Goal: Information Seeking & Learning: Compare options

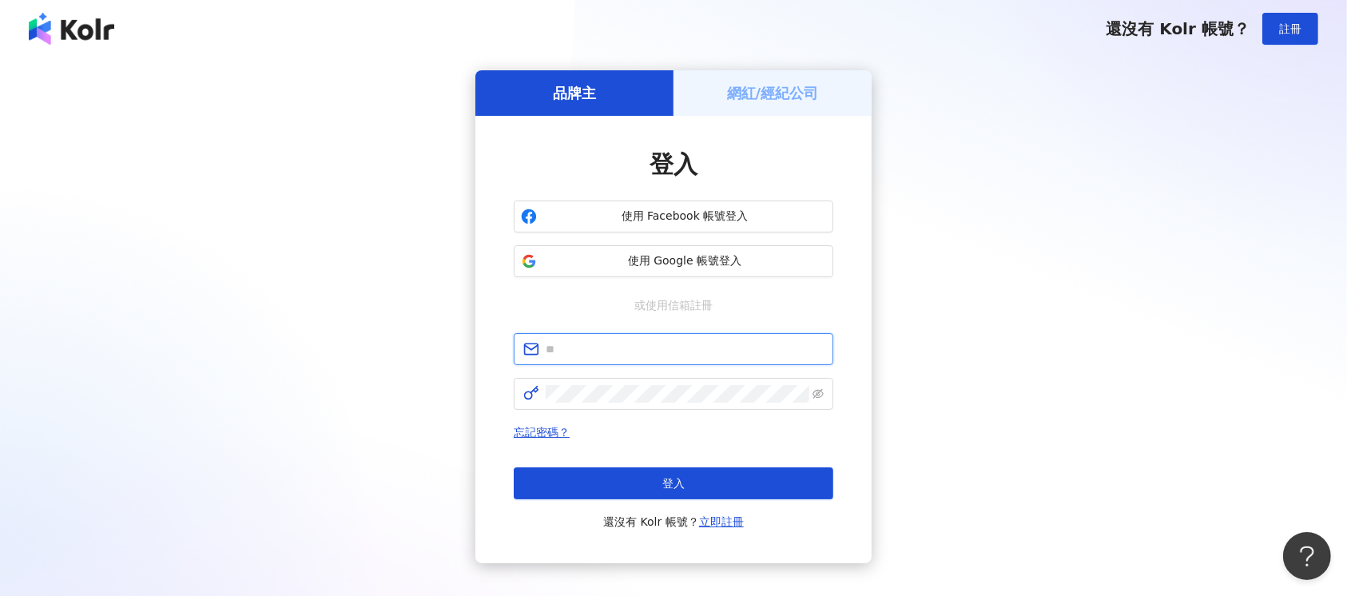
click at [588, 355] on input "text" at bounding box center [685, 349] width 278 height 18
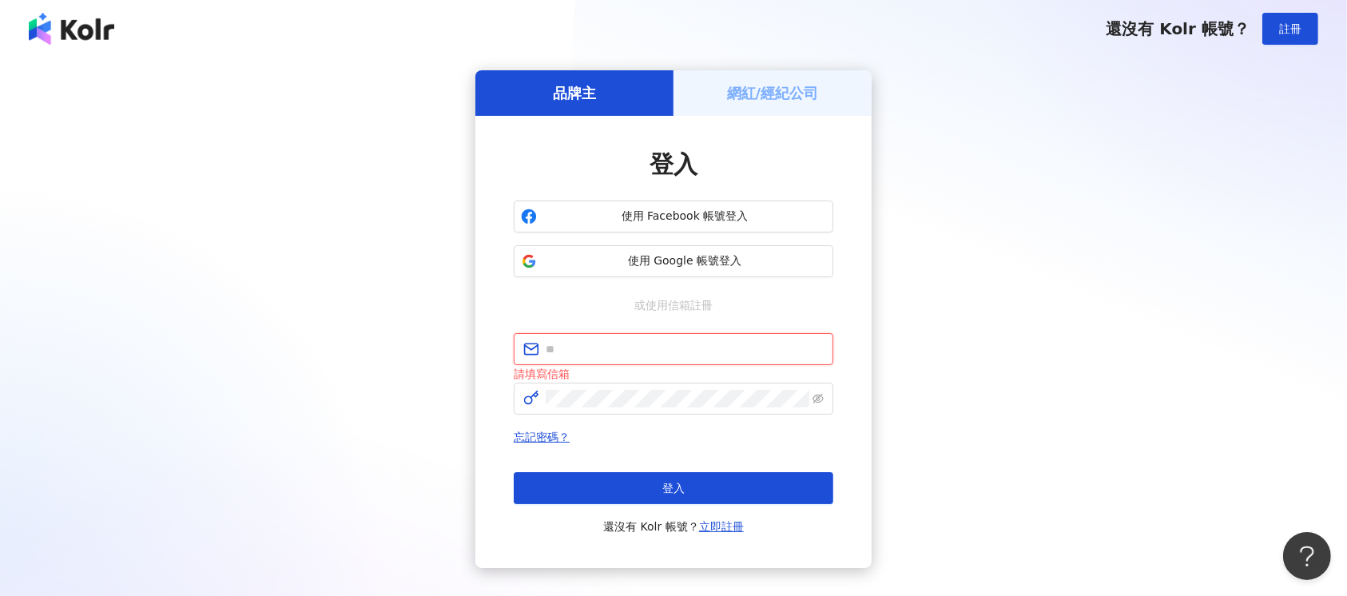
type input "*"
type input "**********"
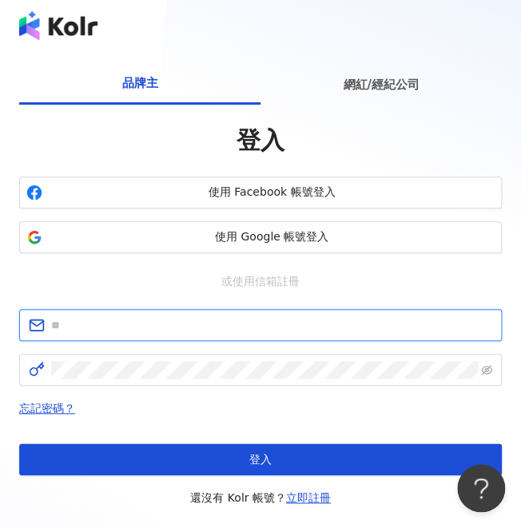
click at [164, 323] on input "text" at bounding box center [271, 325] width 441 height 18
type input "**********"
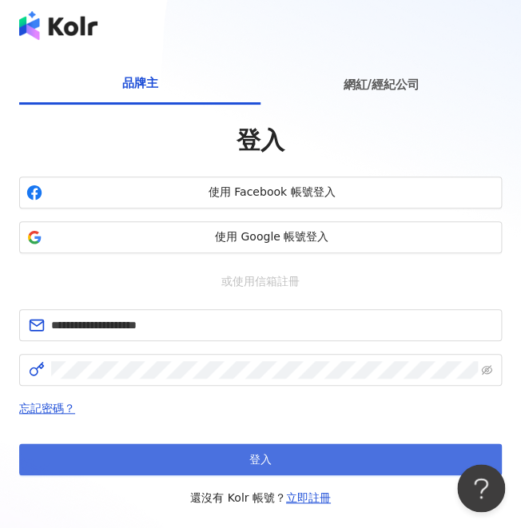
click at [328, 467] on button "登入" at bounding box center [260, 459] width 483 height 32
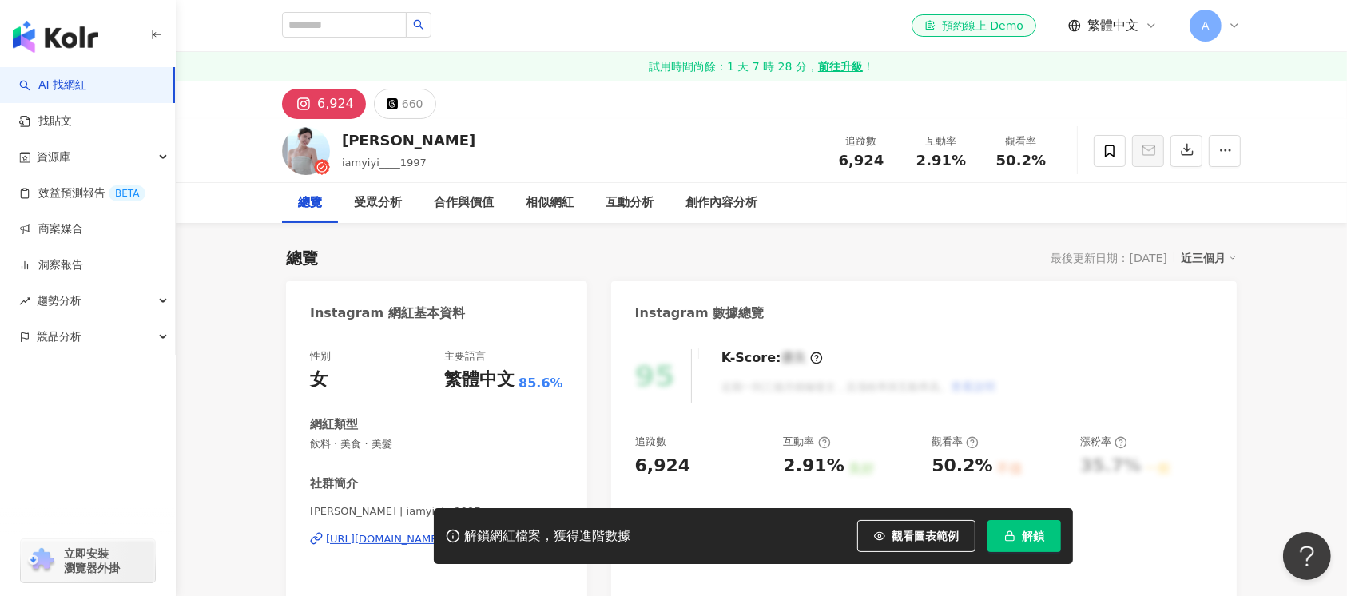
click at [83, 80] on link "AI 找網紅" at bounding box center [52, 86] width 67 height 16
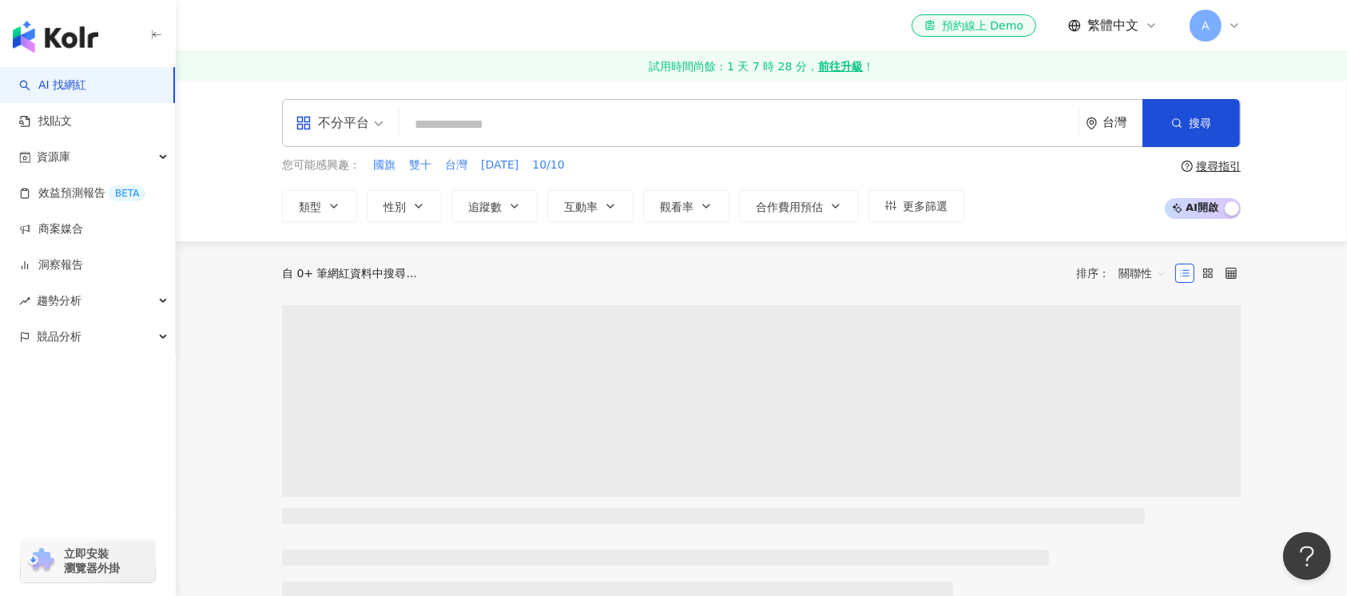
click at [504, 133] on input "search" at bounding box center [739, 124] width 666 height 30
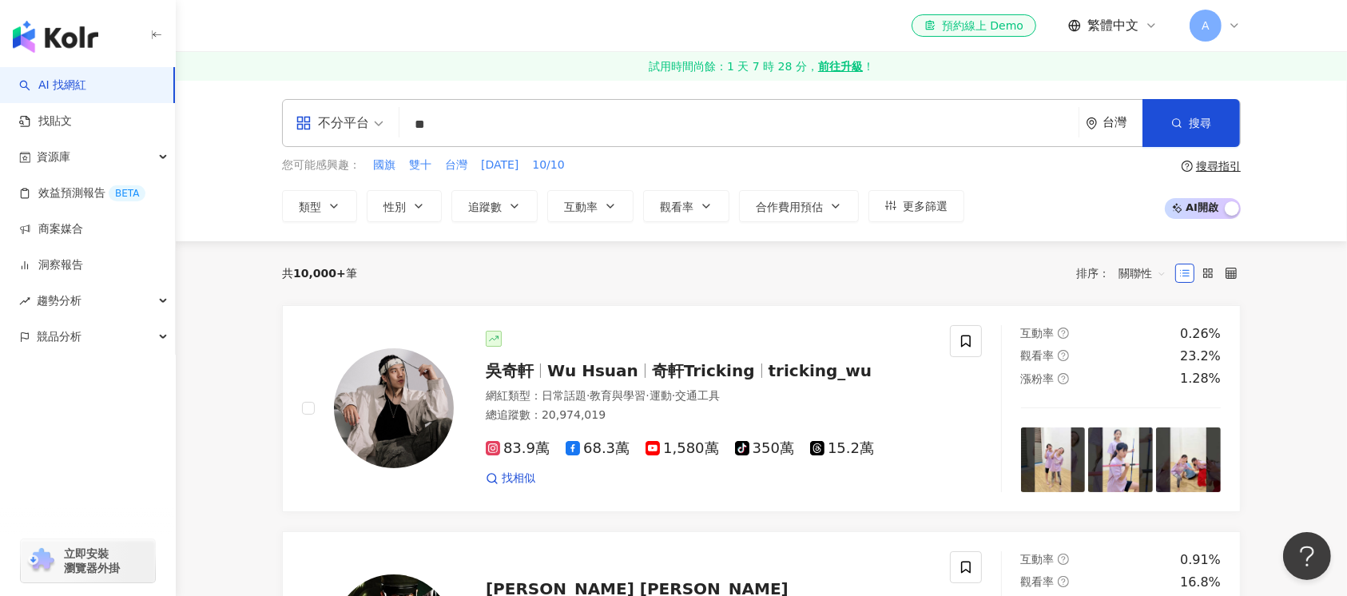
type input "*"
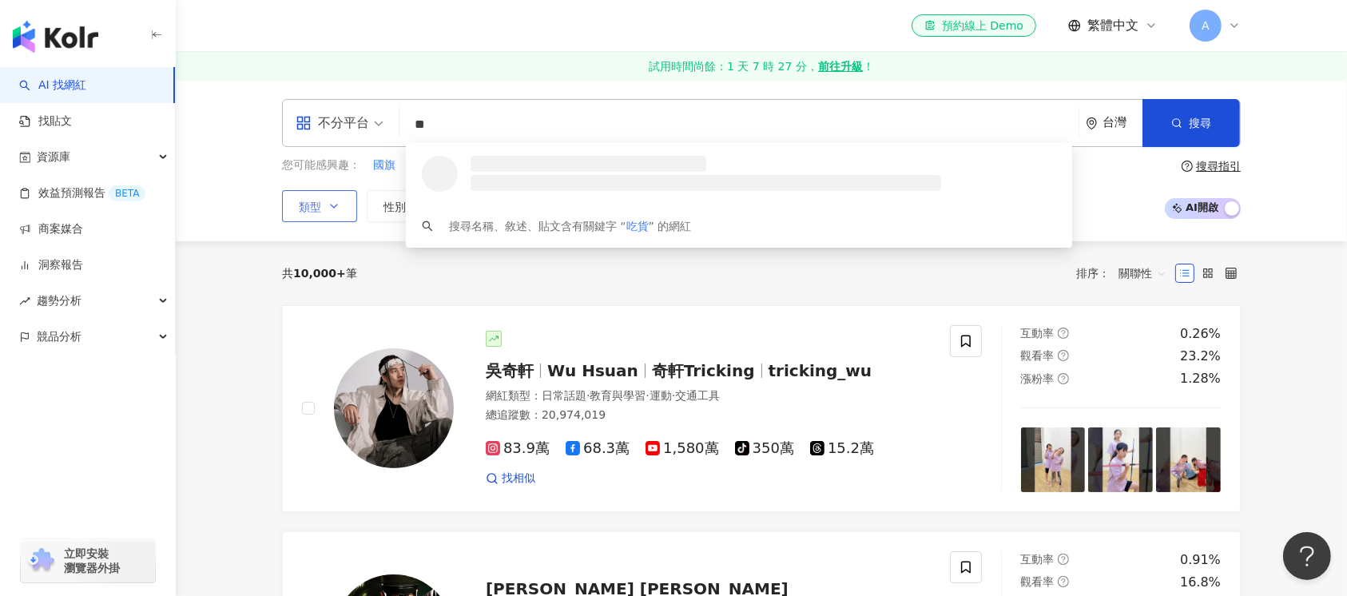
type input "**"
click at [339, 208] on icon "button" at bounding box center [334, 206] width 13 height 13
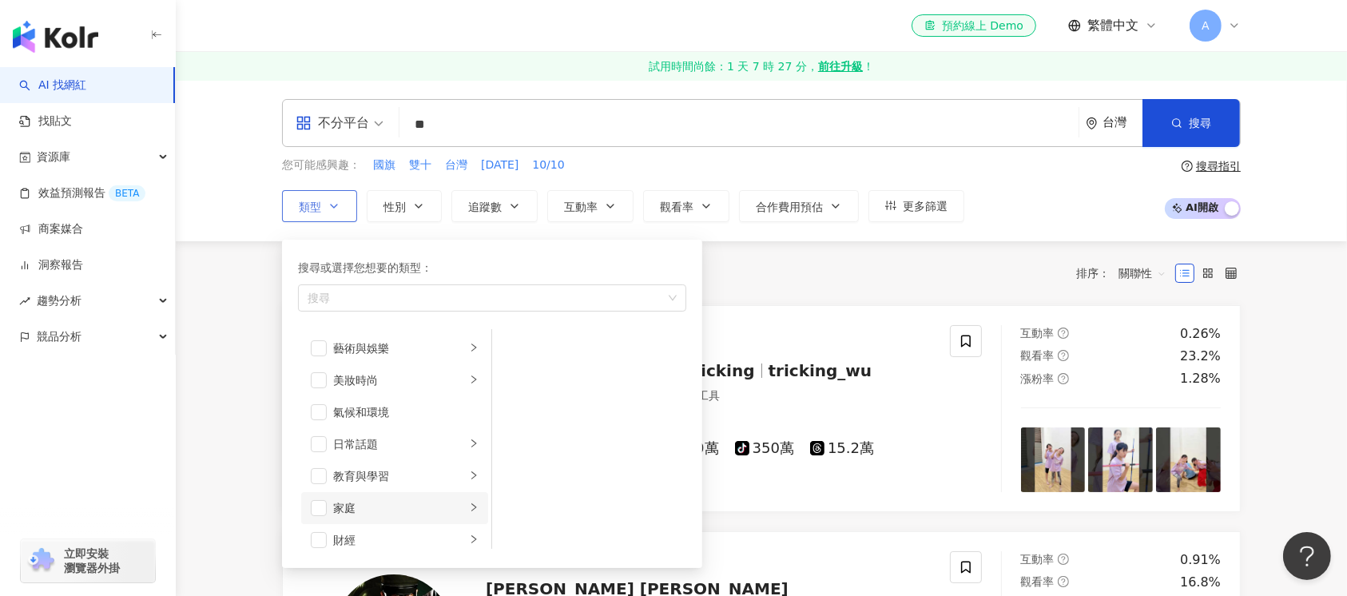
scroll to position [106, 0]
click at [321, 467] on span "button" at bounding box center [319, 466] width 16 height 16
click at [412, 297] on div "美食" at bounding box center [483, 298] width 365 height 16
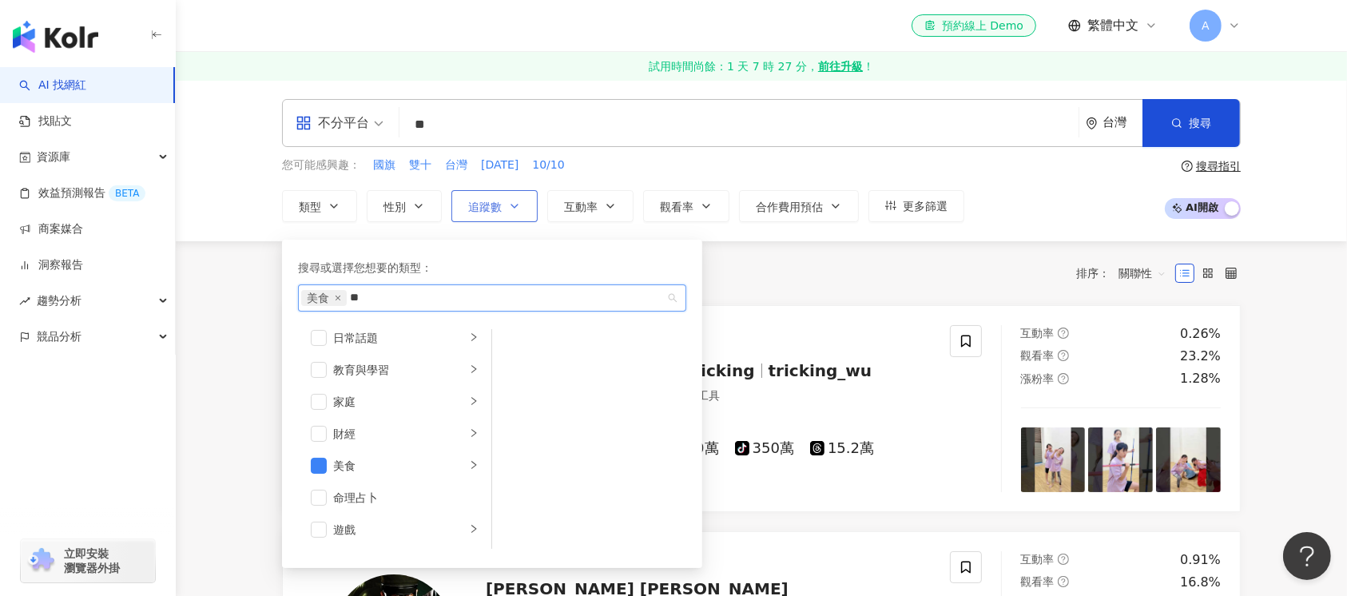
type input "**"
click at [525, 212] on button "追蹤數" at bounding box center [494, 206] width 86 height 32
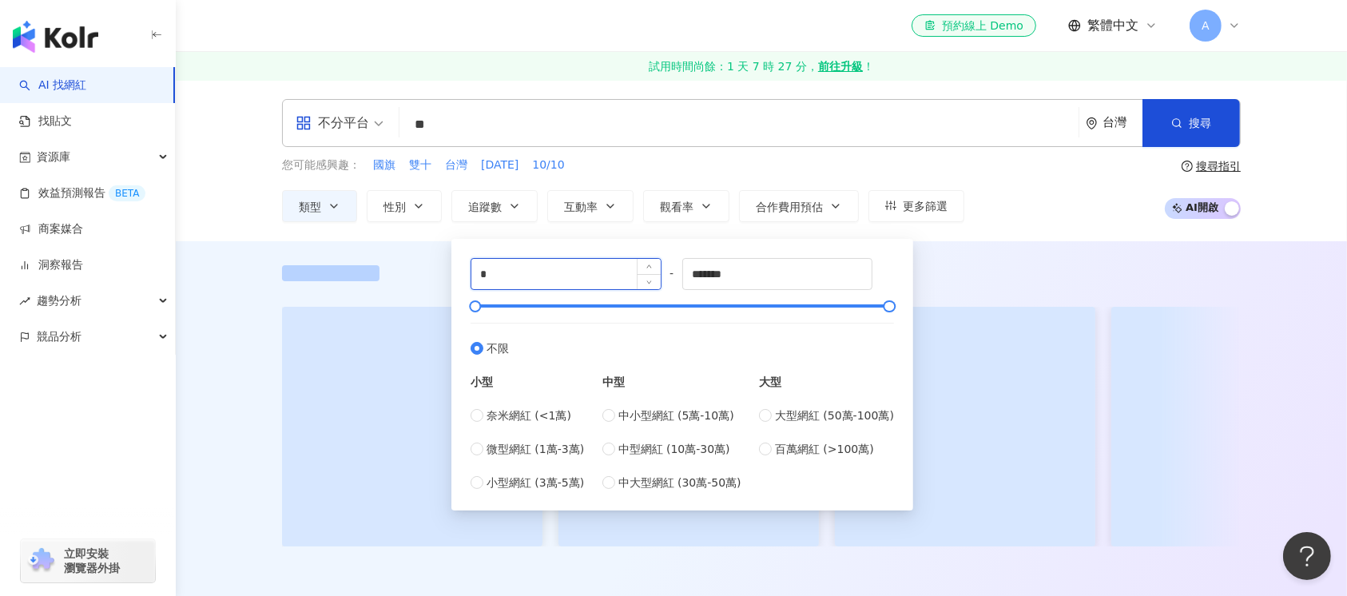
click at [522, 274] on input "*" at bounding box center [565, 274] width 189 height 30
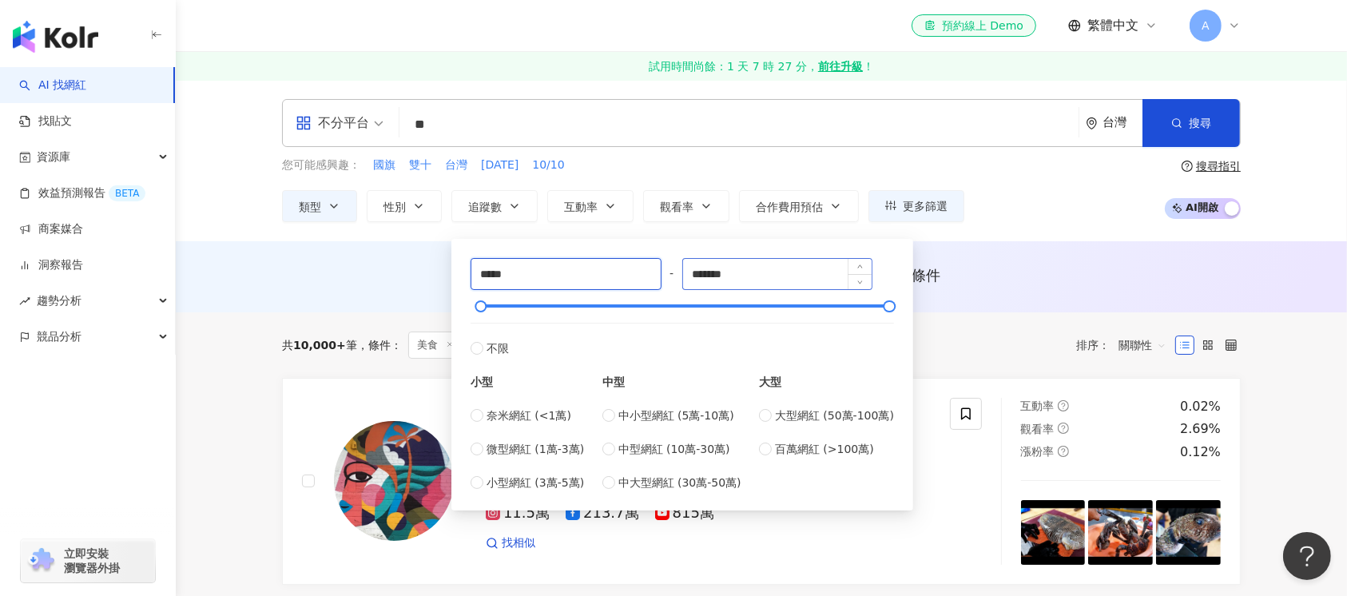
type input "*****"
drag, startPoint x: 777, startPoint y: 273, endPoint x: 123, endPoint y: 73, distance: 683.7
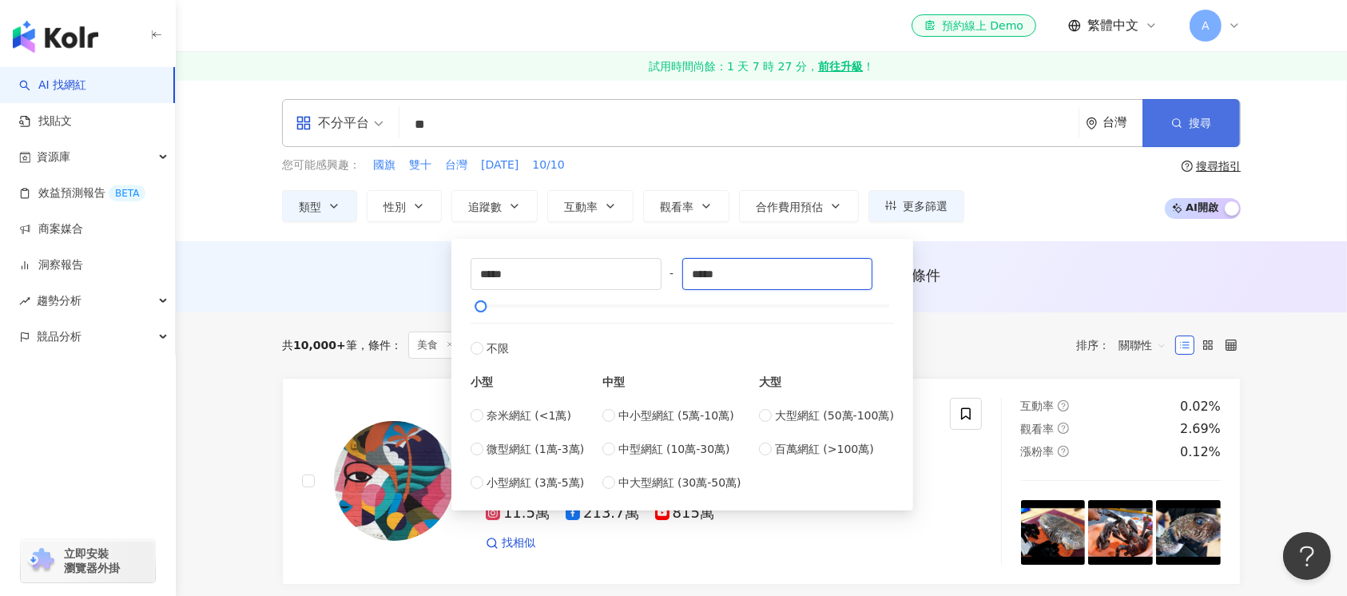
type input "*****"
click at [1207, 120] on span "搜尋" at bounding box center [1200, 123] width 22 height 13
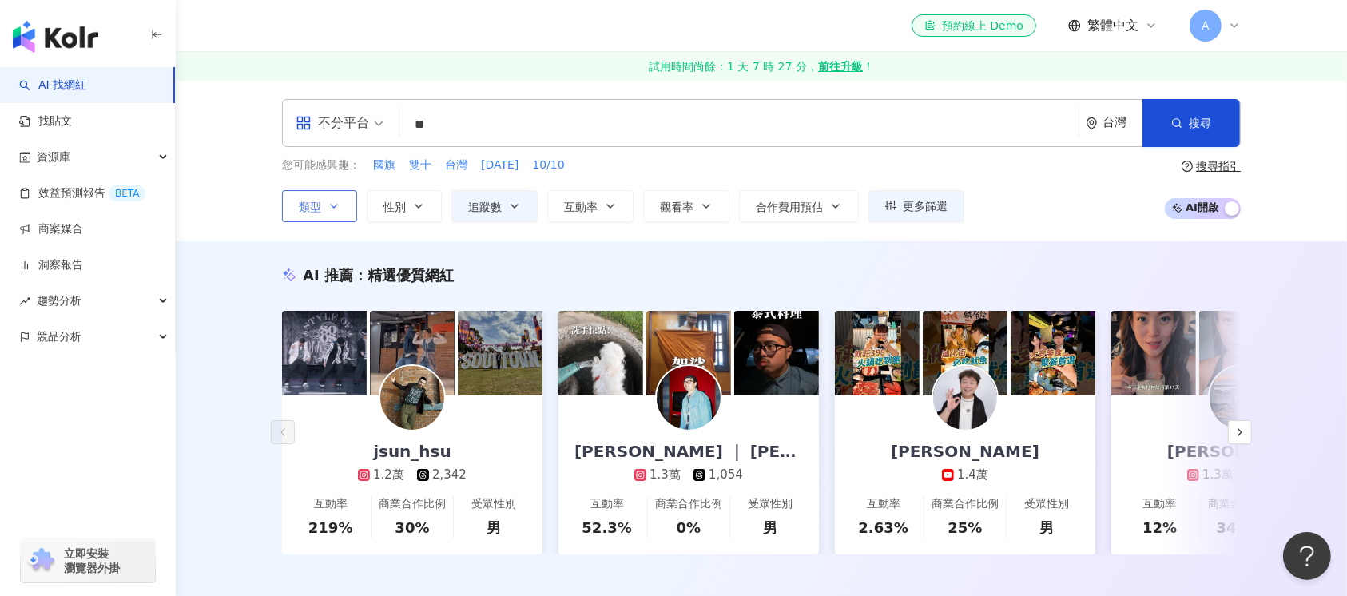
click at [344, 207] on button "類型" at bounding box center [319, 206] width 75 height 32
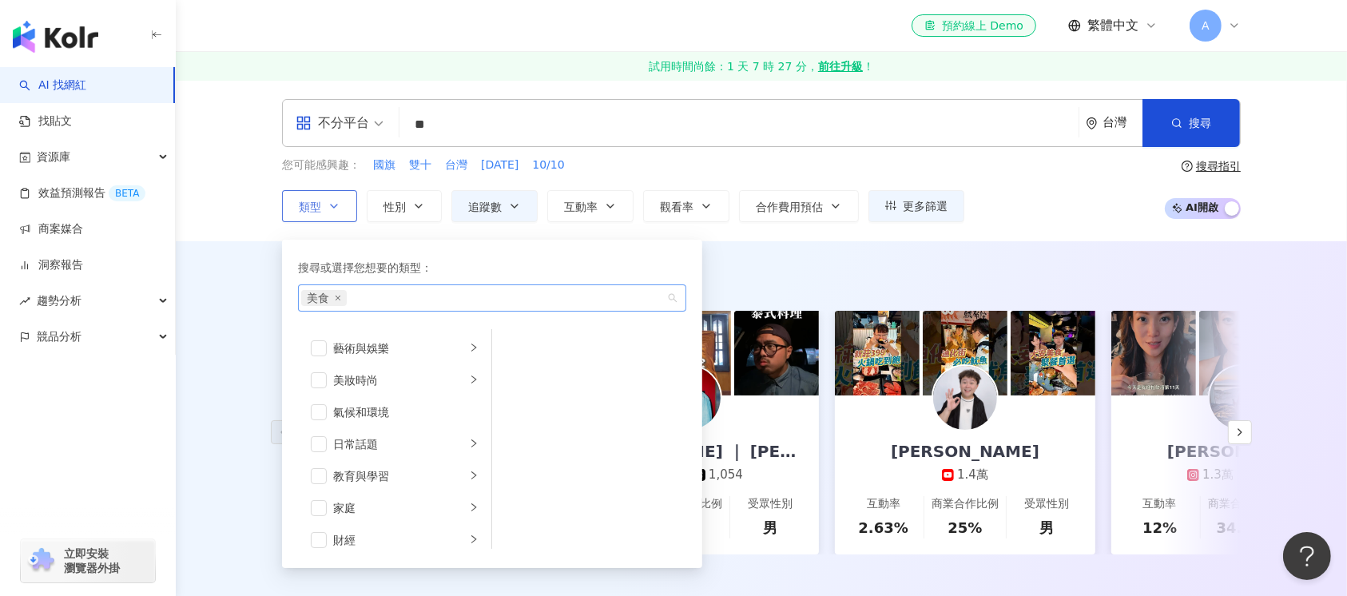
click at [413, 302] on div "美食" at bounding box center [483, 298] width 365 height 16
type input "**"
click at [1179, 117] on icon "button" at bounding box center [1176, 122] width 11 height 11
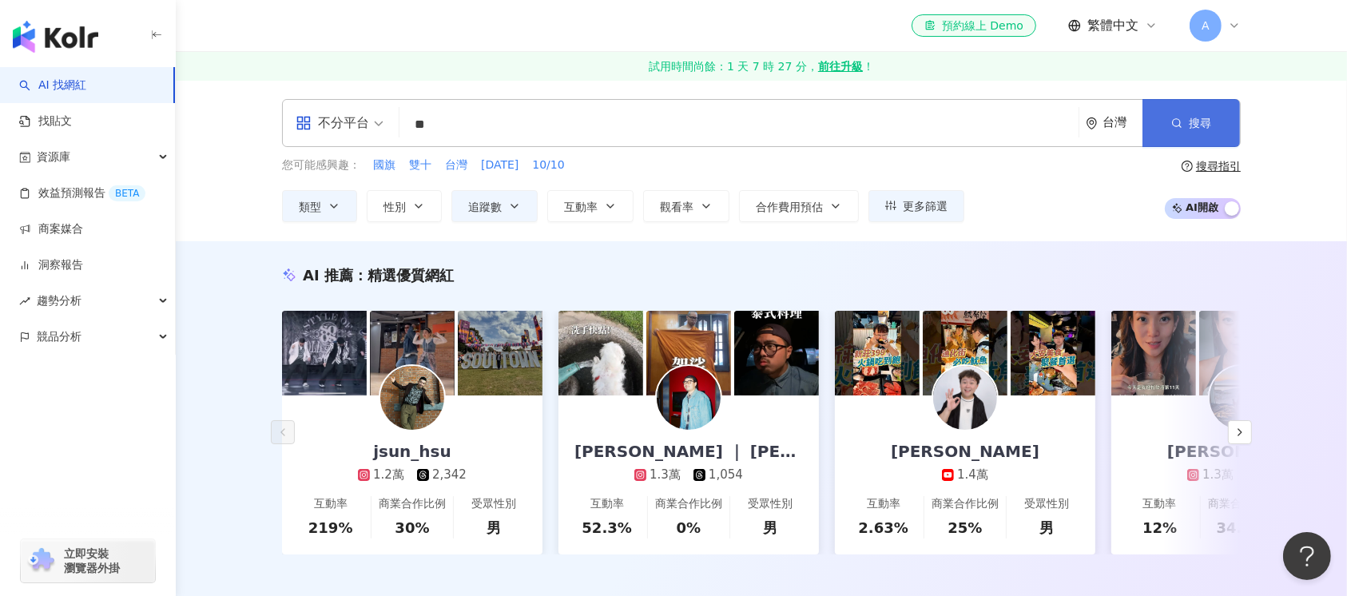
click at [1184, 127] on button "搜尋" at bounding box center [1191, 123] width 97 height 48
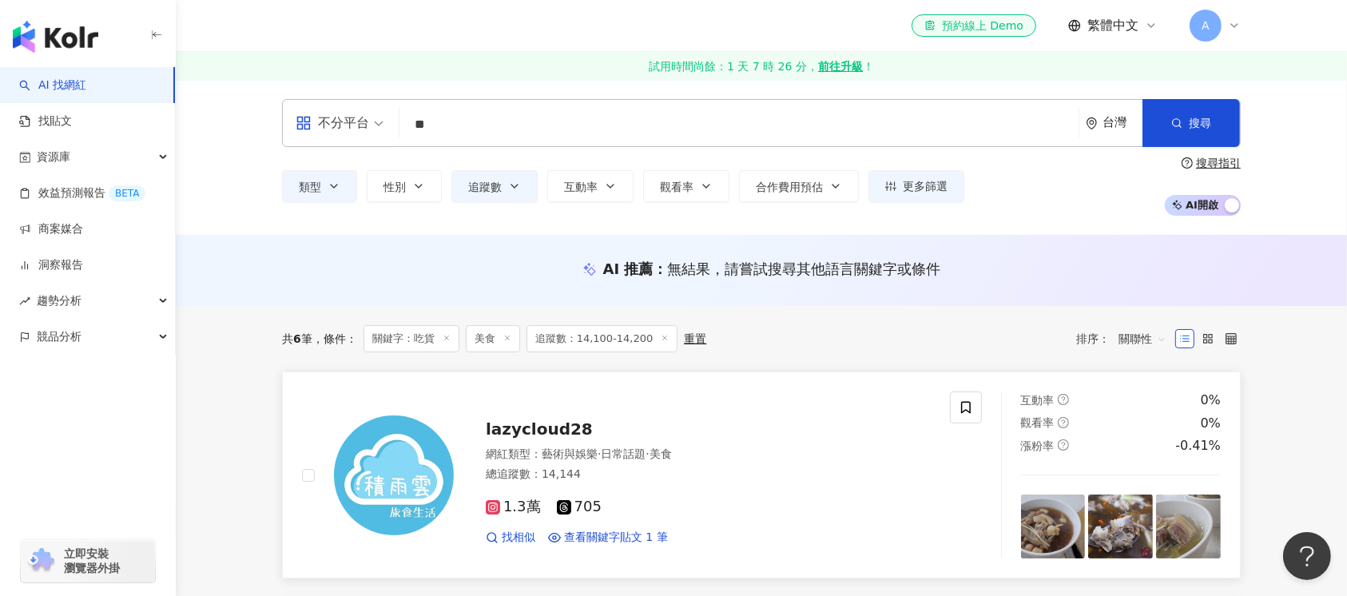
click at [410, 492] on img at bounding box center [394, 476] width 120 height 120
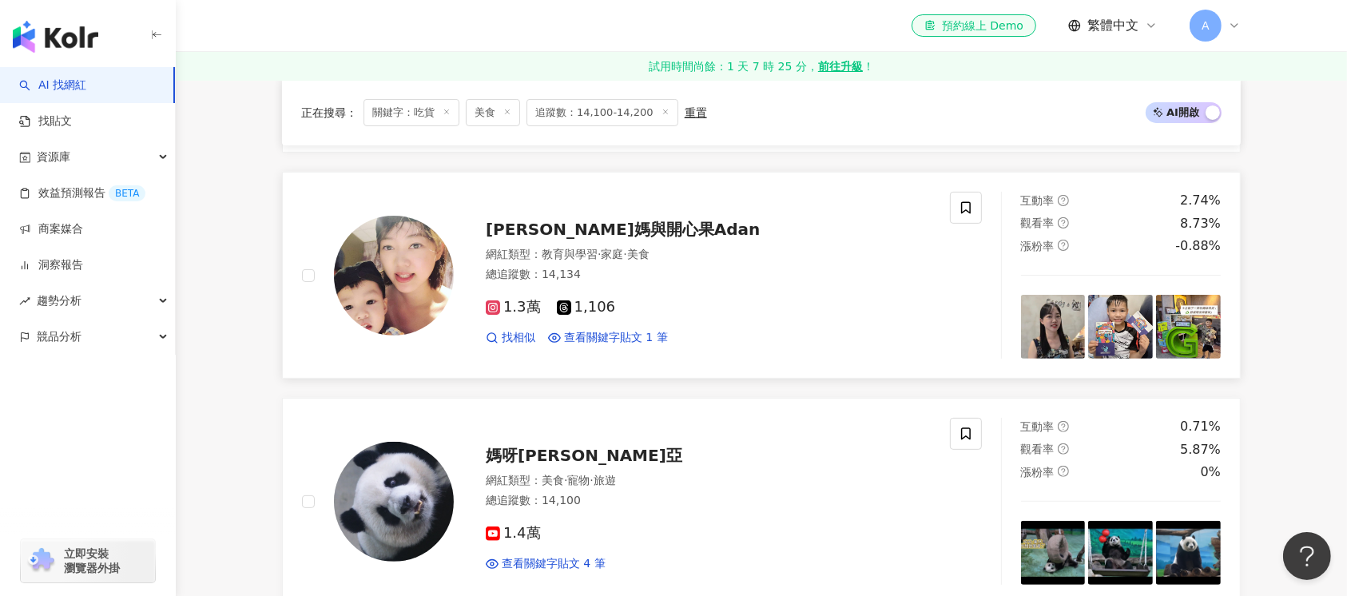
scroll to position [320, 0]
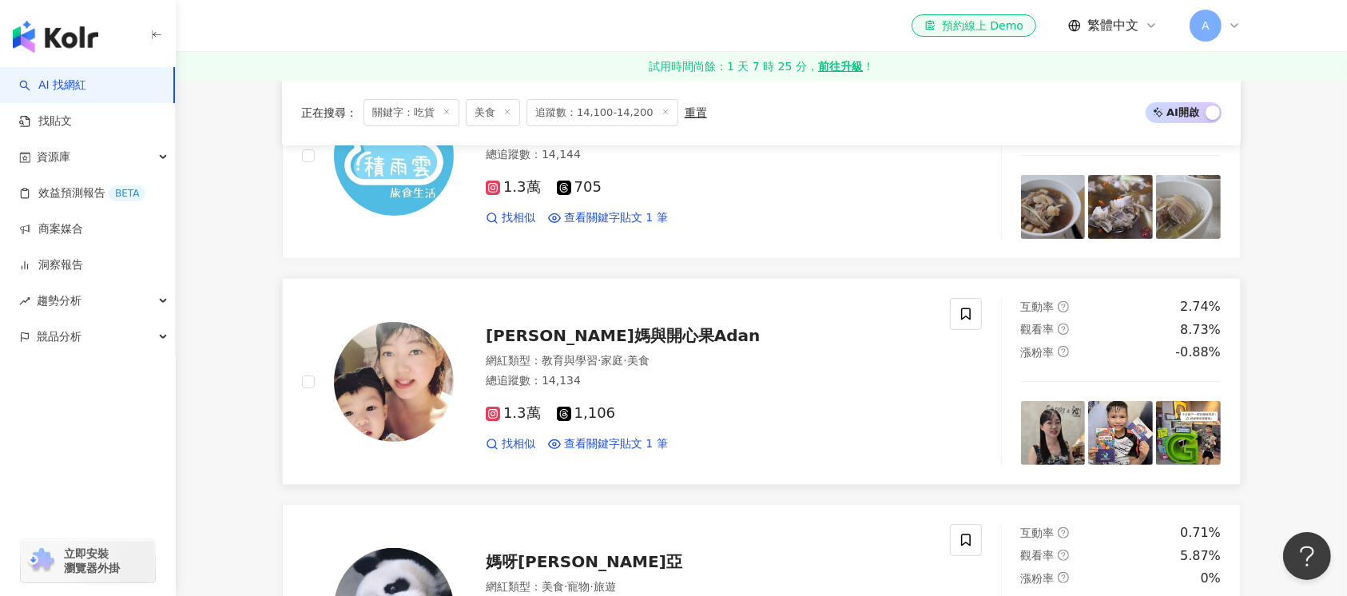
click at [404, 401] on img at bounding box center [394, 382] width 120 height 120
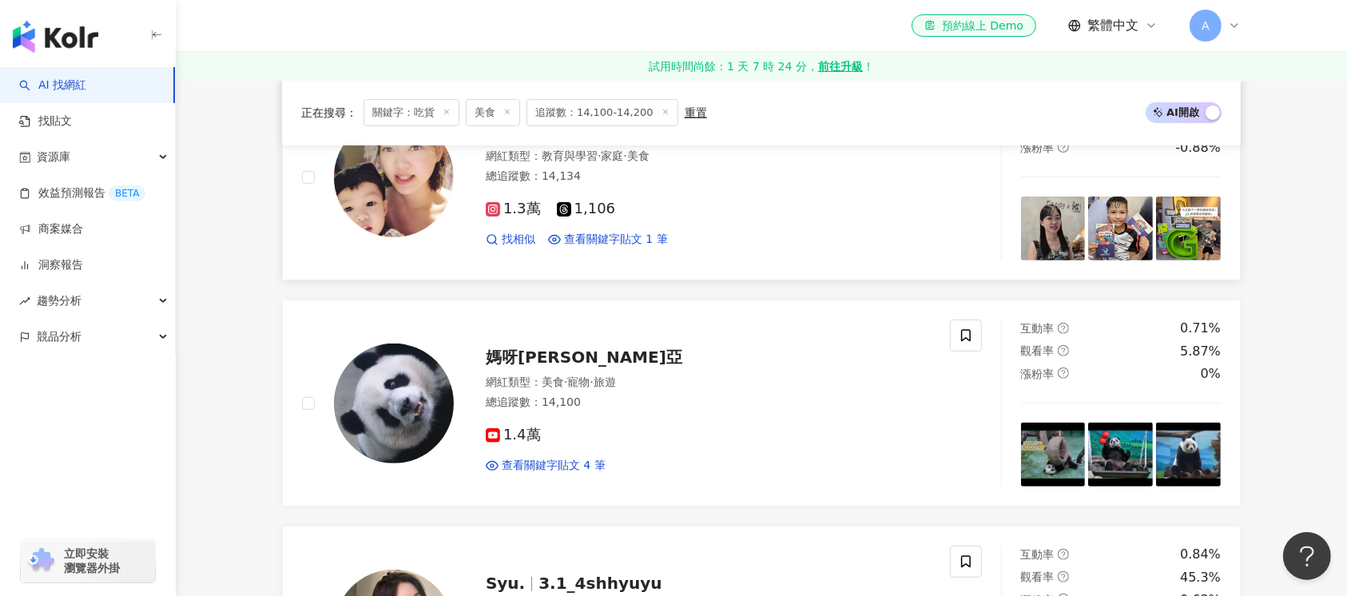
scroll to position [532, 0]
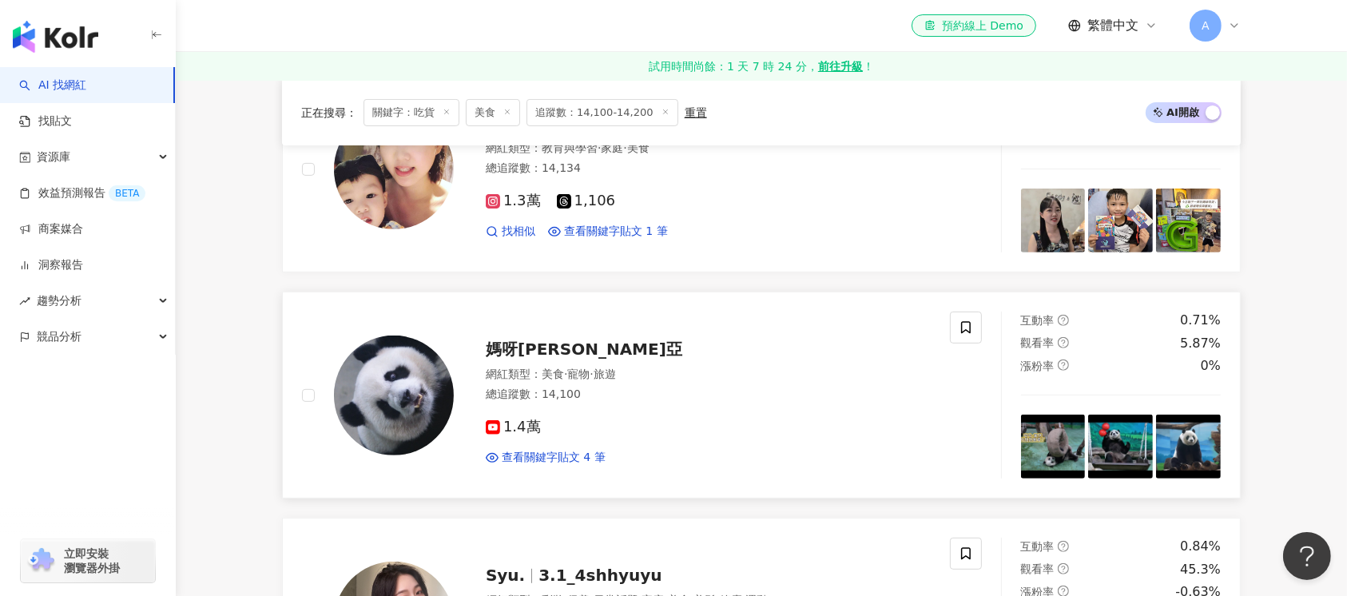
click at [396, 419] on img at bounding box center [394, 396] width 120 height 120
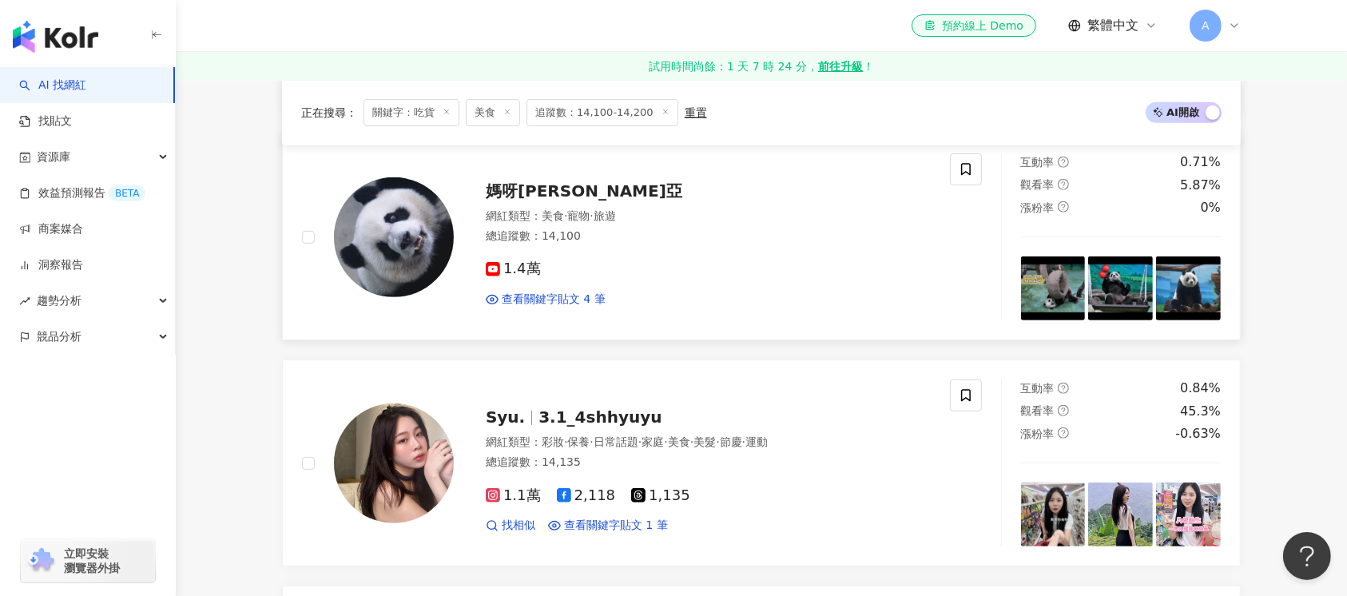
scroll to position [746, 0]
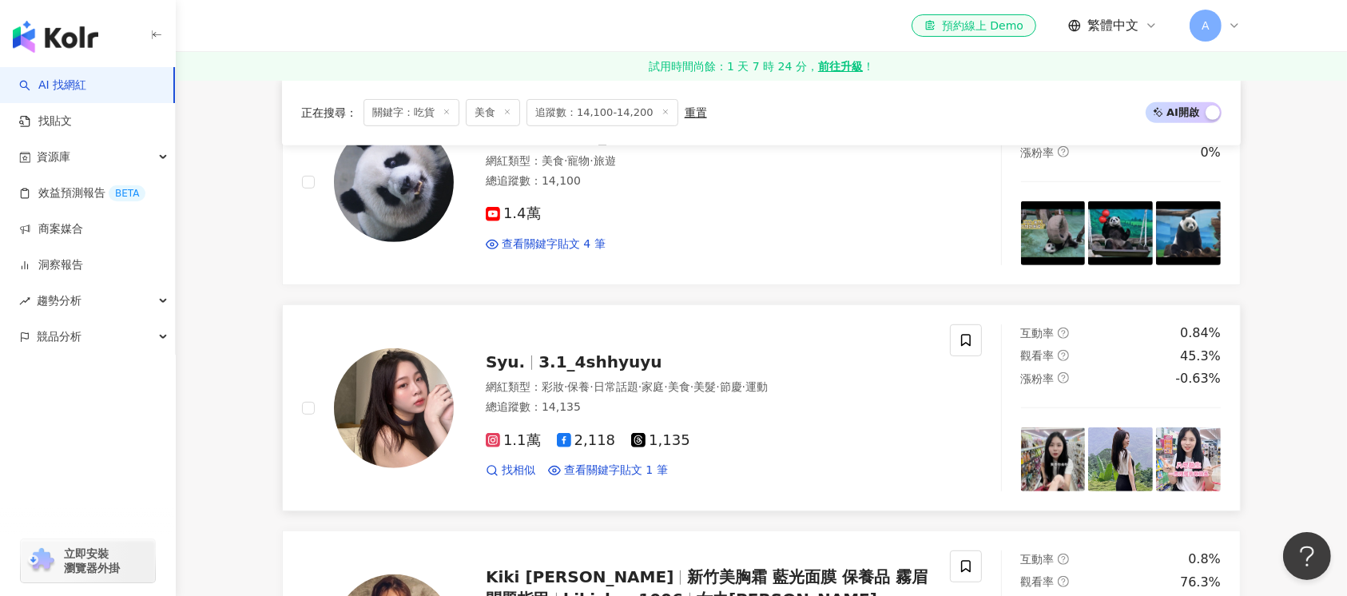
click at [379, 424] on img at bounding box center [394, 408] width 120 height 120
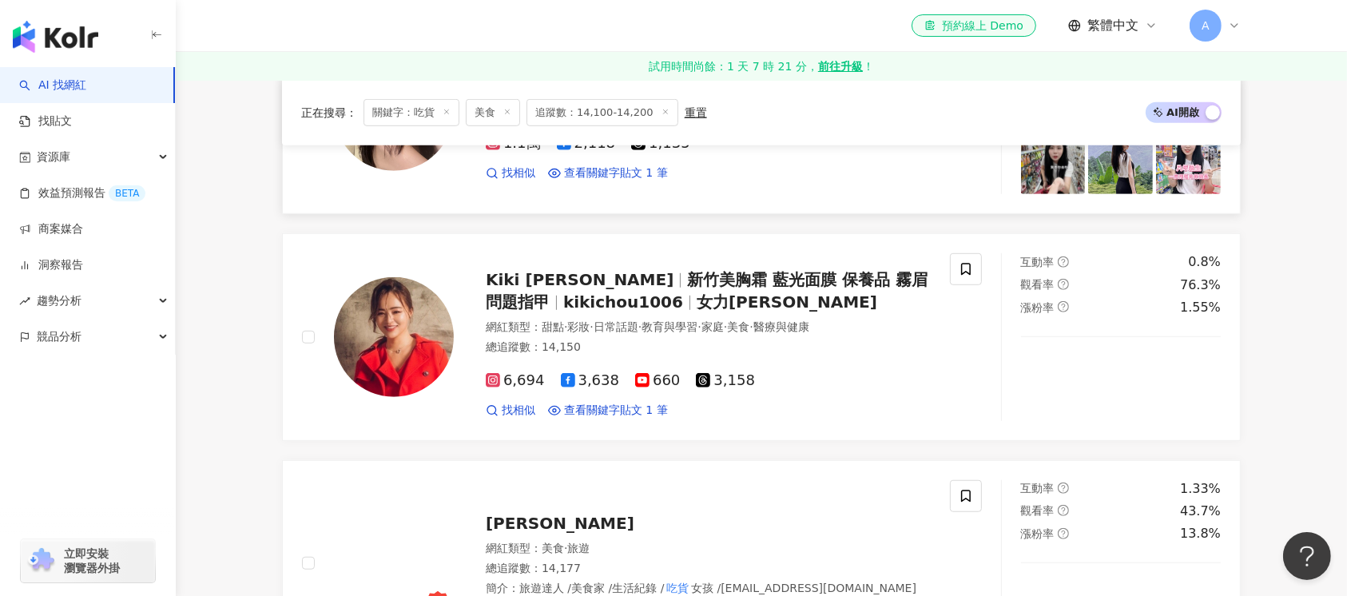
scroll to position [1065, 0]
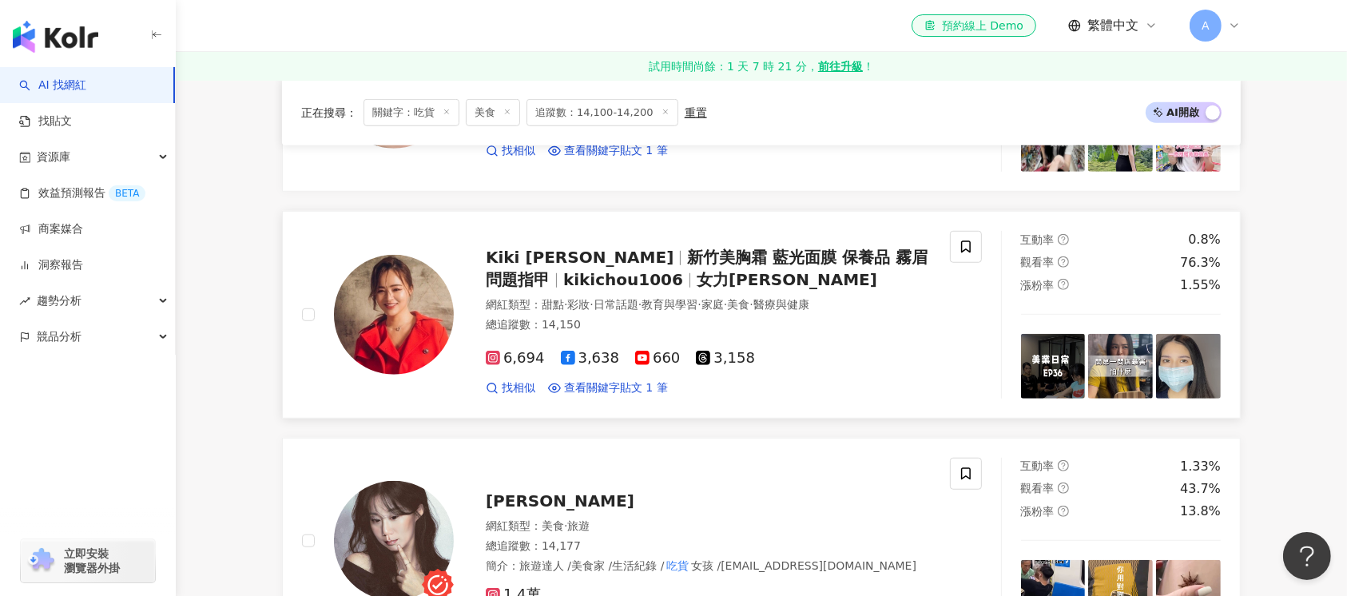
click at [408, 339] on img at bounding box center [394, 315] width 120 height 120
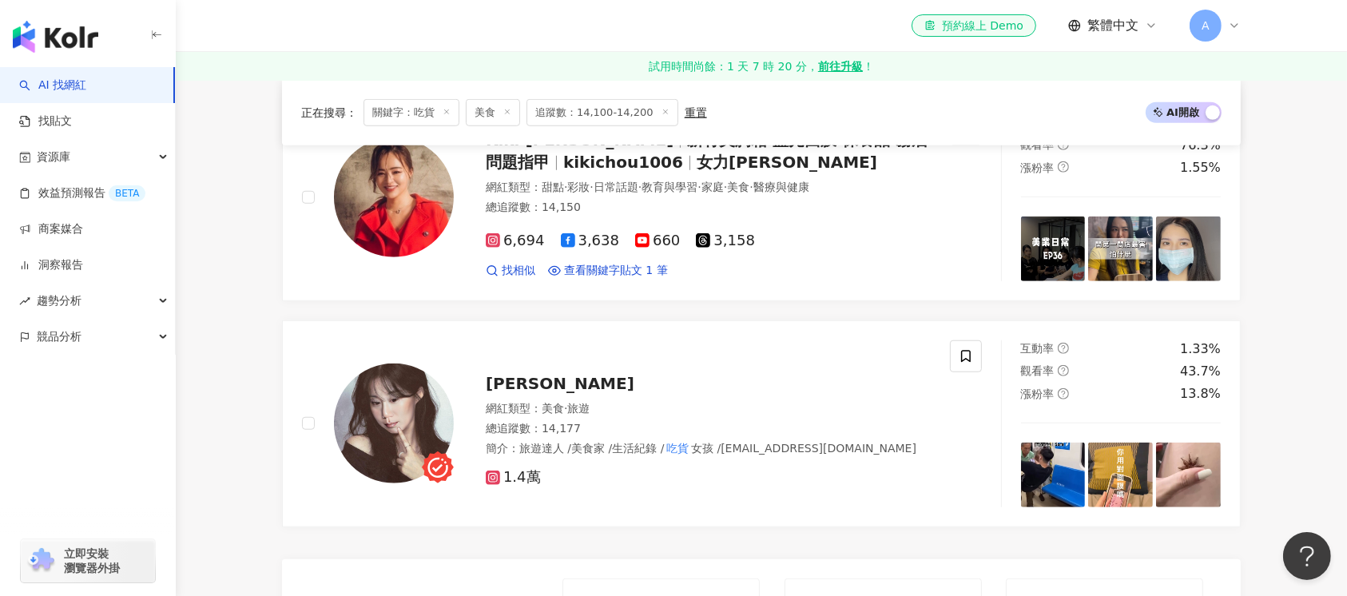
scroll to position [1278, 0]
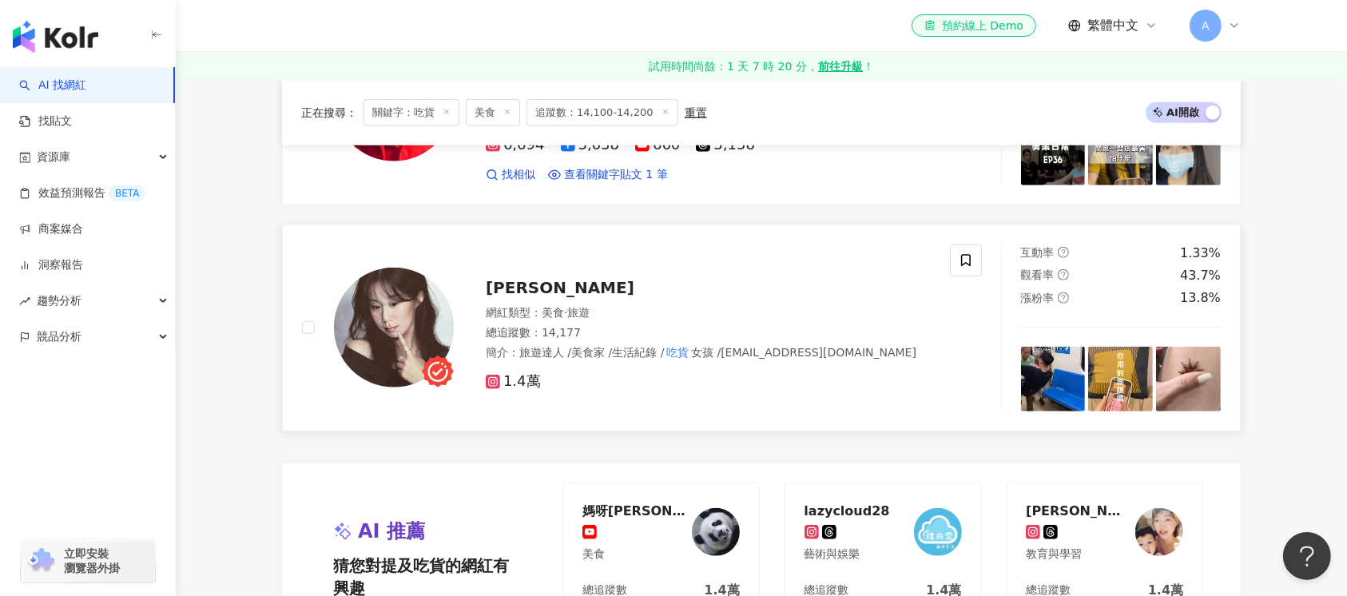
click at [399, 348] on img at bounding box center [394, 328] width 120 height 120
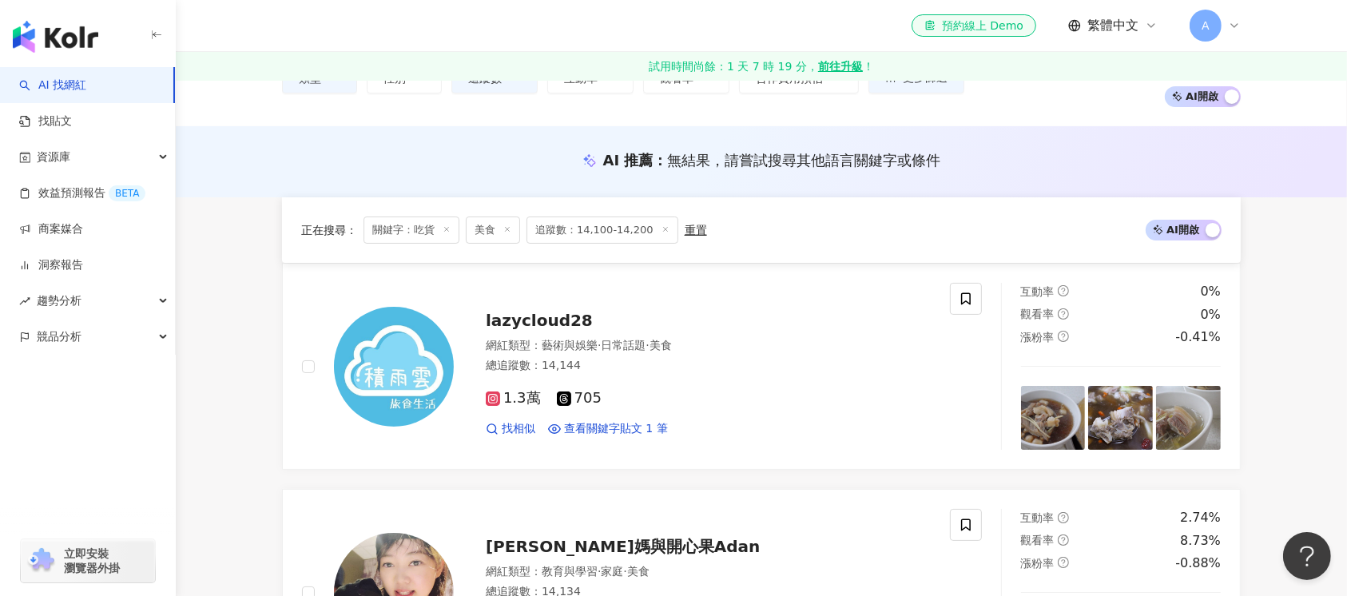
scroll to position [0, 0]
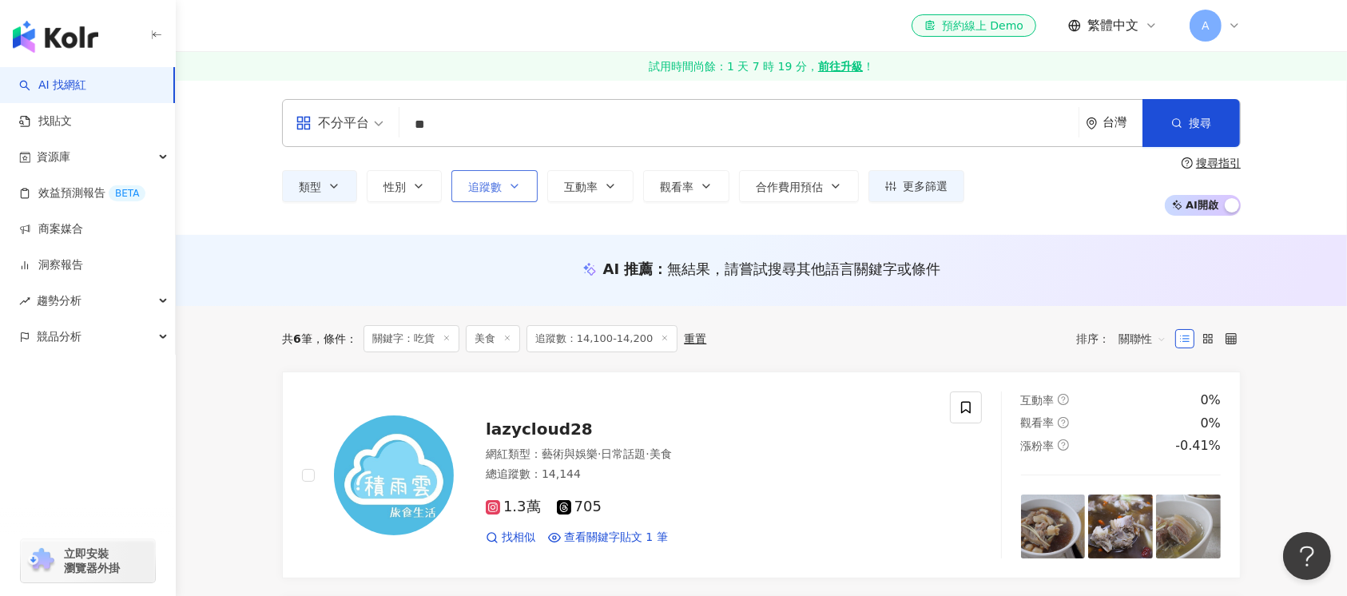
click at [503, 181] on button "追蹤數" at bounding box center [494, 186] width 86 height 32
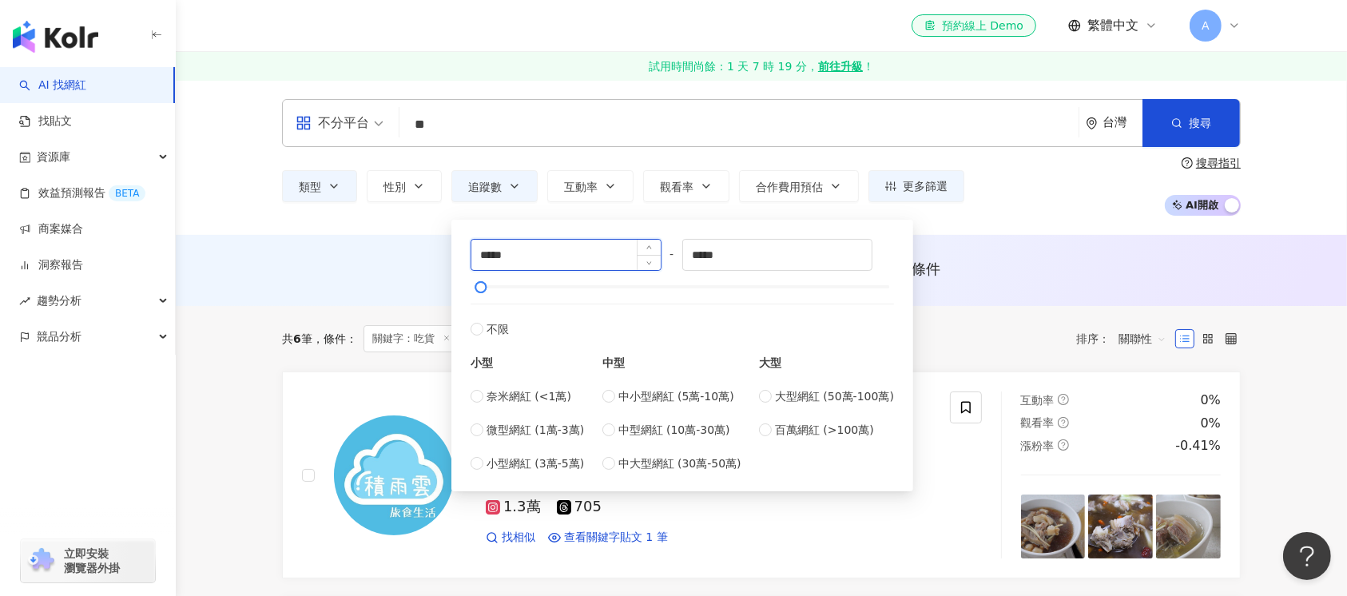
click at [486, 259] on input "*****" at bounding box center [565, 255] width 189 height 30
type input "*****"
click at [700, 249] on input "*****" at bounding box center [777, 255] width 189 height 30
click at [707, 256] on input "*****" at bounding box center [777, 255] width 189 height 30
type input "*****"
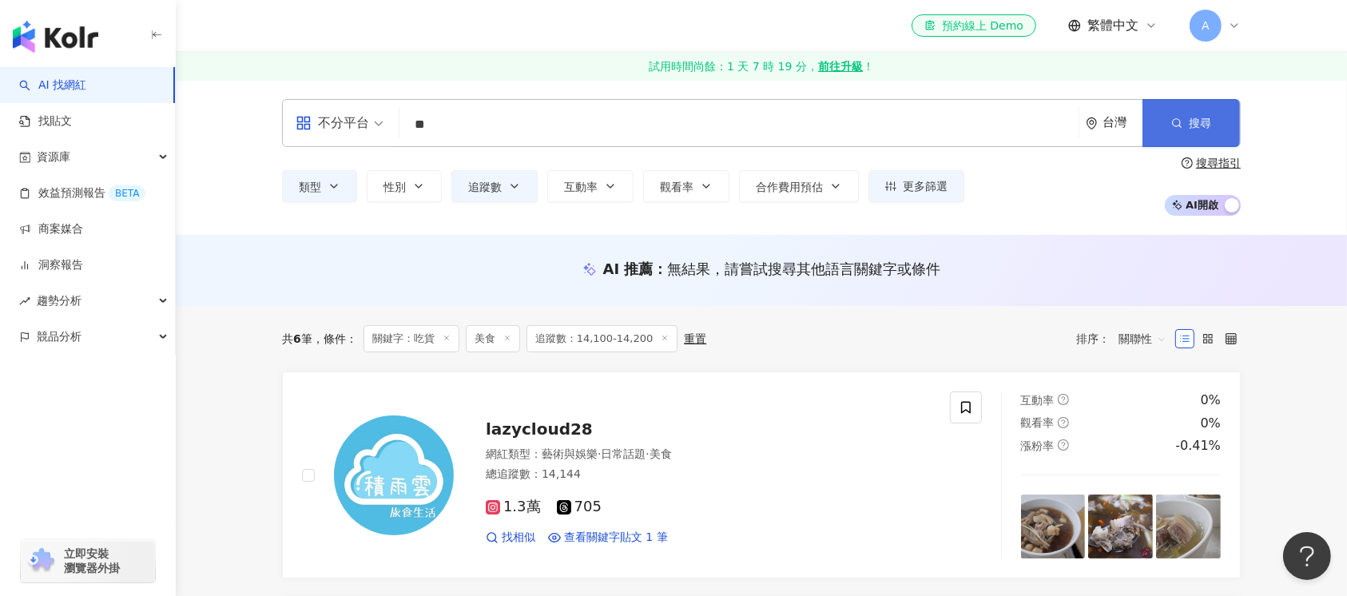
click at [1208, 129] on span "搜尋" at bounding box center [1200, 123] width 22 height 13
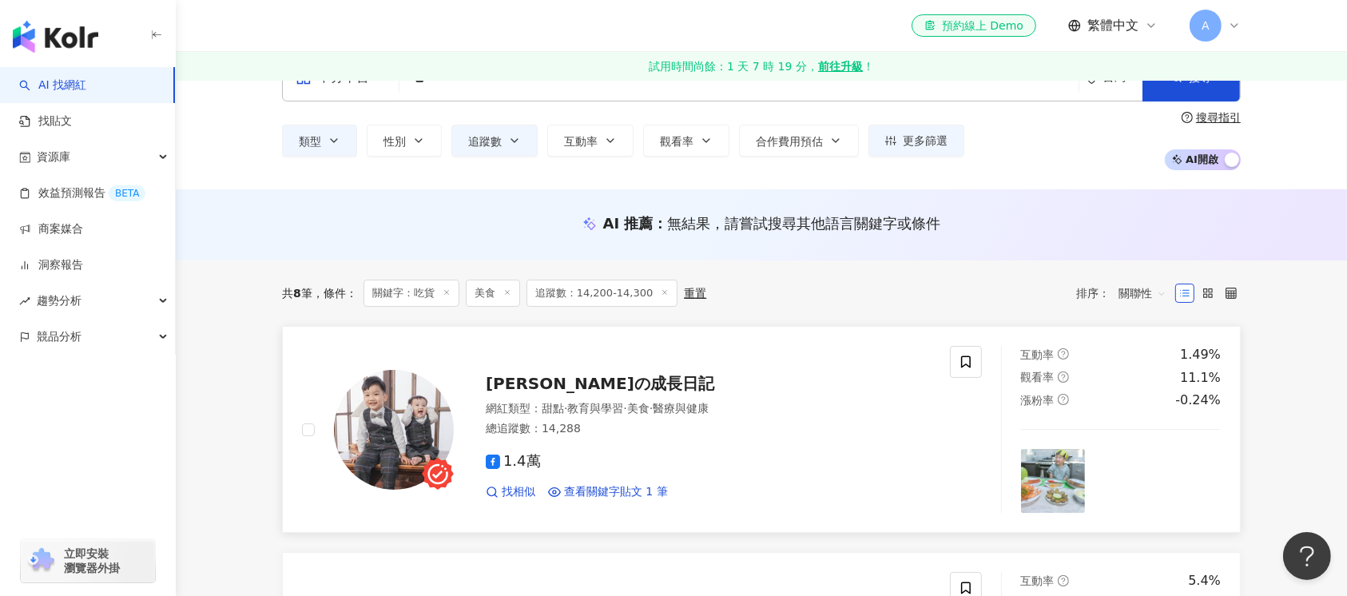
scroll to position [106, 0]
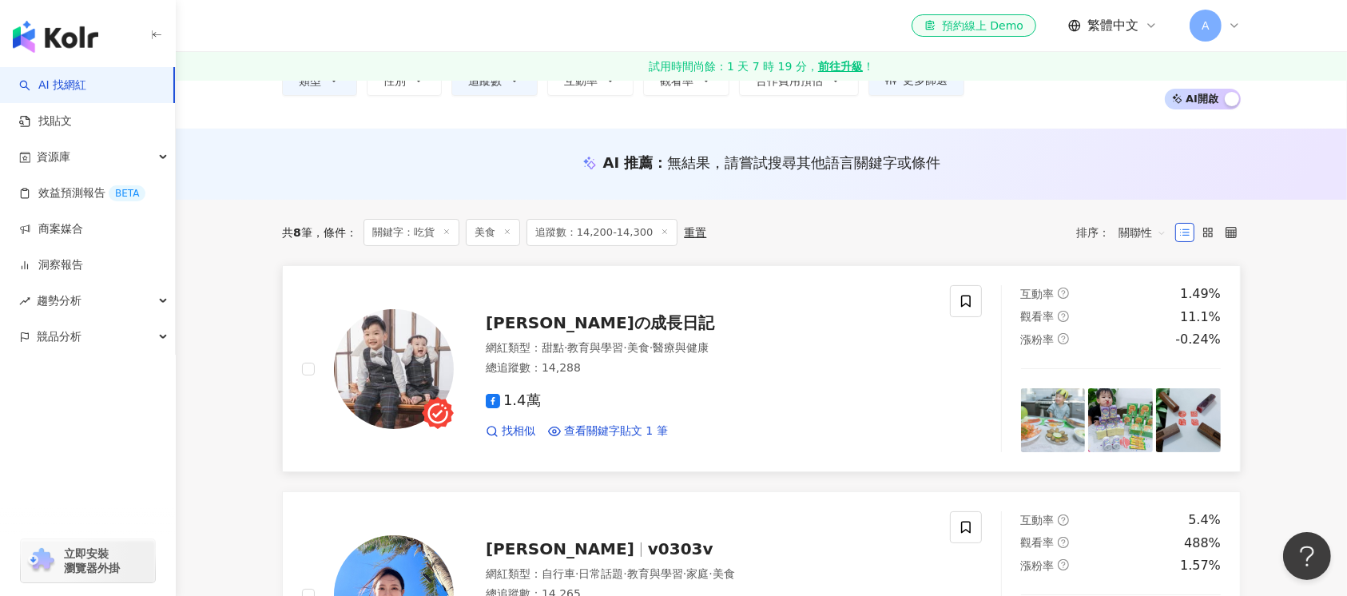
click at [385, 392] on img at bounding box center [394, 369] width 120 height 120
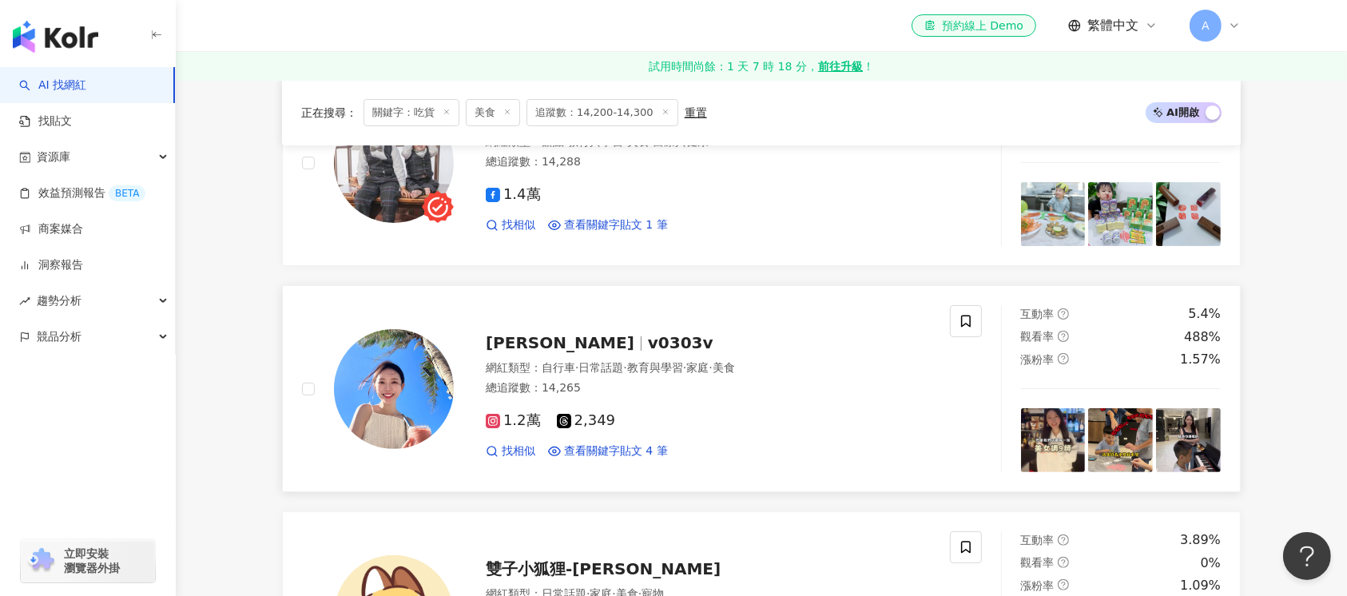
scroll to position [320, 0]
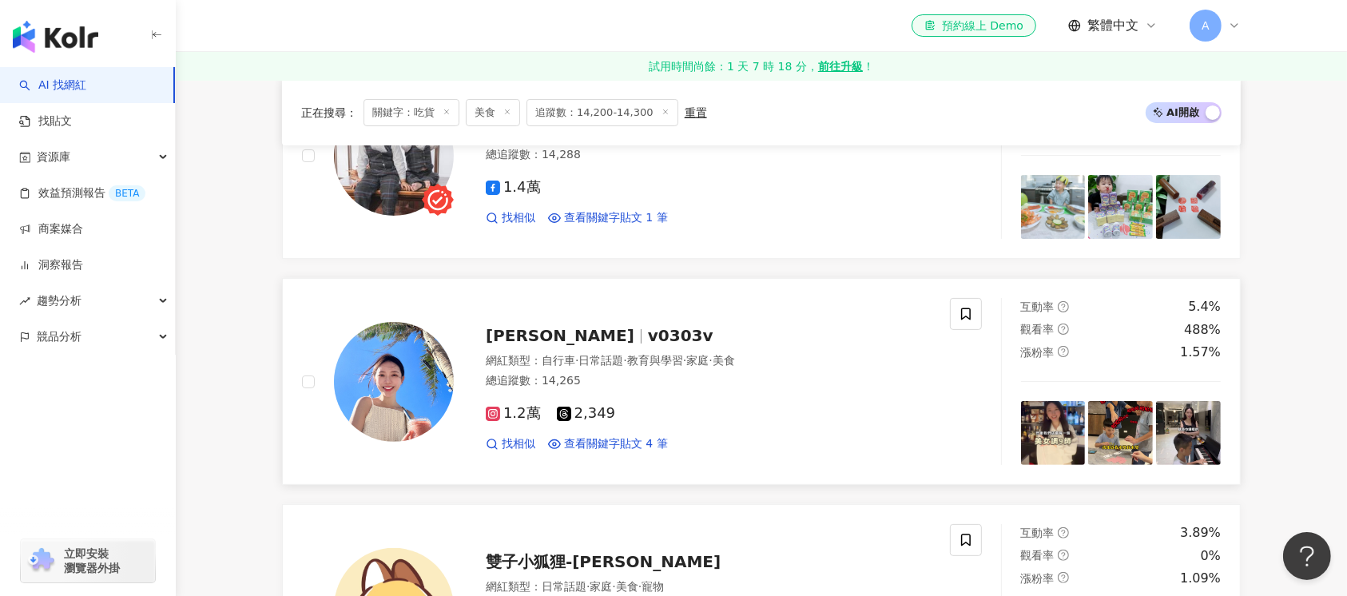
click at [402, 380] on img at bounding box center [394, 382] width 120 height 120
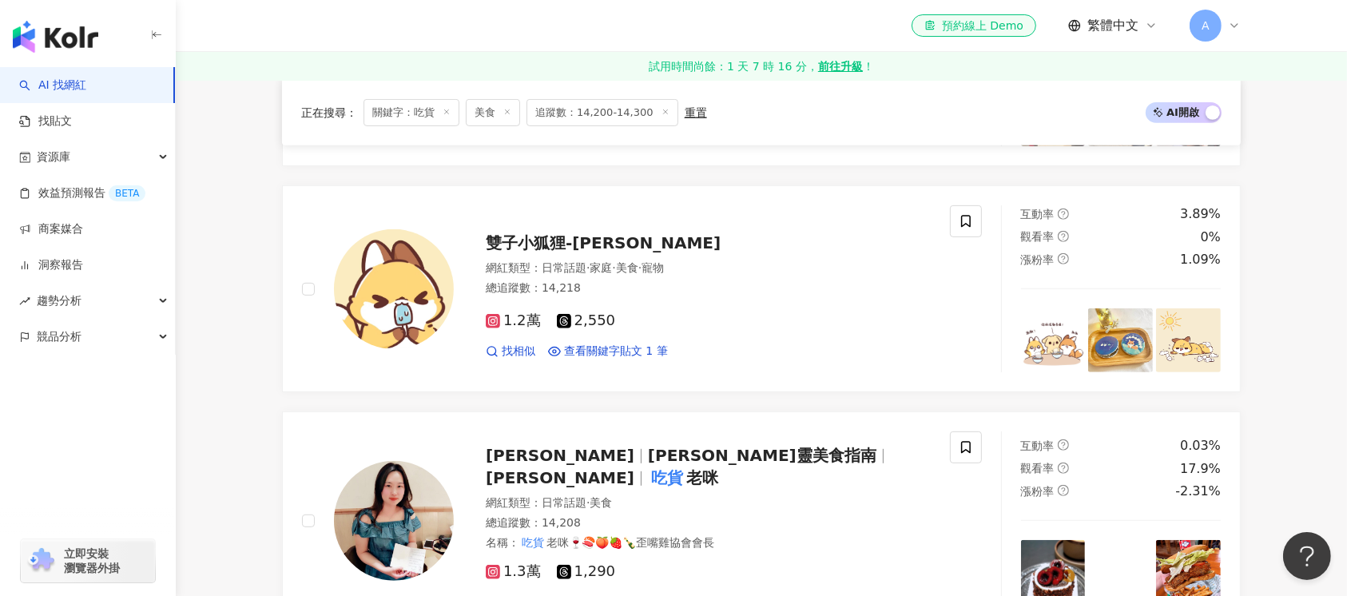
scroll to position [639, 0]
click at [399, 278] on img at bounding box center [394, 289] width 120 height 120
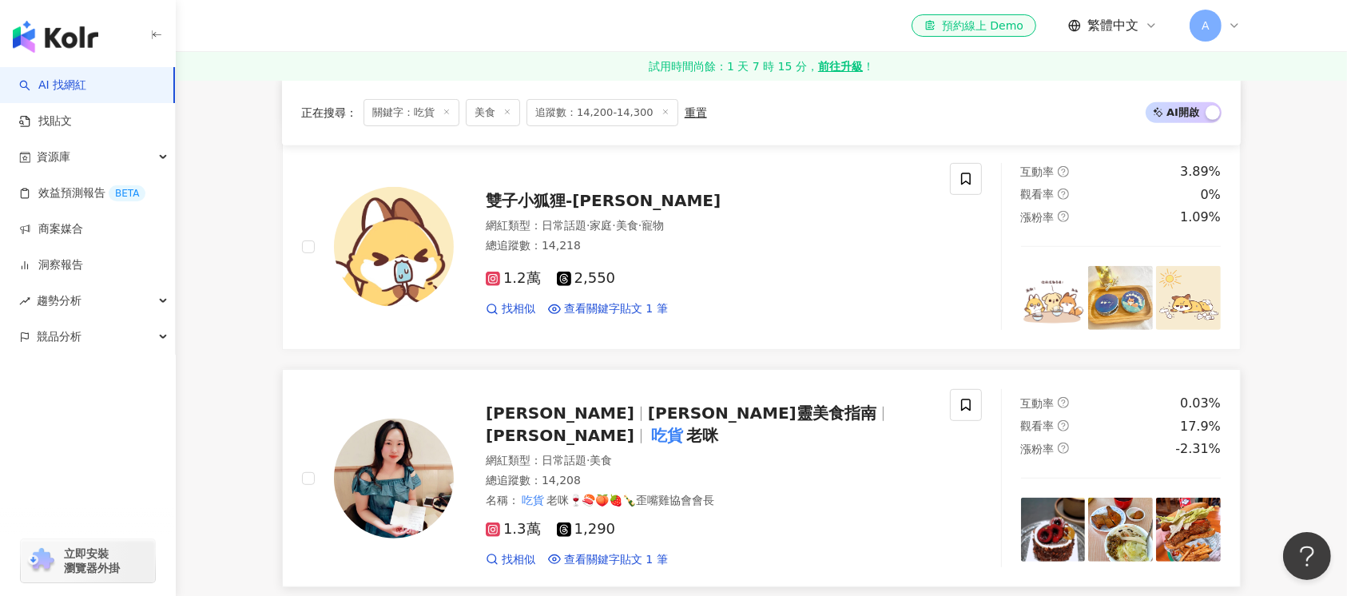
scroll to position [746, 0]
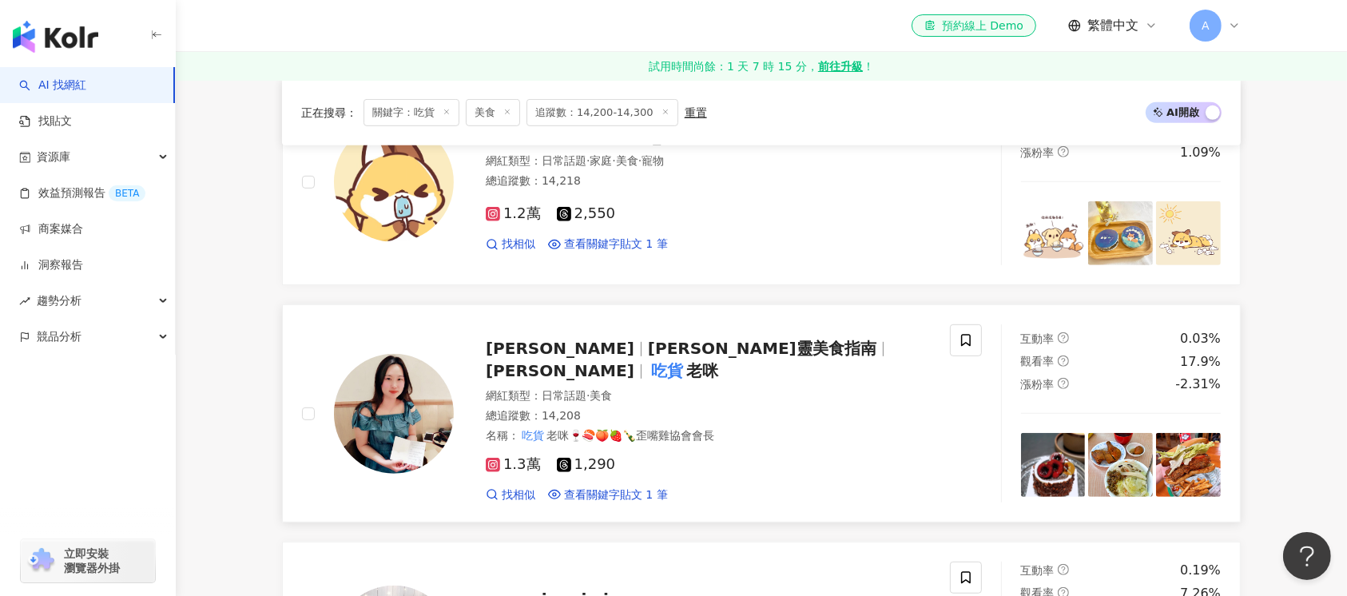
click at [384, 418] on img at bounding box center [394, 414] width 120 height 120
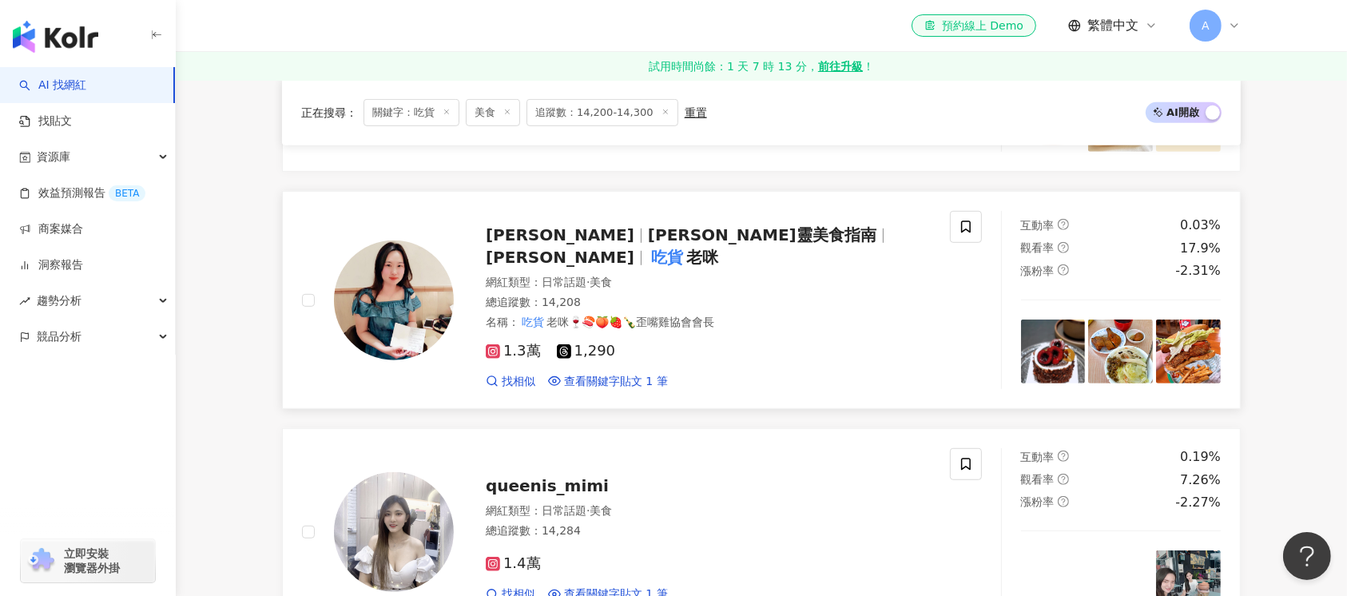
scroll to position [1065, 0]
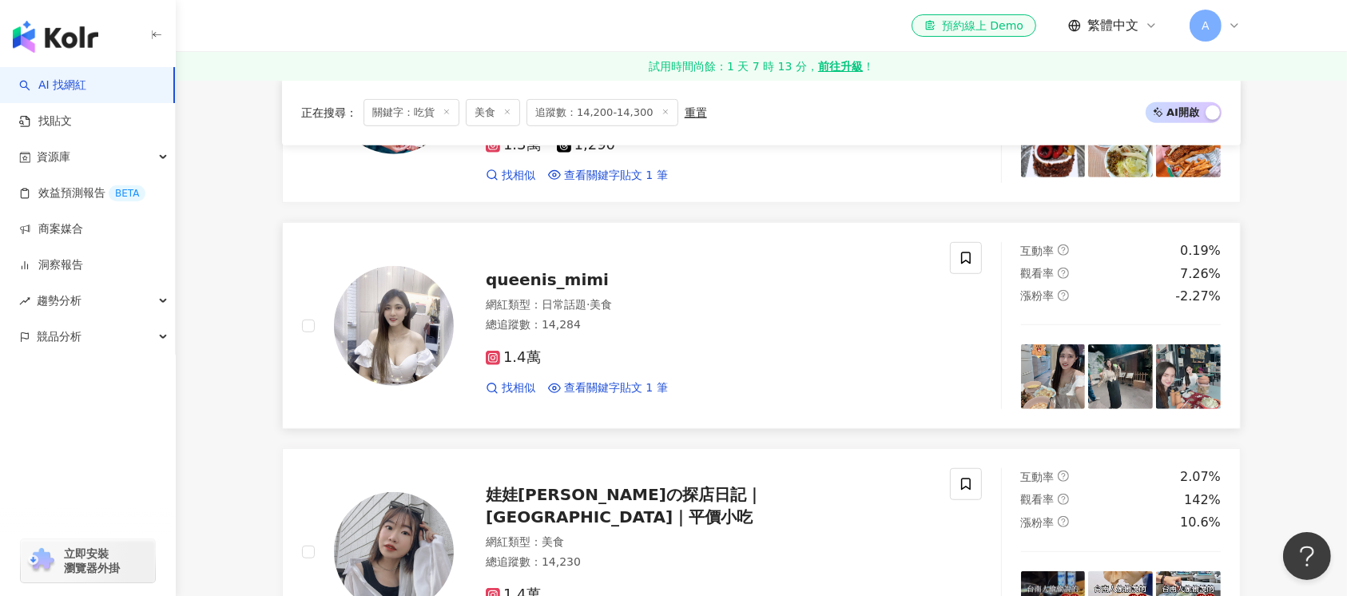
click at [384, 315] on img at bounding box center [394, 326] width 120 height 120
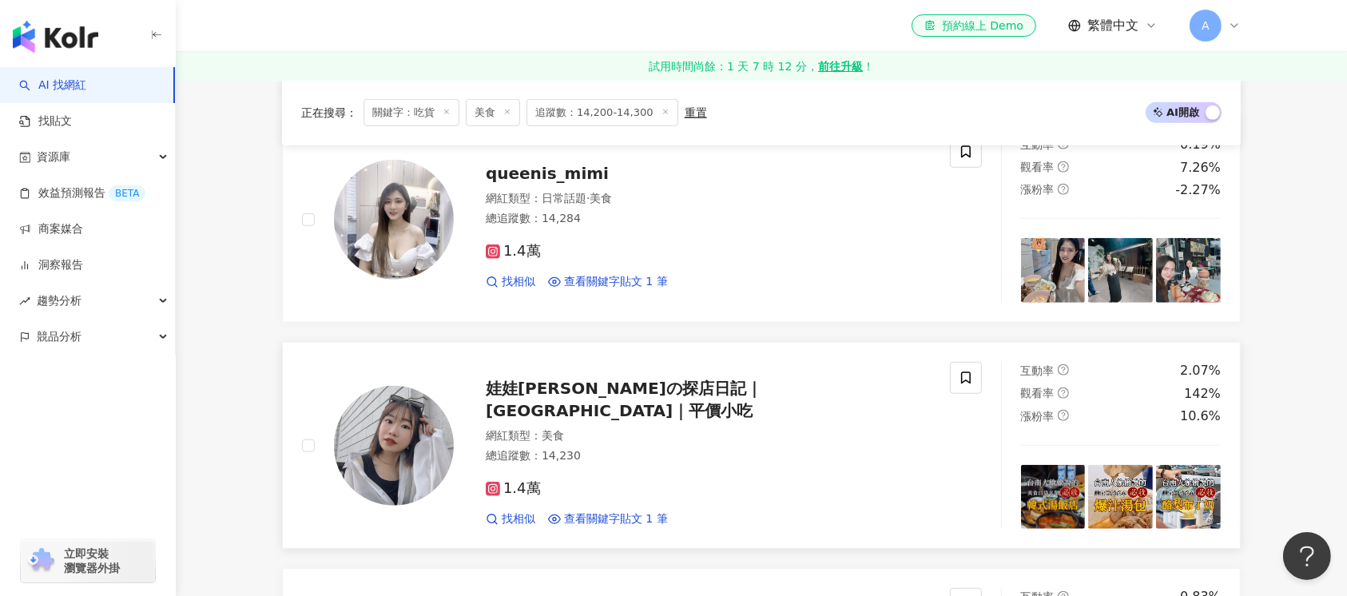
click at [404, 451] on img at bounding box center [394, 446] width 120 height 120
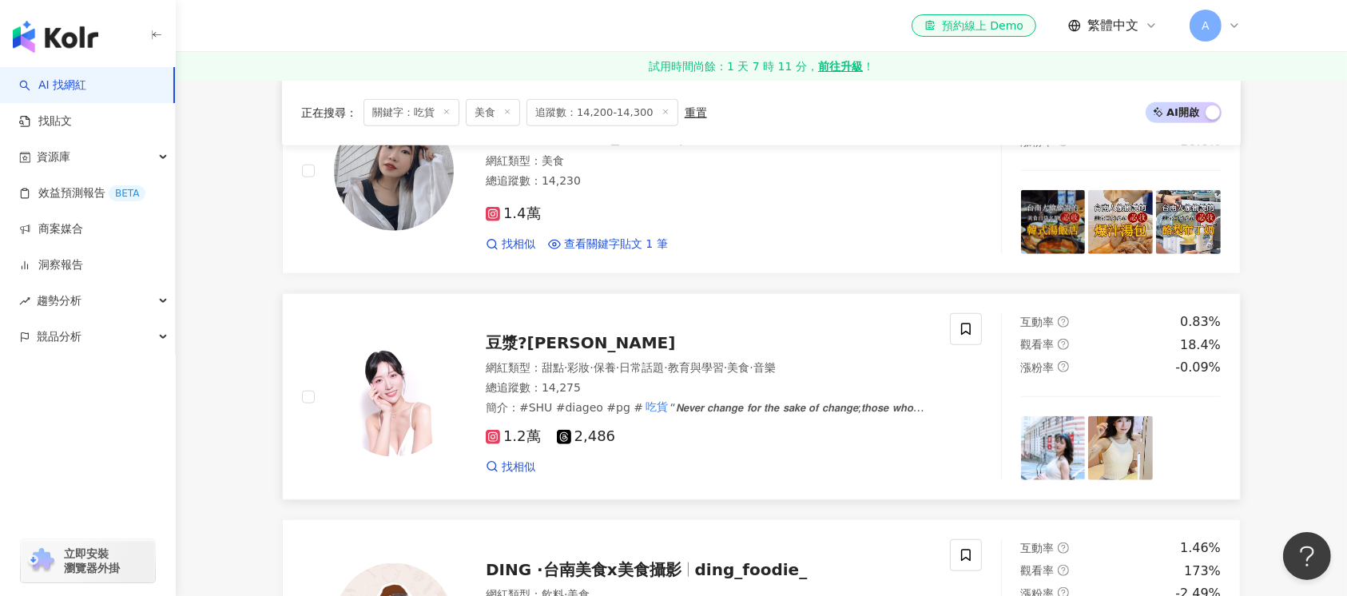
scroll to position [1491, 0]
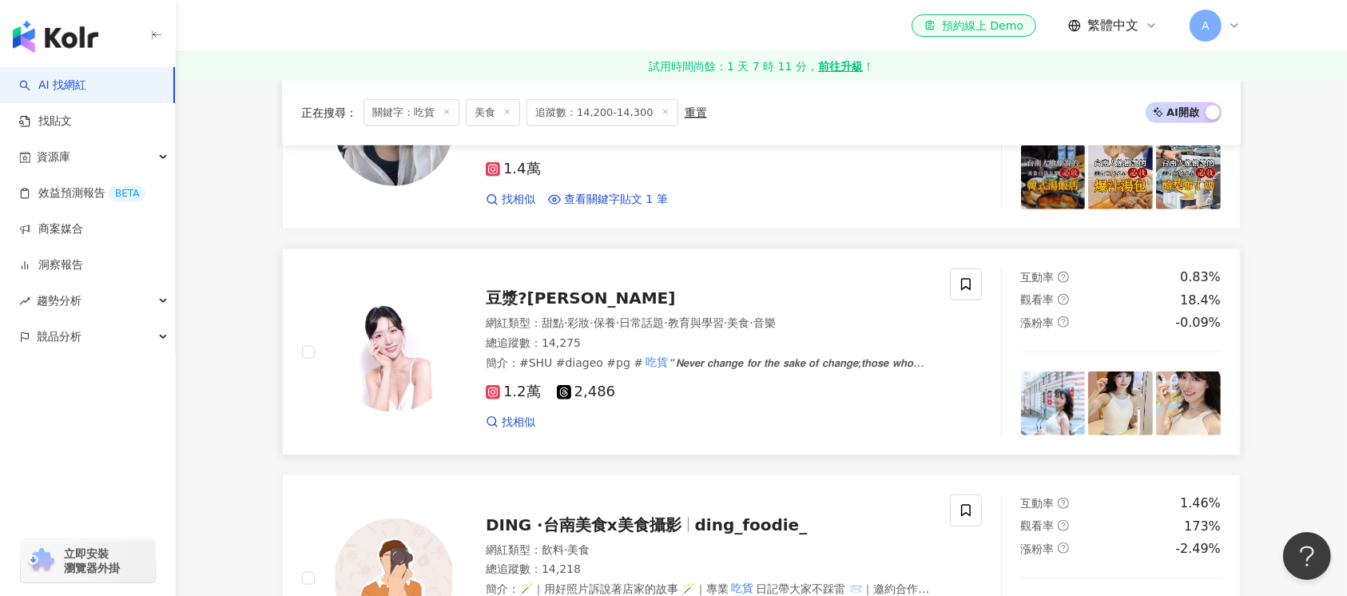
click at [390, 352] on img at bounding box center [394, 352] width 120 height 120
click at [385, 348] on img at bounding box center [394, 352] width 120 height 120
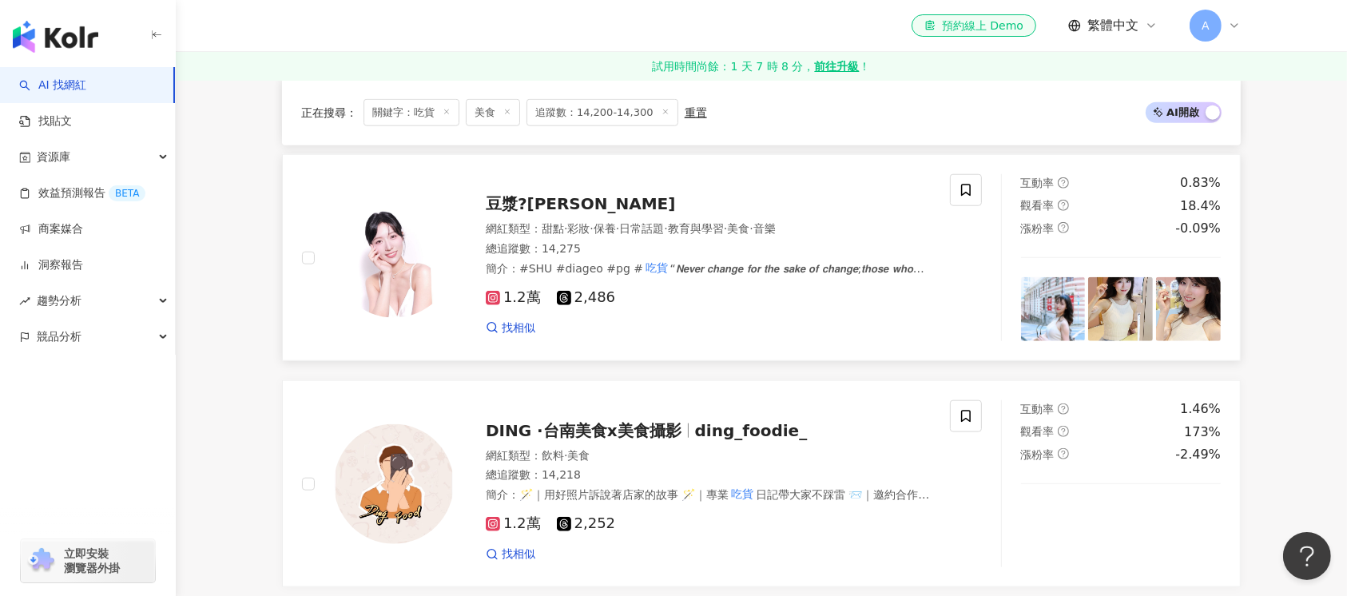
scroll to position [1704, 0]
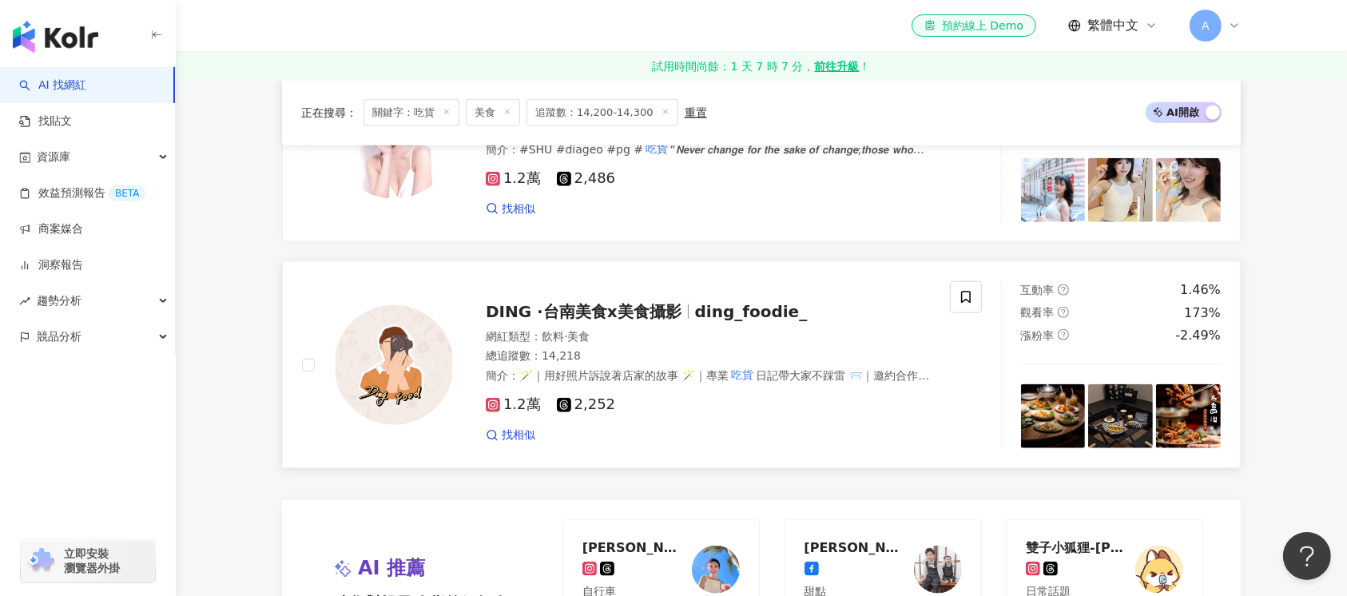
click at [385, 352] on img at bounding box center [394, 365] width 120 height 120
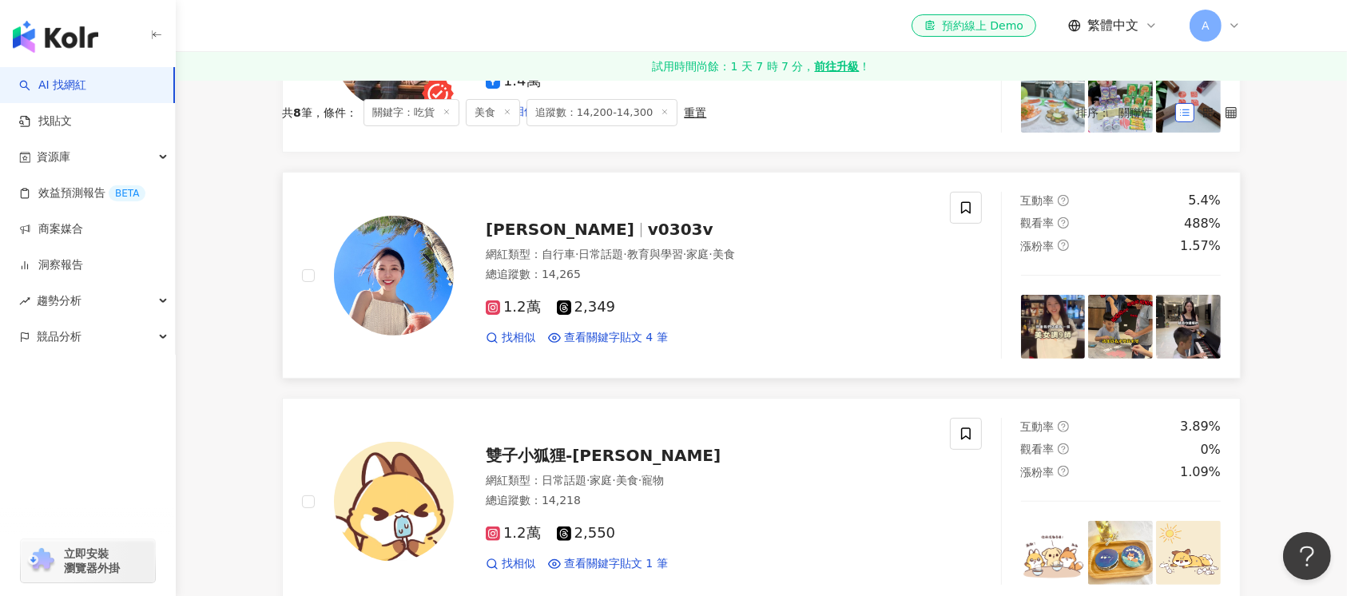
scroll to position [0, 0]
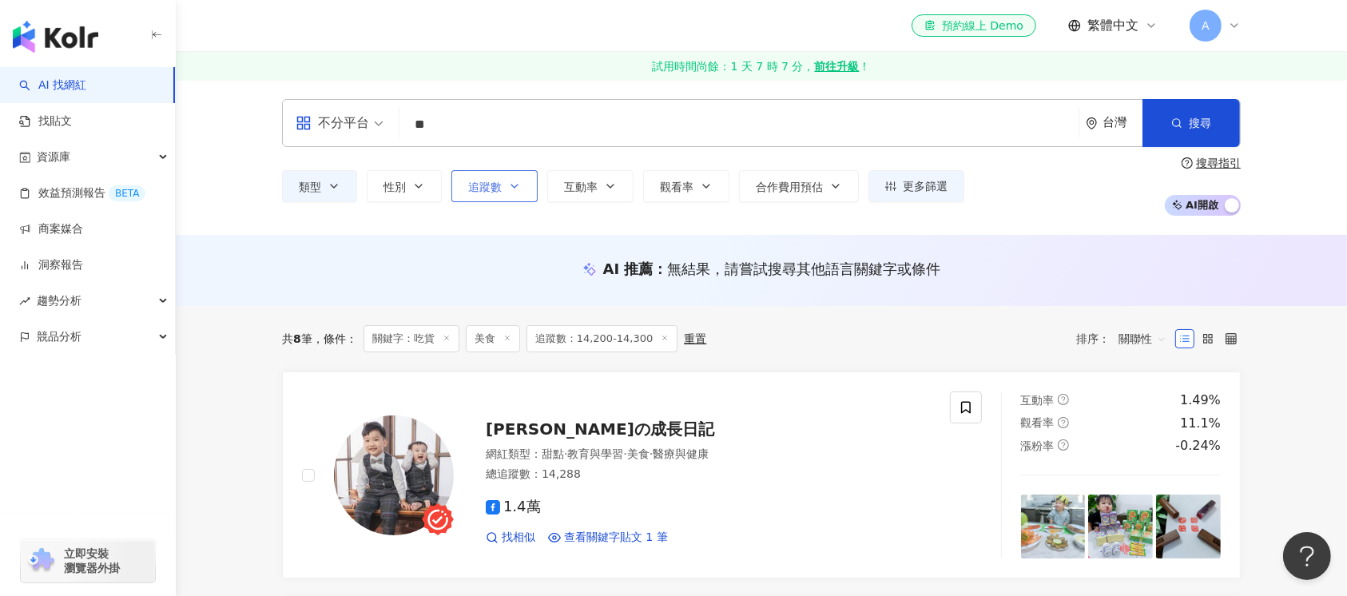
click at [528, 186] on button "追蹤數" at bounding box center [494, 186] width 86 height 32
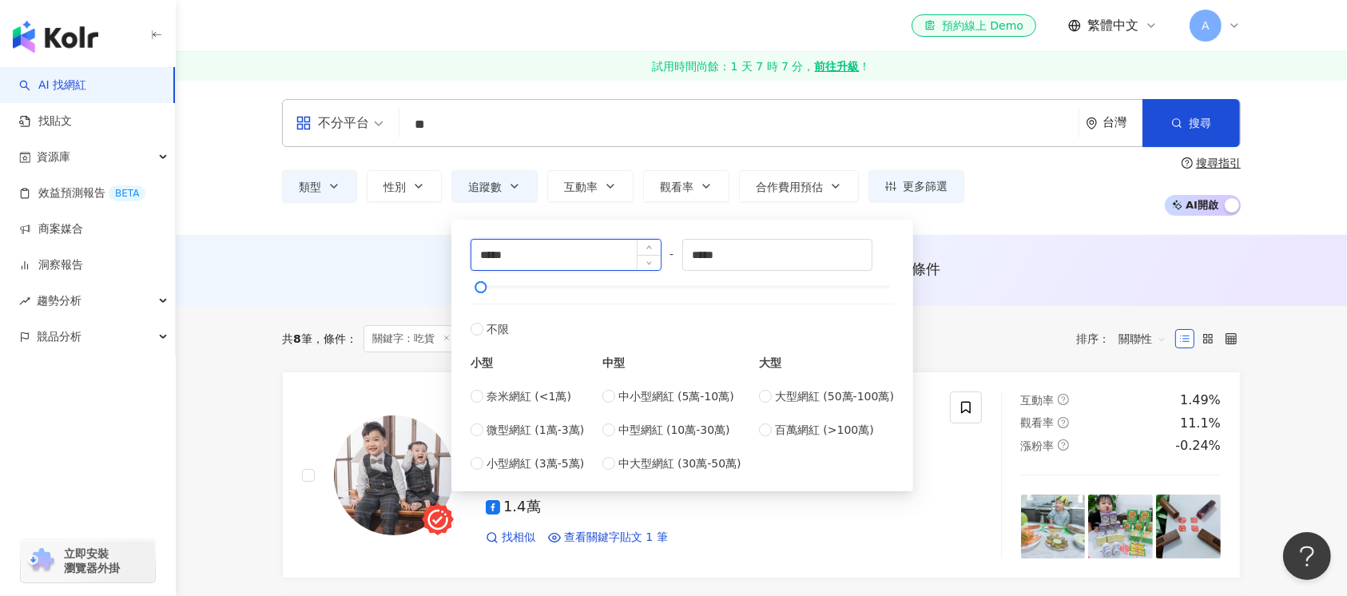
click at [497, 255] on input "*****" at bounding box center [565, 255] width 189 height 30
type input "*****"
click at [714, 255] on input "*****" at bounding box center [777, 255] width 189 height 30
type input "*****"
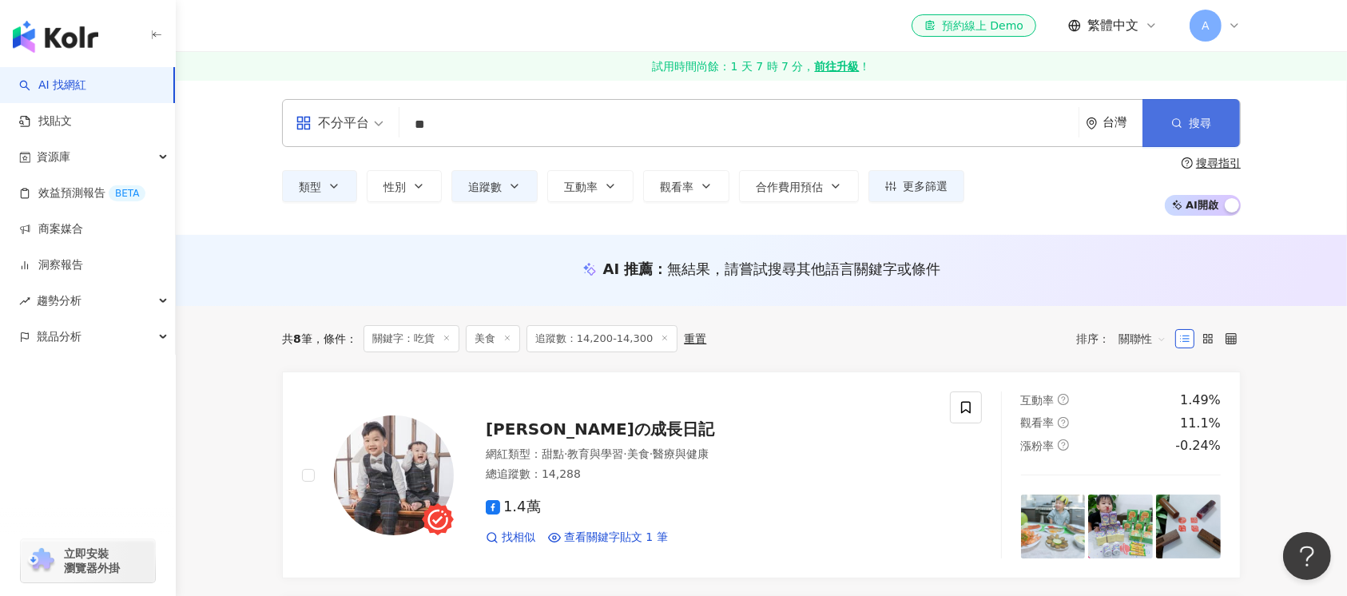
click at [1185, 121] on button "搜尋" at bounding box center [1191, 123] width 97 height 48
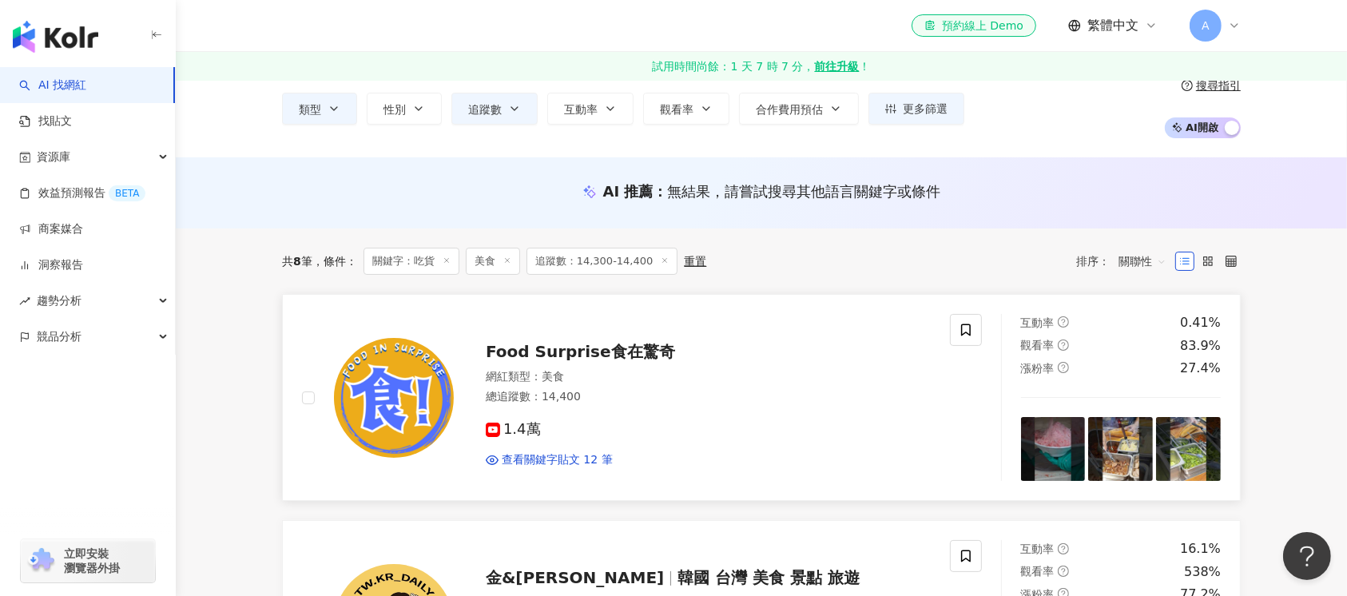
scroll to position [213, 0]
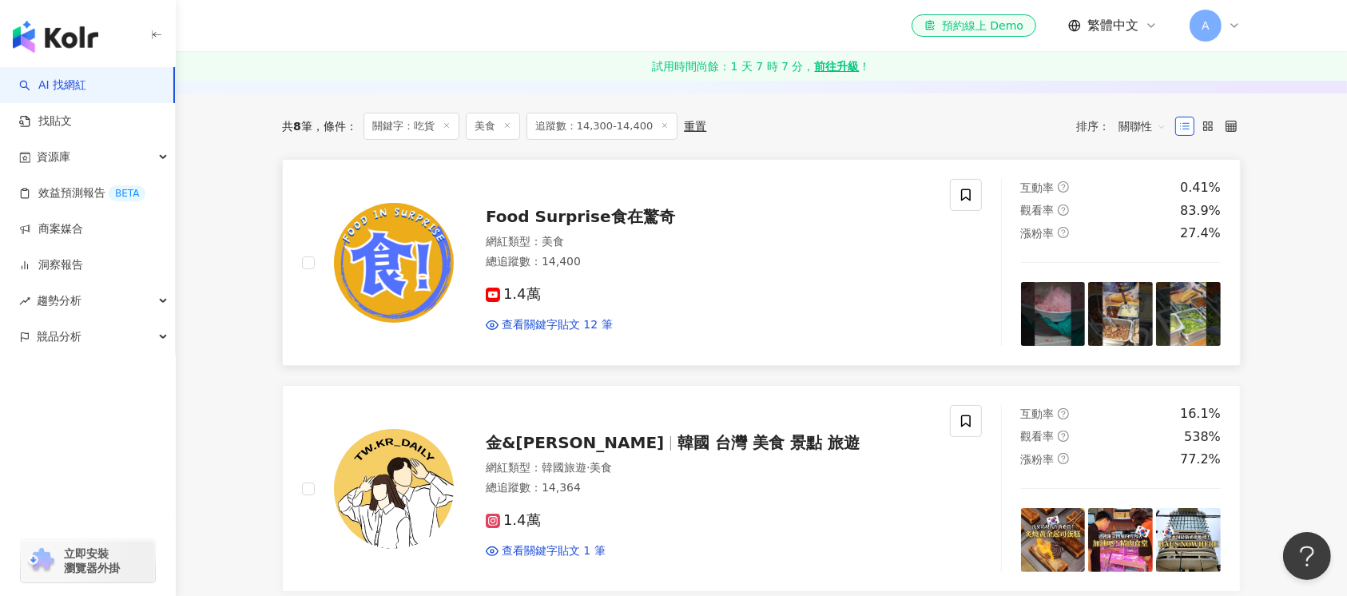
click at [388, 283] on img at bounding box center [394, 263] width 120 height 120
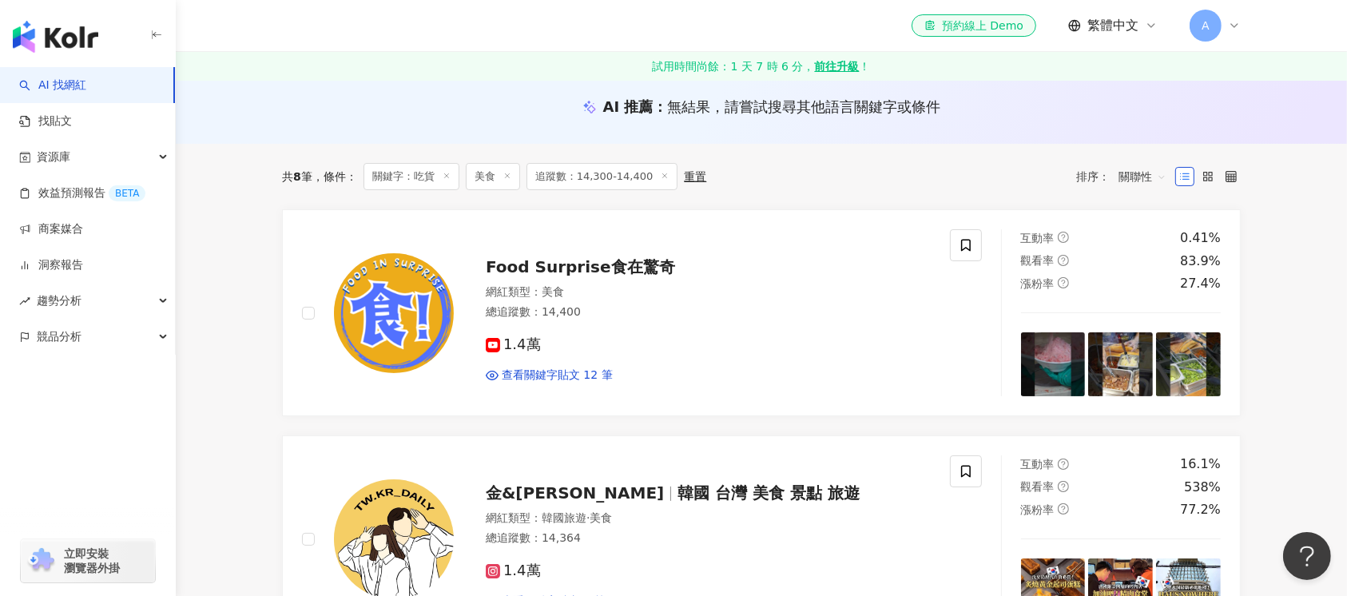
scroll to position [0, 0]
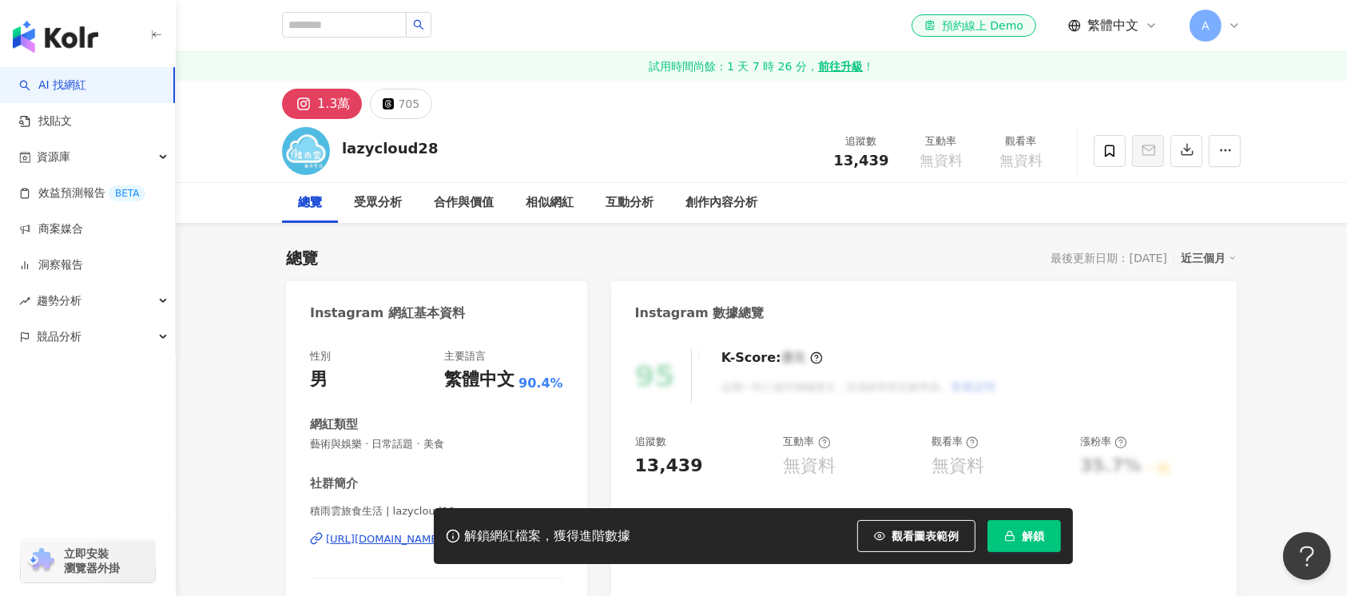
click at [396, 532] on div "https://www.instagram.com/lazycloud28/" at bounding box center [384, 539] width 116 height 14
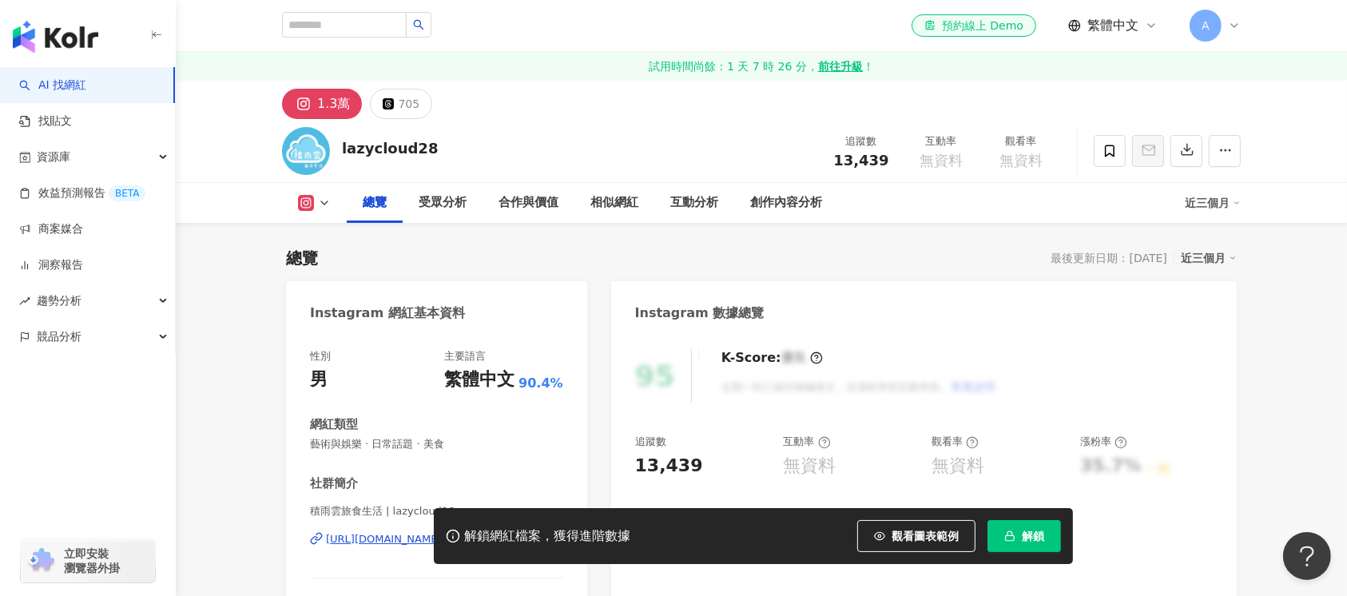
scroll to position [106, 0]
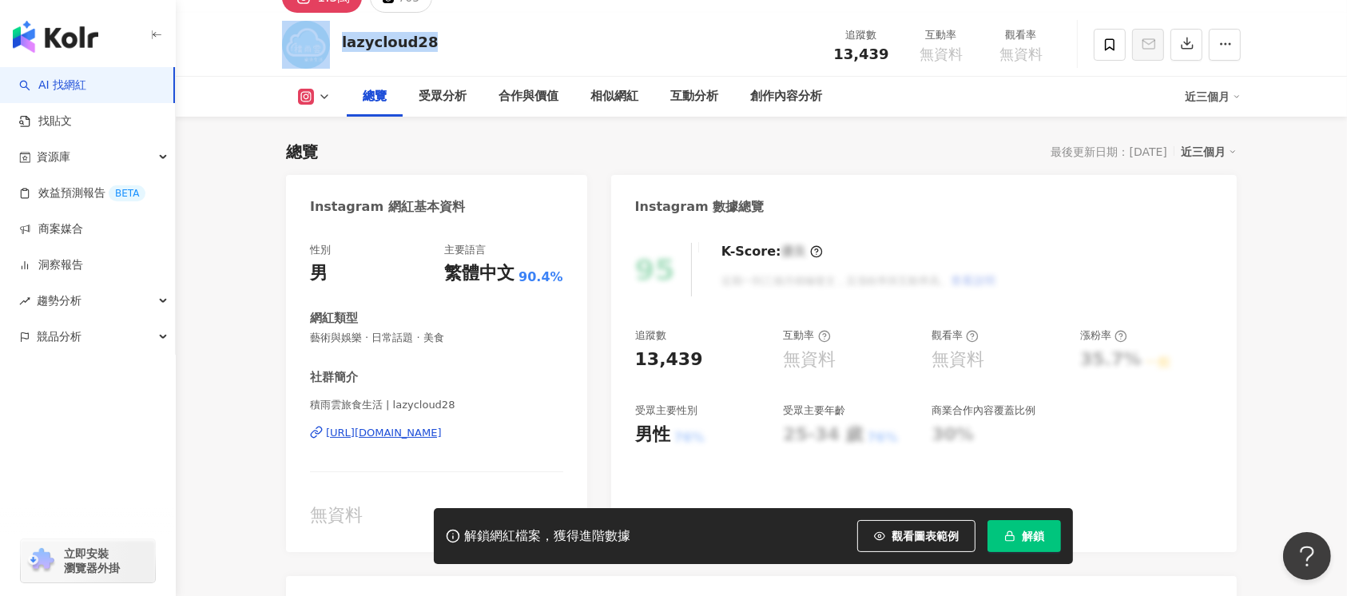
drag, startPoint x: 430, startPoint y: 42, endPoint x: 317, endPoint y: 38, distance: 112.7
click at [317, 38] on div "lazycloud28 追蹤數 13,439 互動率 無資料 觀看率 無資料" at bounding box center [761, 44] width 1023 height 63
copy div "lazycloud28"
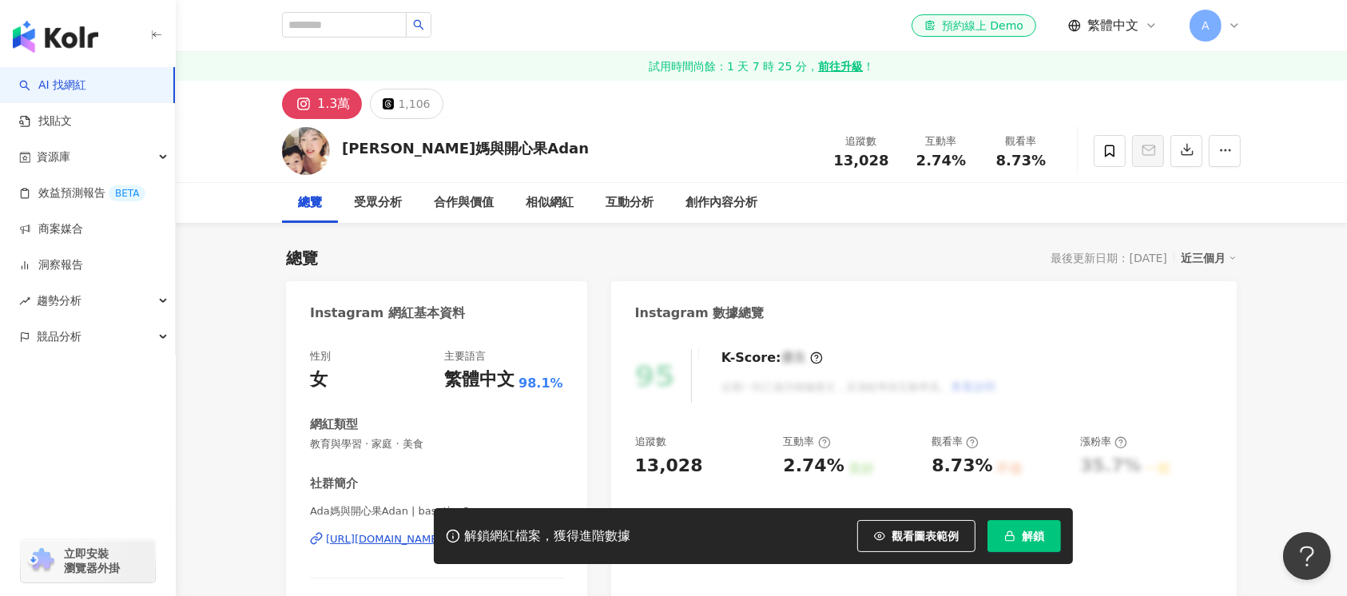
click at [336, 144] on div "Ada媽與開心果Adan 追蹤數 13,028 互動率 2.74% 觀看率 8.73%" at bounding box center [761, 150] width 1023 height 63
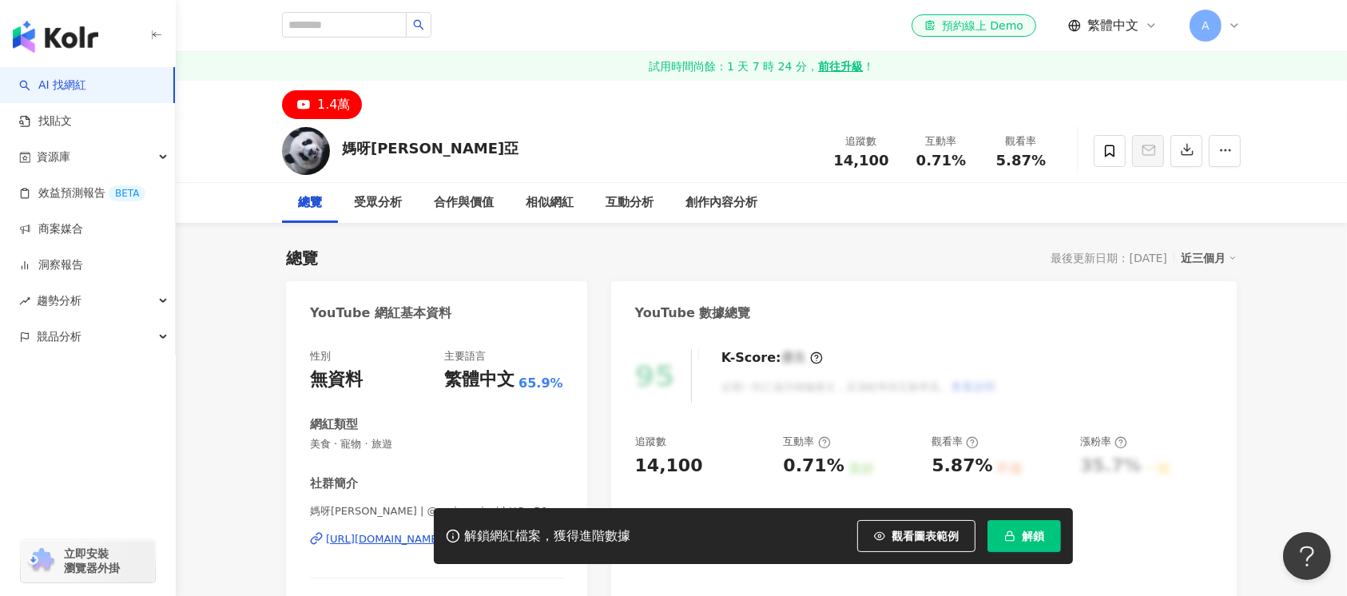
drag, startPoint x: 345, startPoint y: 146, endPoint x: 416, endPoint y: 150, distance: 70.4
click at [339, 148] on div "媽呀麻亞 追蹤數 14,100 互動率 0.71% 觀看率 5.87%" at bounding box center [761, 150] width 1023 height 63
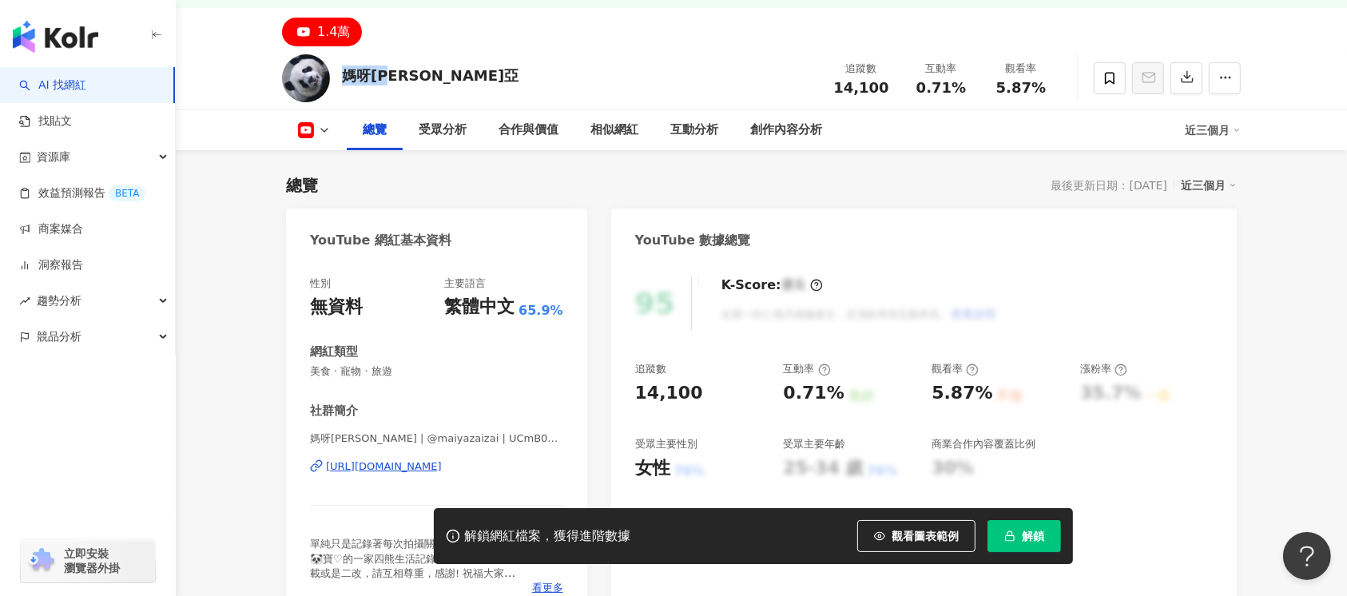
scroll to position [106, 0]
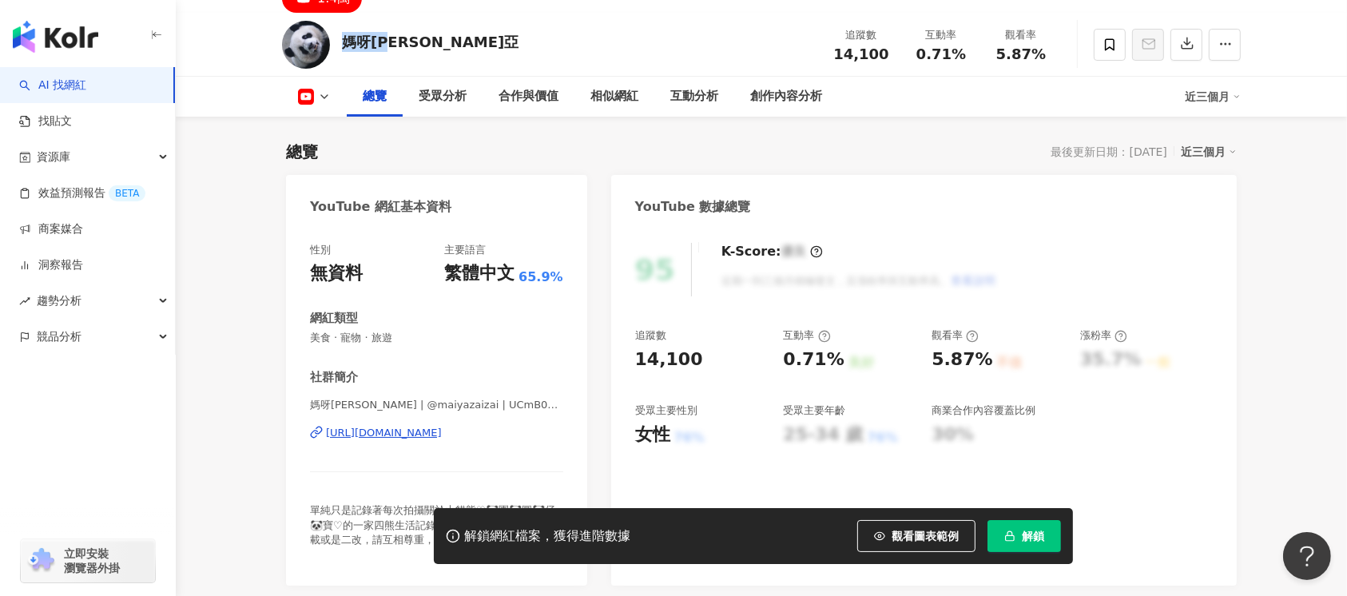
click at [396, 435] on div "https://www.youtube.com/channel/UCmB0U-iKZPVB02bnmupQpfA" at bounding box center [384, 433] width 116 height 14
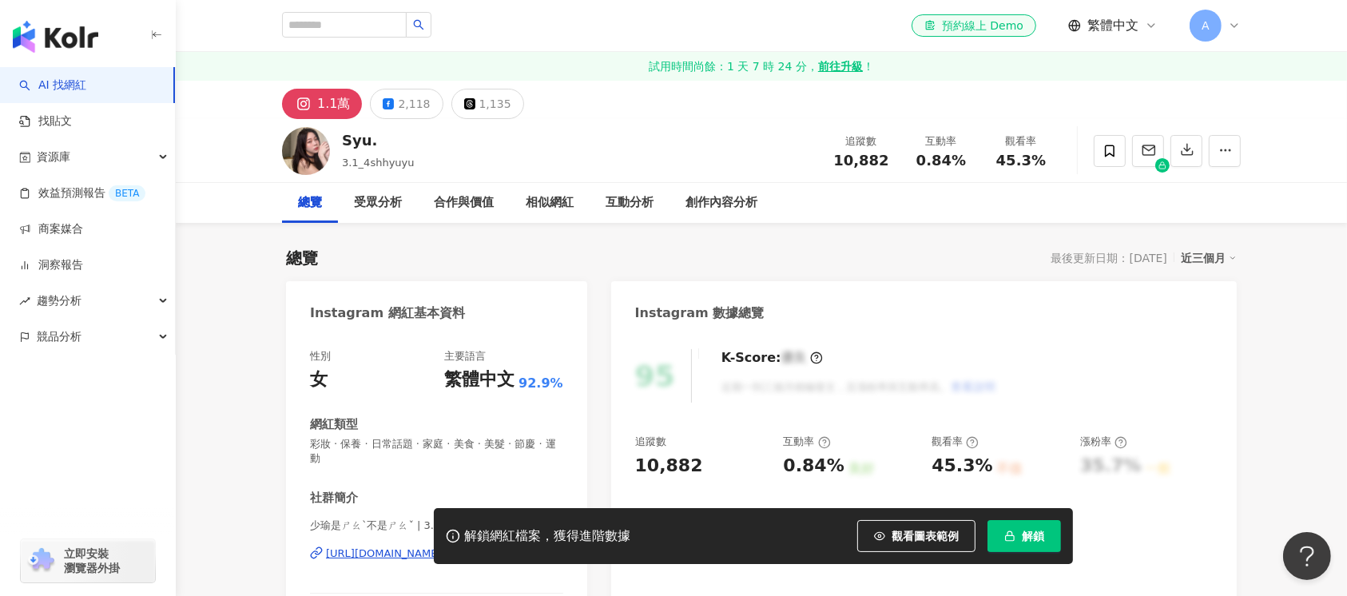
click at [344, 140] on div "Syu." at bounding box center [378, 140] width 73 height 20
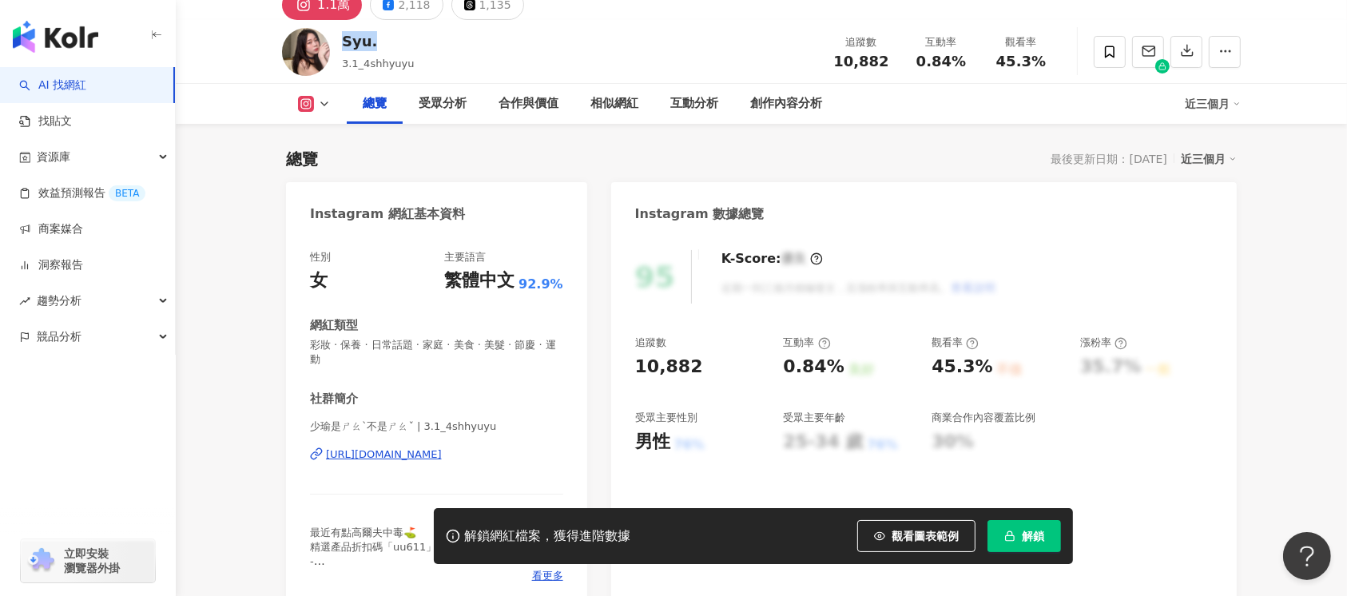
scroll to position [213, 0]
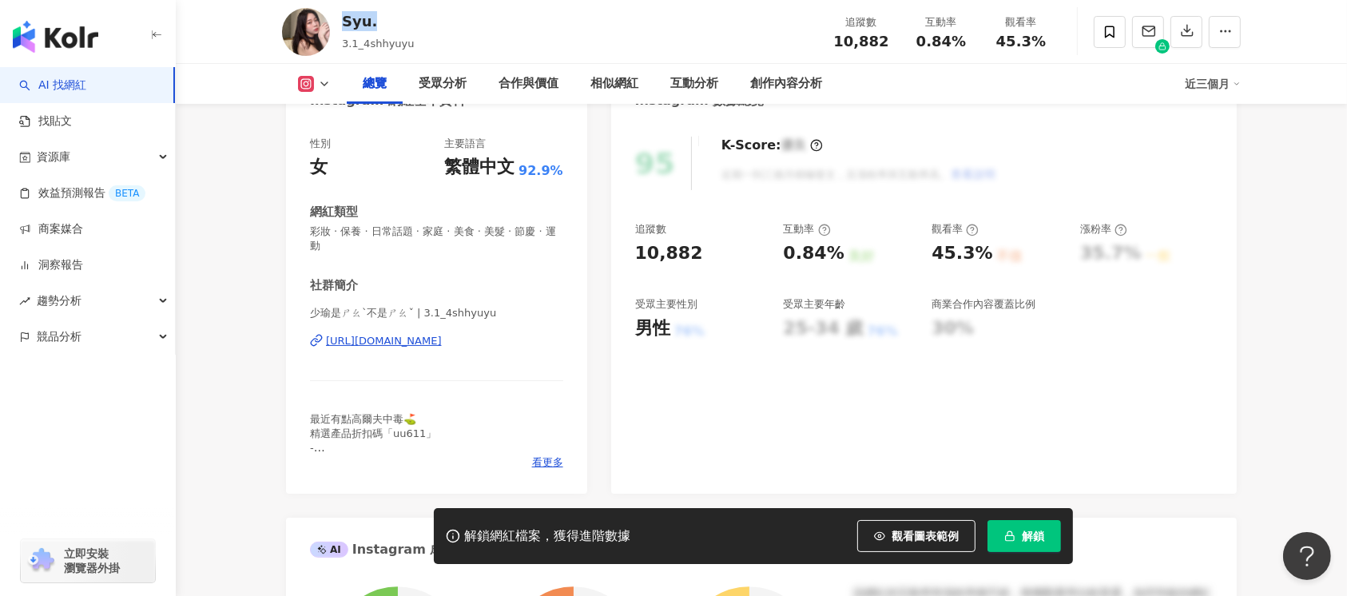
click at [422, 344] on div "https://www.instagram.com/3.1_4shhyuyu/" at bounding box center [384, 341] width 116 height 14
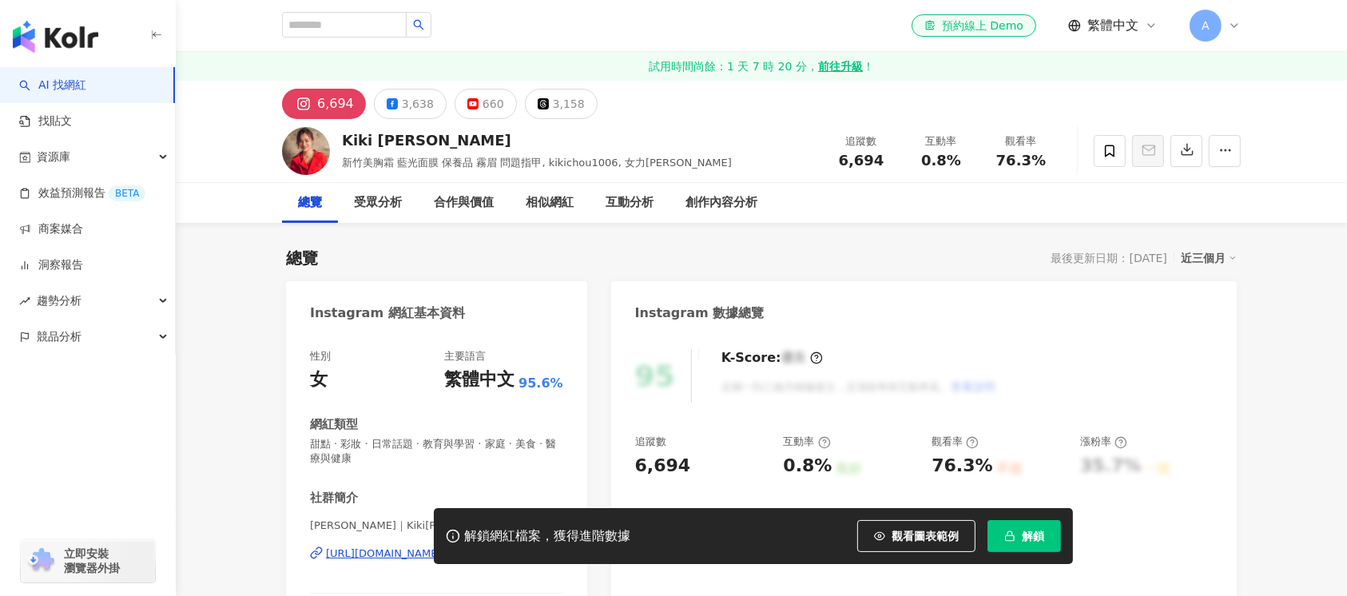
scroll to position [320, 0]
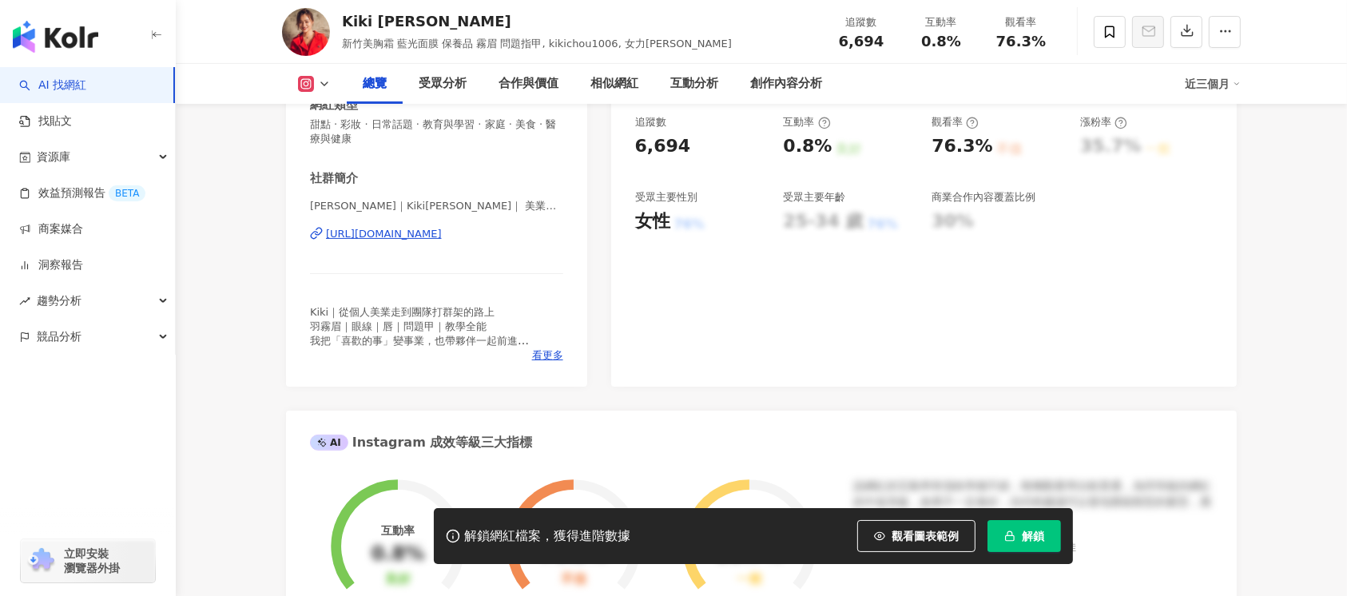
click at [423, 232] on div "https://www.instagram.com/kikichou1006/" at bounding box center [384, 234] width 116 height 14
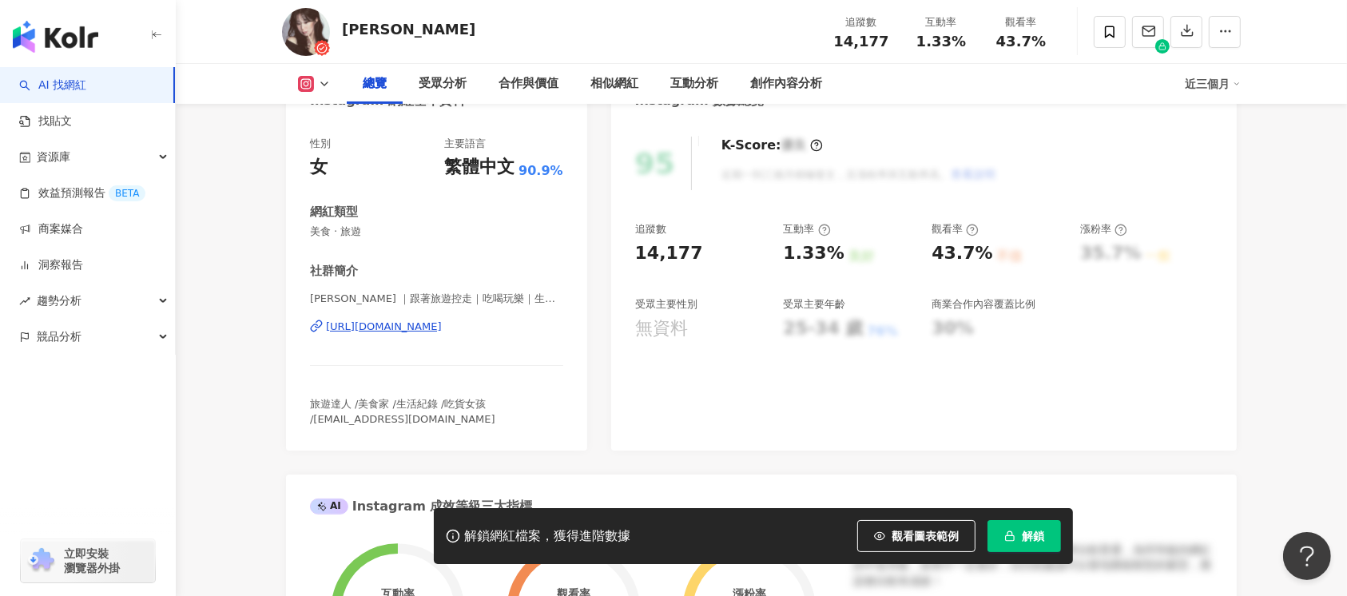
click at [442, 332] on div "[URL][DOMAIN_NAME]" at bounding box center [384, 327] width 116 height 14
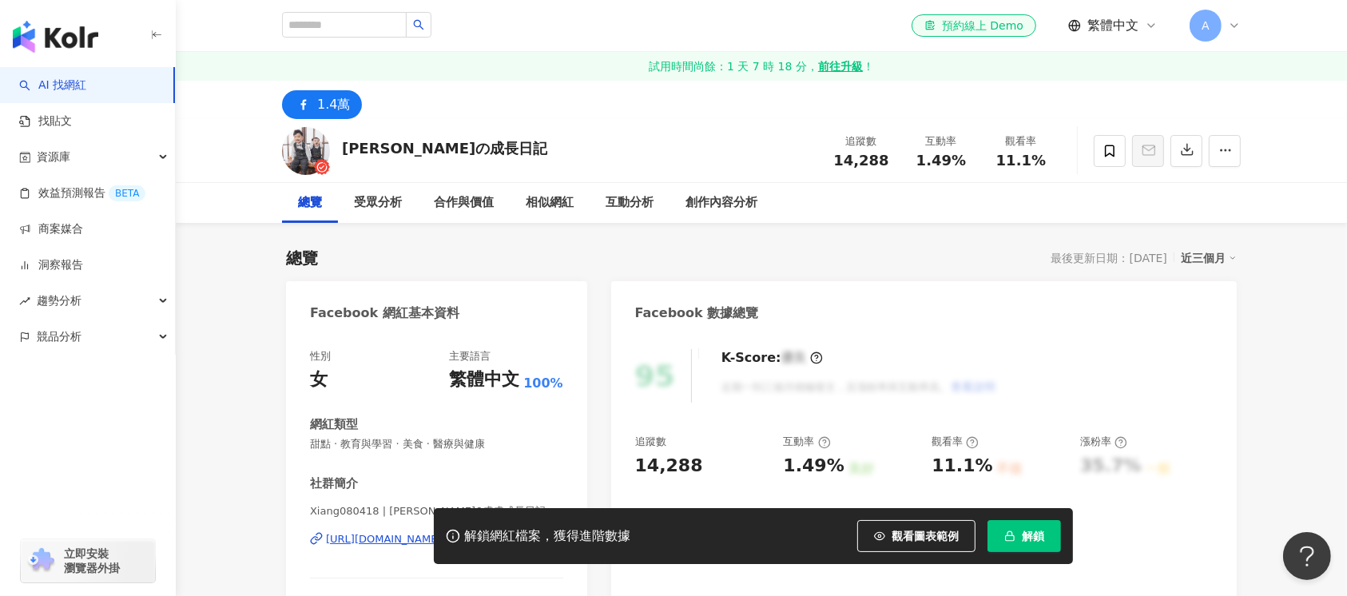
drag, startPoint x: 467, startPoint y: 142, endPoint x: 343, endPoint y: 148, distance: 124.8
click at [343, 148] on div "翔哥の成長日記 追蹤數 14,288 互動率 1.49% 觀看率 11.1%" at bounding box center [761, 150] width 1023 height 63
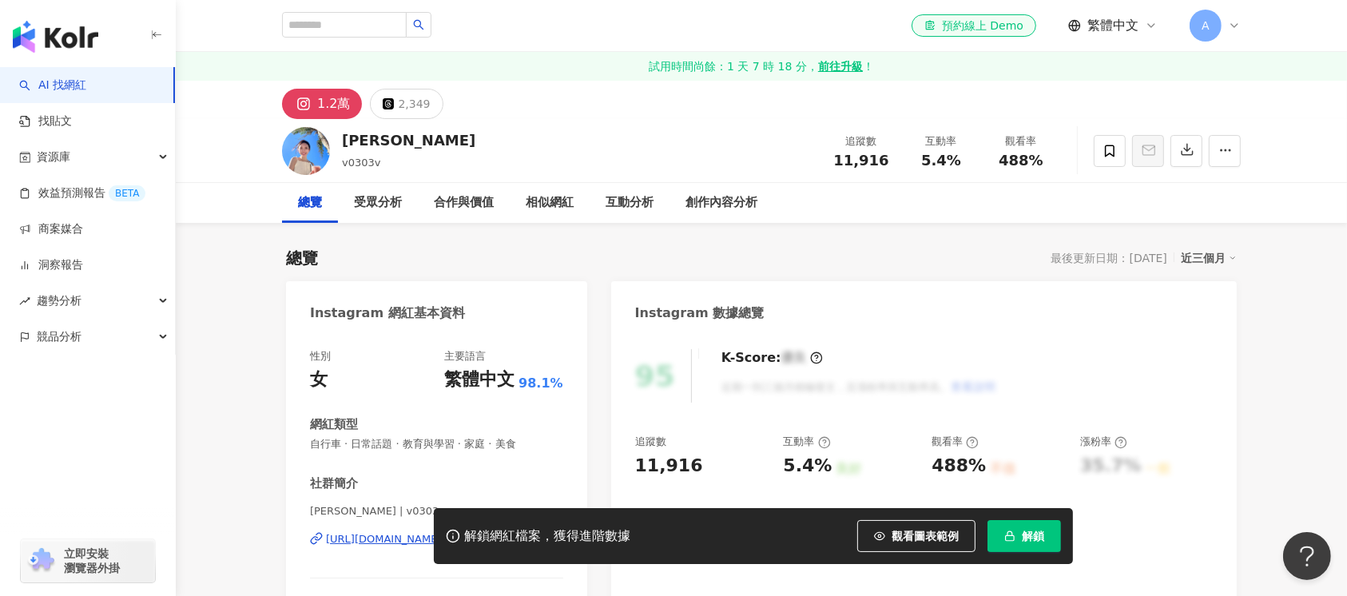
drag, startPoint x: 400, startPoint y: 137, endPoint x: 408, endPoint y: 148, distance: 13.1
click at [333, 141] on div "吳佩琳 v0303v 追蹤數 11,916 互動率 5.4% 觀看率 488%" at bounding box center [761, 150] width 1023 height 63
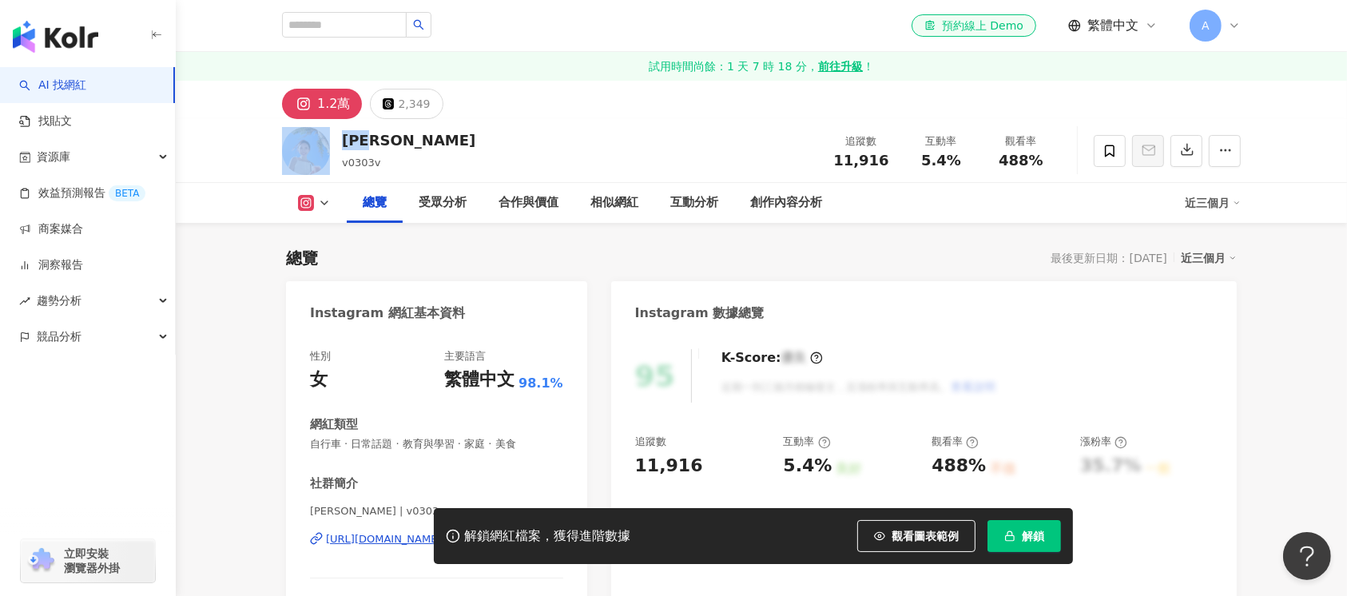
click at [429, 532] on div "https://www.instagram.com/v0303v/" at bounding box center [384, 539] width 116 height 14
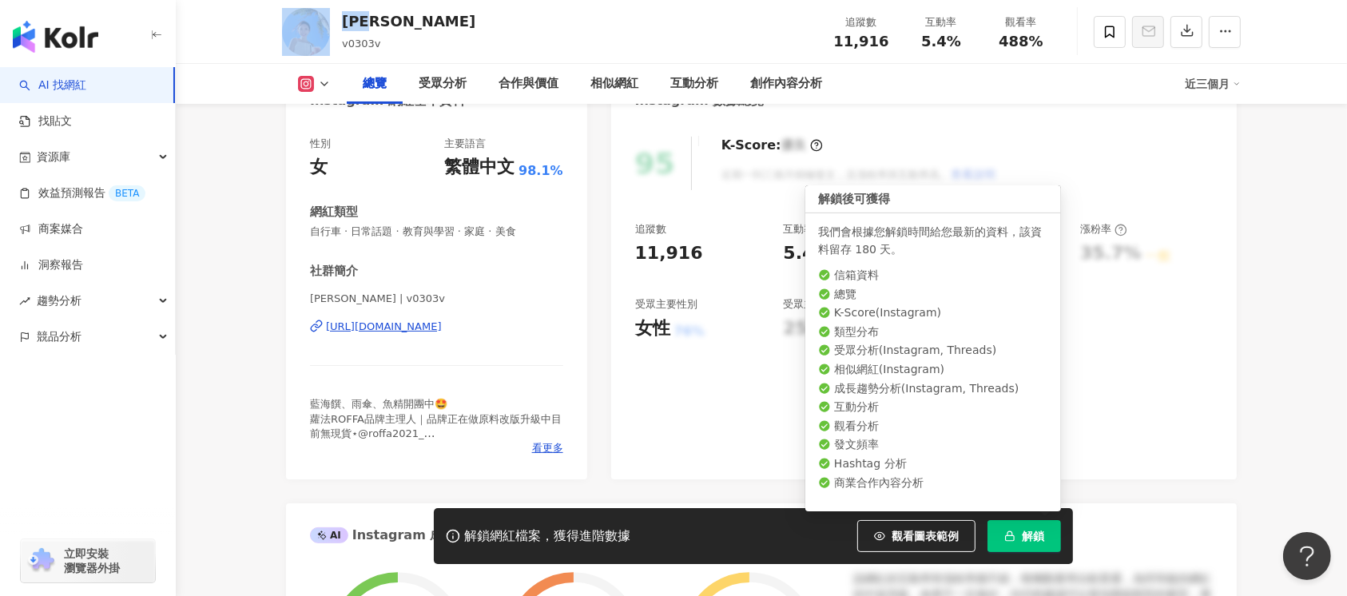
click at [1032, 547] on button "解鎖" at bounding box center [1025, 536] width 74 height 32
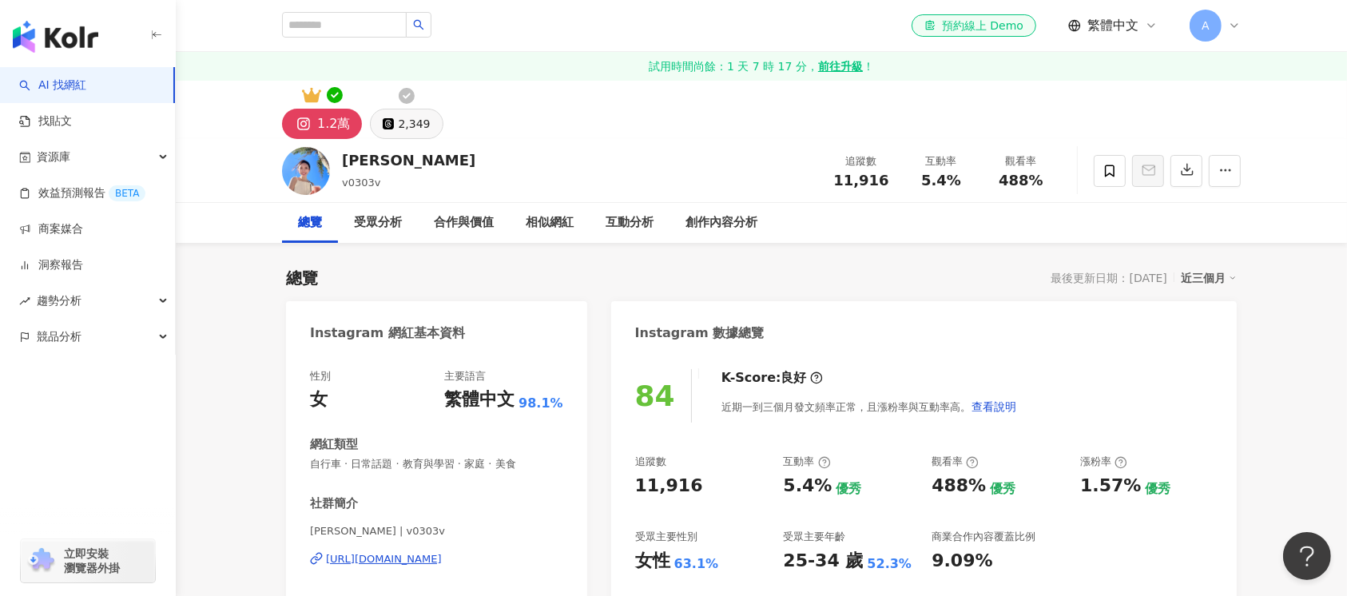
click at [409, 122] on div "2,349" at bounding box center [414, 124] width 32 height 22
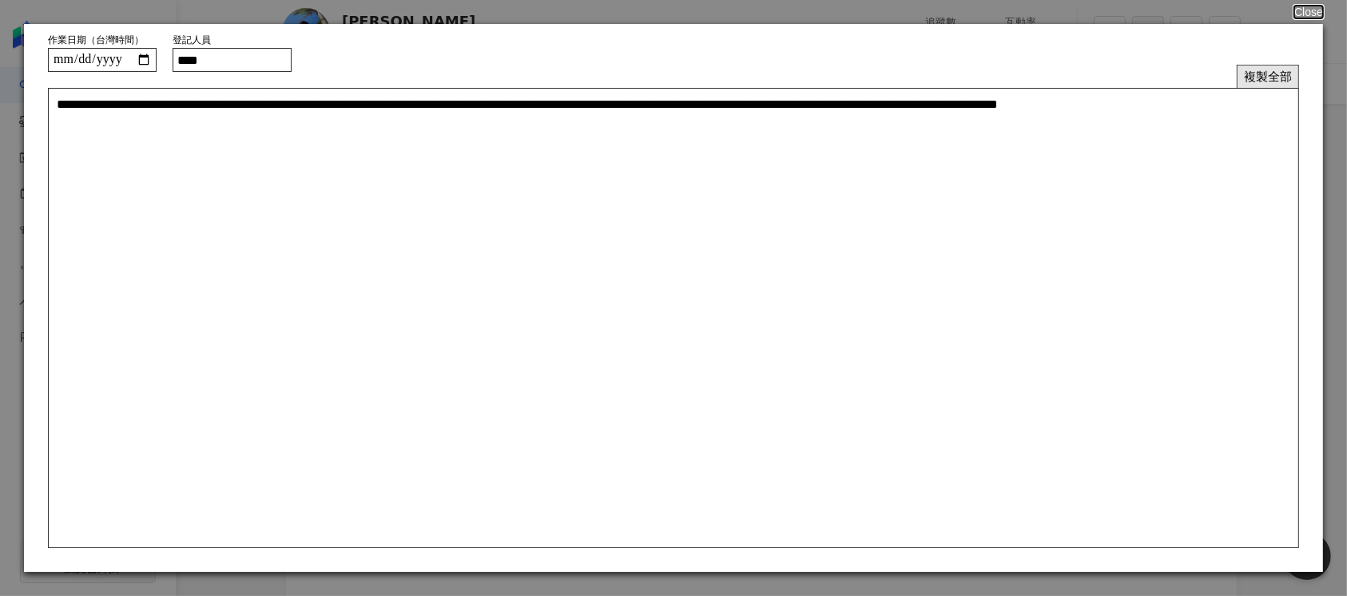
click at [1272, 78] on button "複製全部" at bounding box center [1268, 76] width 62 height 23
click at [1307, 14] on button "Close" at bounding box center [1308, 12] width 30 height 13
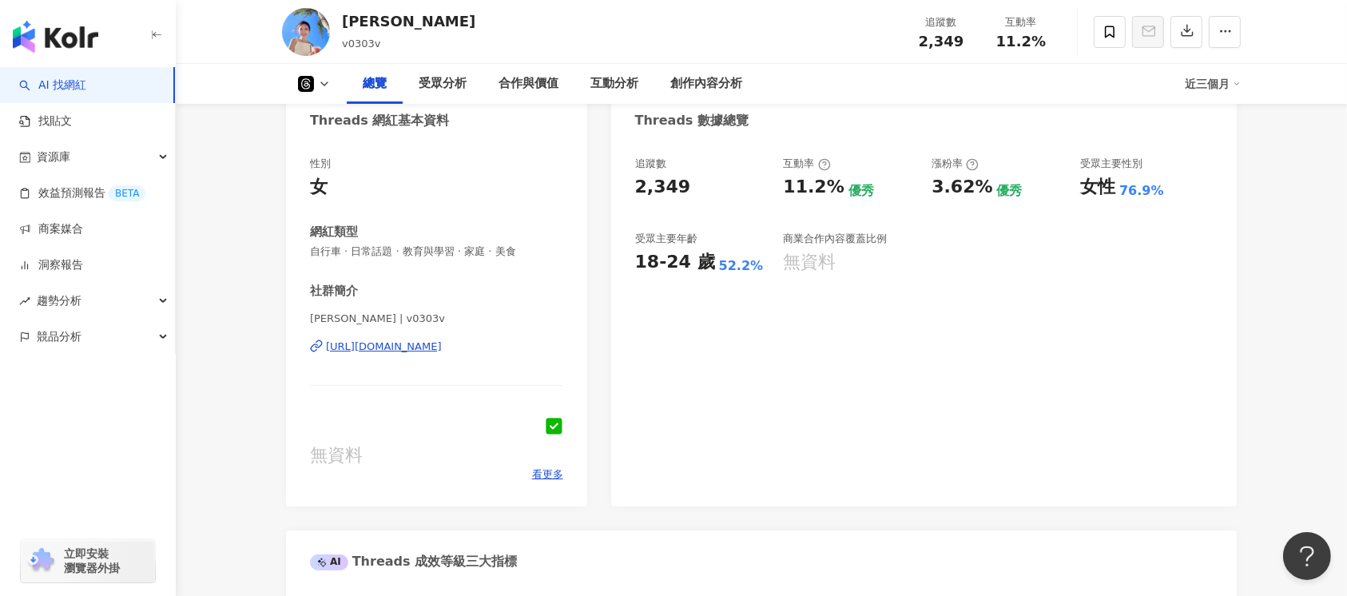
click at [438, 340] on div "https://www.threads.com/@v0303v" at bounding box center [384, 347] width 116 height 14
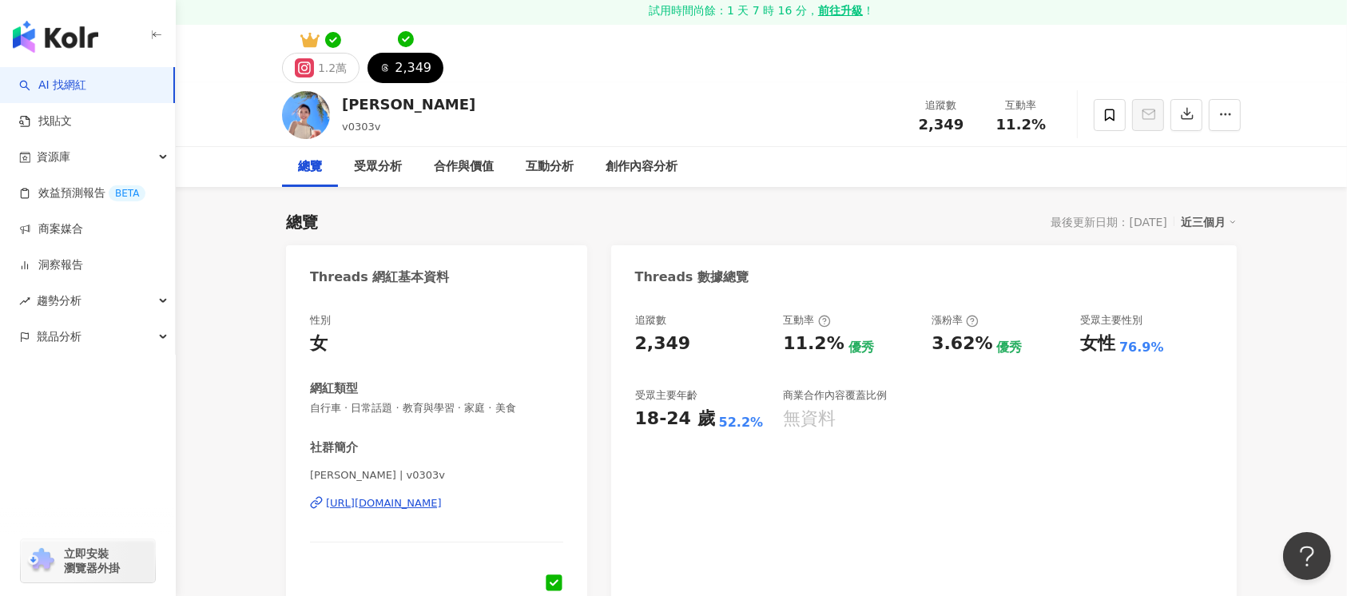
scroll to position [0, 0]
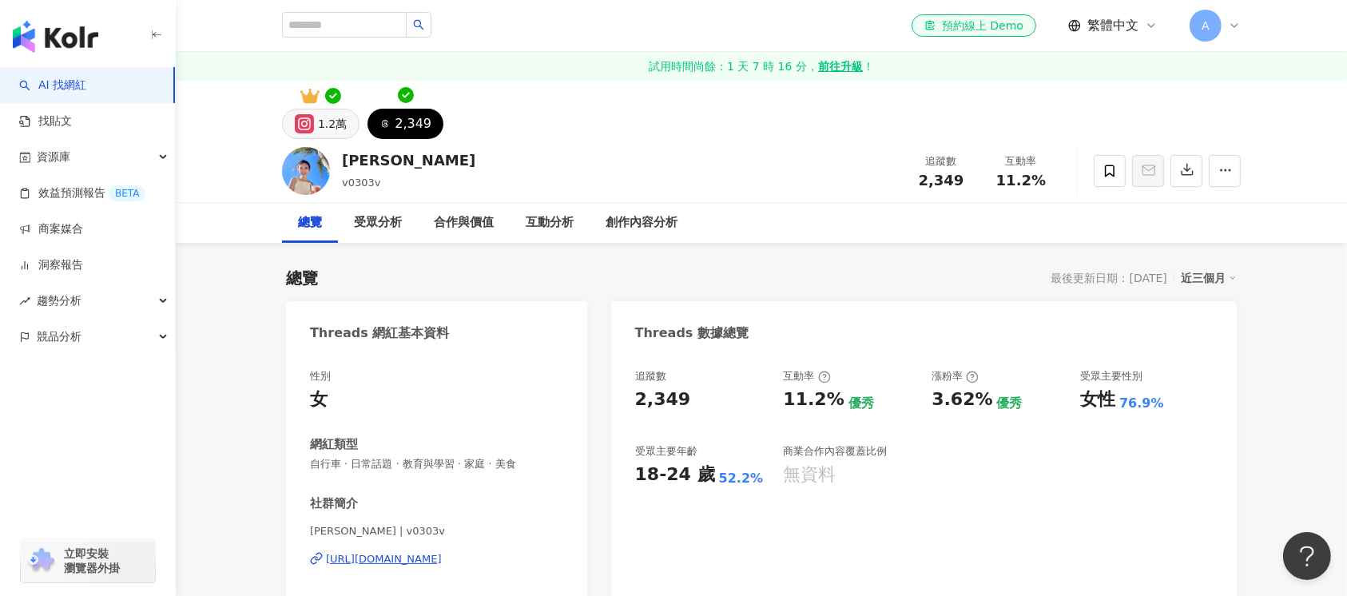
click at [328, 127] on div "1.2萬" at bounding box center [332, 124] width 29 height 22
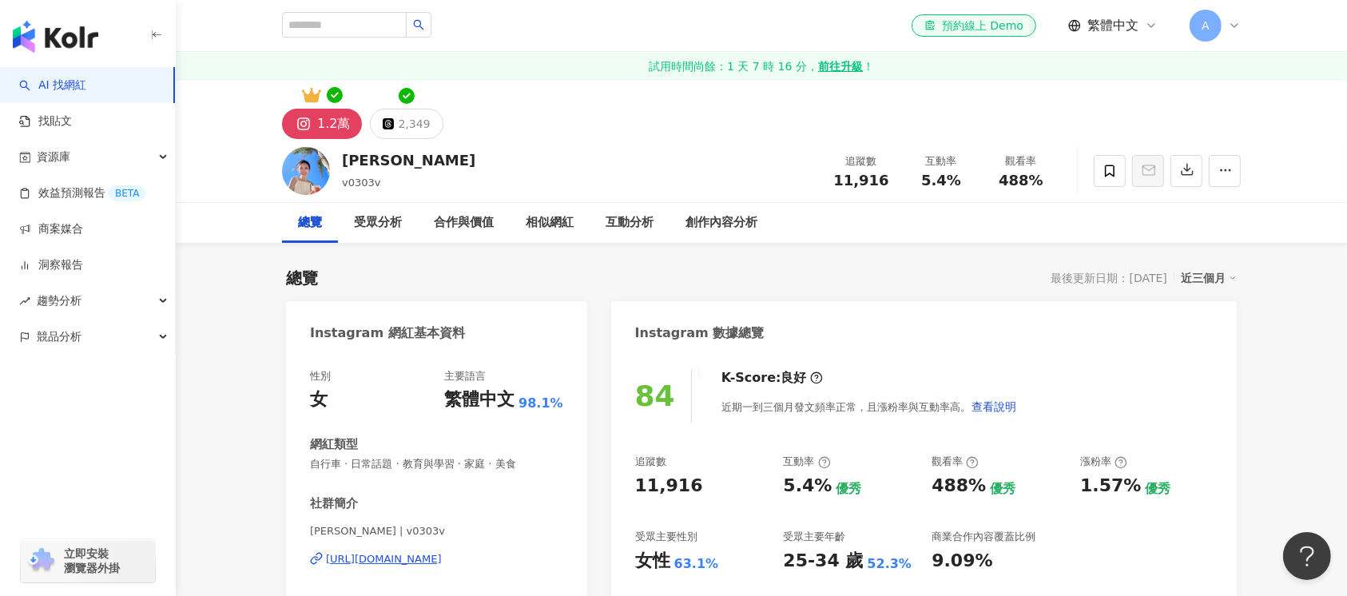
click at [442, 552] on div "https://www.instagram.com/v0303v/" at bounding box center [384, 559] width 116 height 14
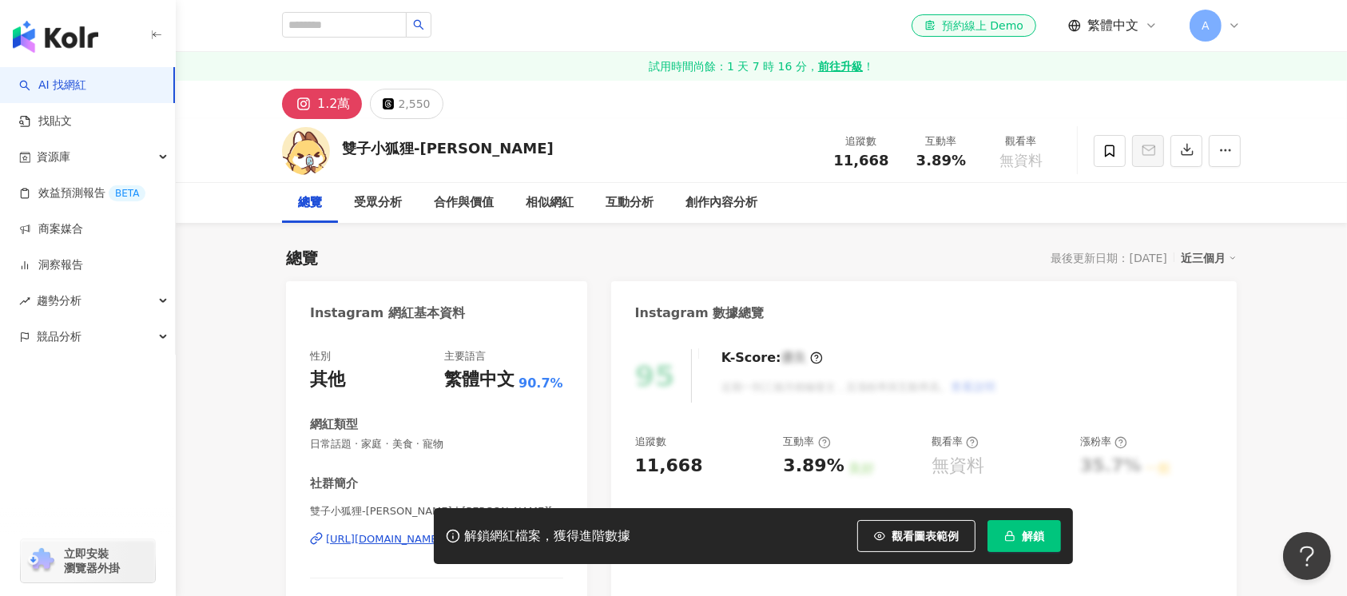
drag, startPoint x: 564, startPoint y: 152, endPoint x: 347, endPoint y: 145, distance: 217.5
click at [347, 145] on div "雙子小狐狸-[PERSON_NAME] 追蹤數 11,668 互動率 3.89% 觀看率 無資料" at bounding box center [761, 150] width 1023 height 63
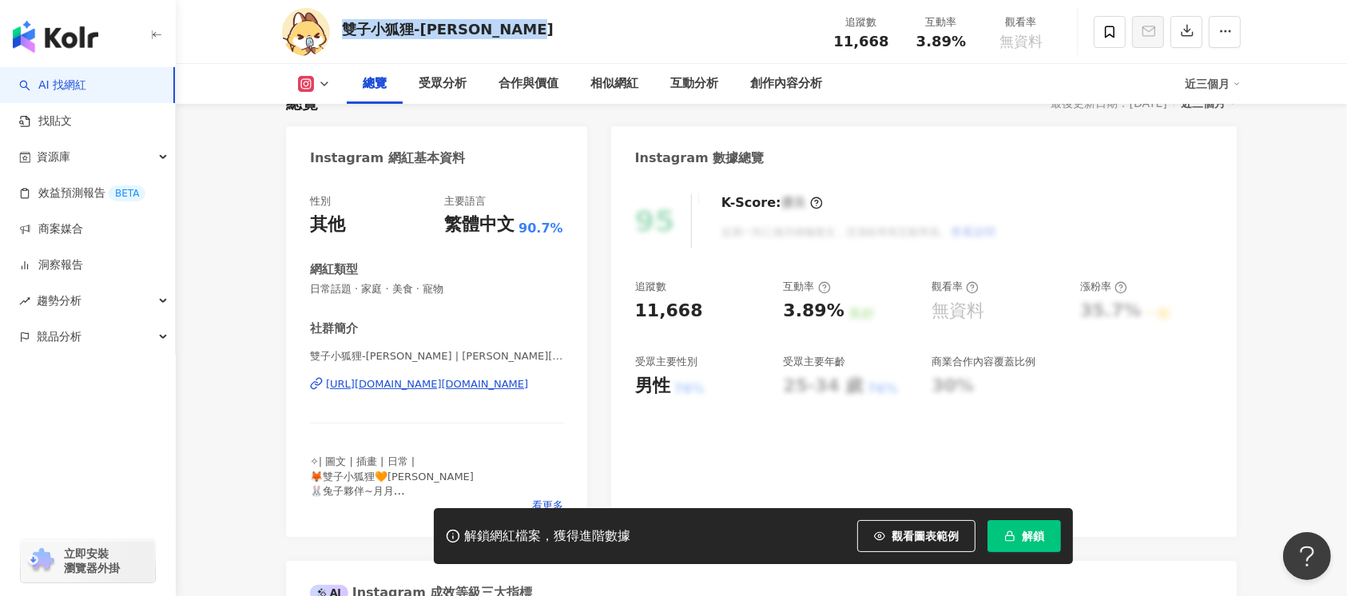
scroll to position [213, 0]
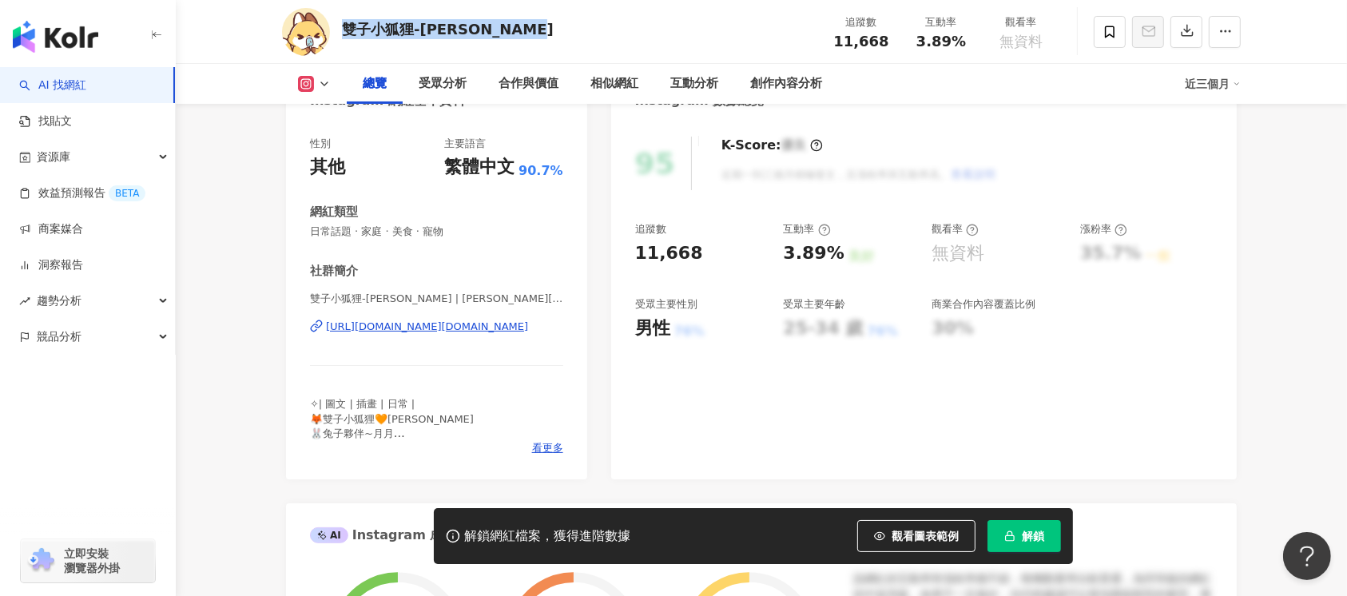
click at [426, 331] on div "[URL][DOMAIN_NAME][DOMAIN_NAME]" at bounding box center [427, 327] width 202 height 14
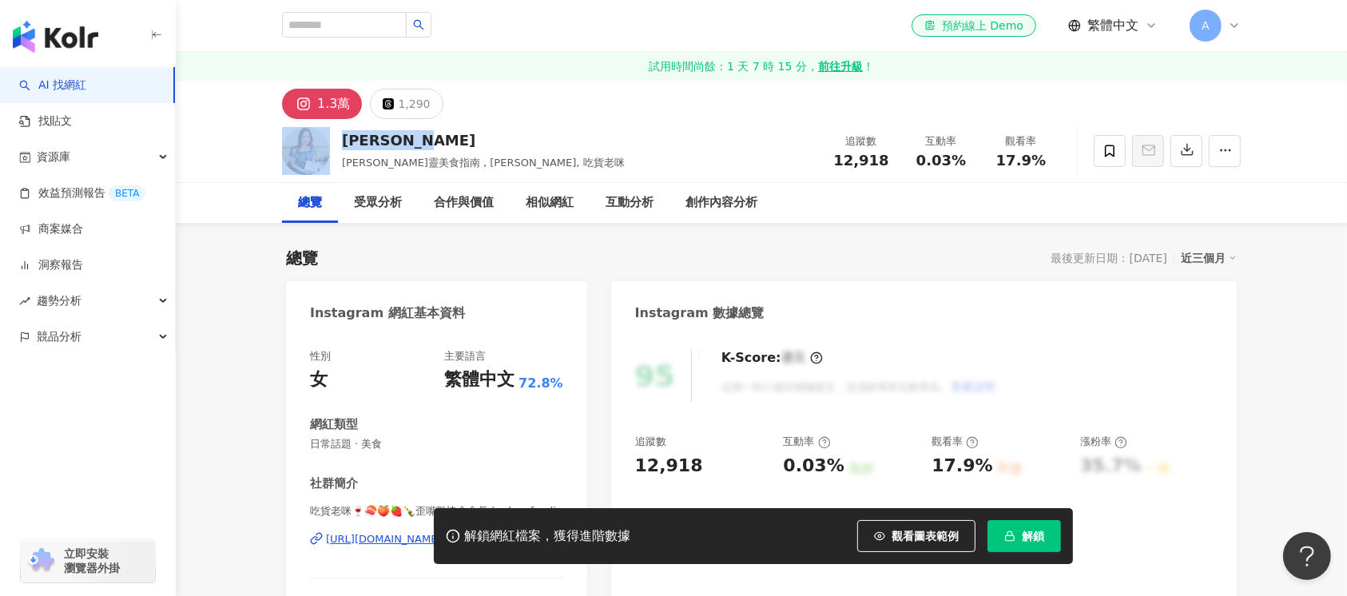
drag, startPoint x: 416, startPoint y: 146, endPoint x: 328, endPoint y: 148, distance: 87.1
click at [328, 148] on div "Miki [PERSON_NAME] [PERSON_NAME]靈美食指南 , [PERSON_NAME], 吃貨老咪 追蹤數 12,918 互動率 0.03…" at bounding box center [761, 150] width 1023 height 63
copy div "[PERSON_NAME]"
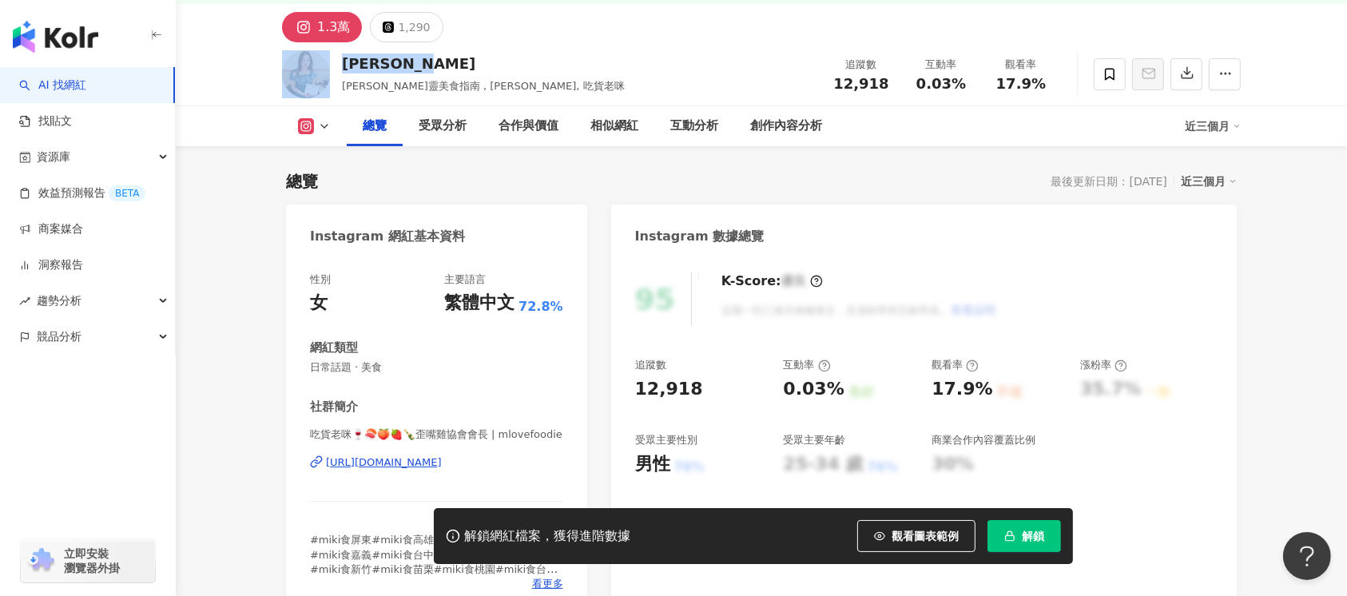
scroll to position [106, 0]
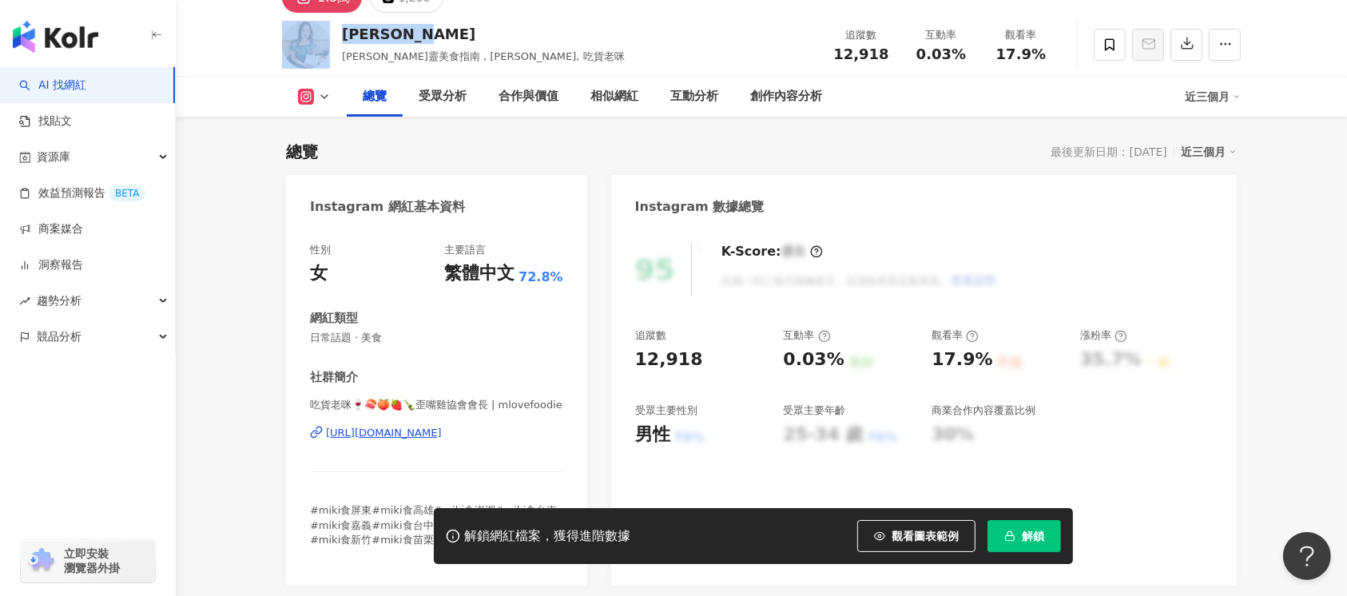
click at [442, 430] on div "[URL][DOMAIN_NAME]" at bounding box center [384, 433] width 116 height 14
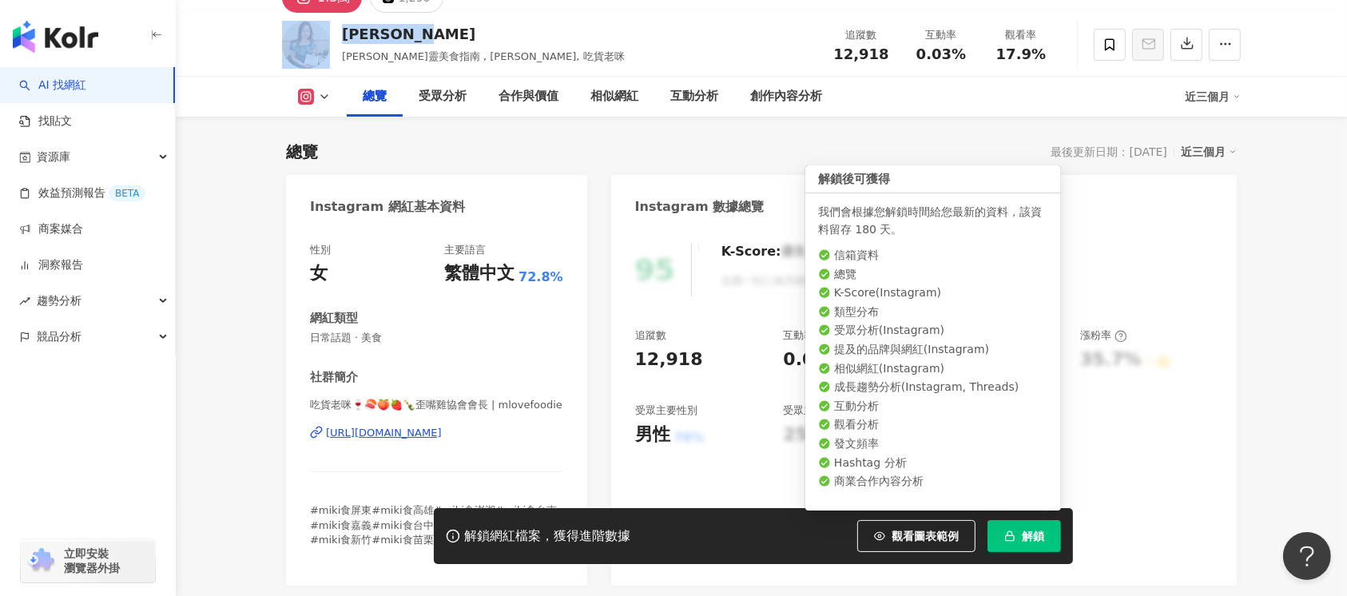
click at [1023, 536] on span "解鎖" at bounding box center [1033, 536] width 22 height 13
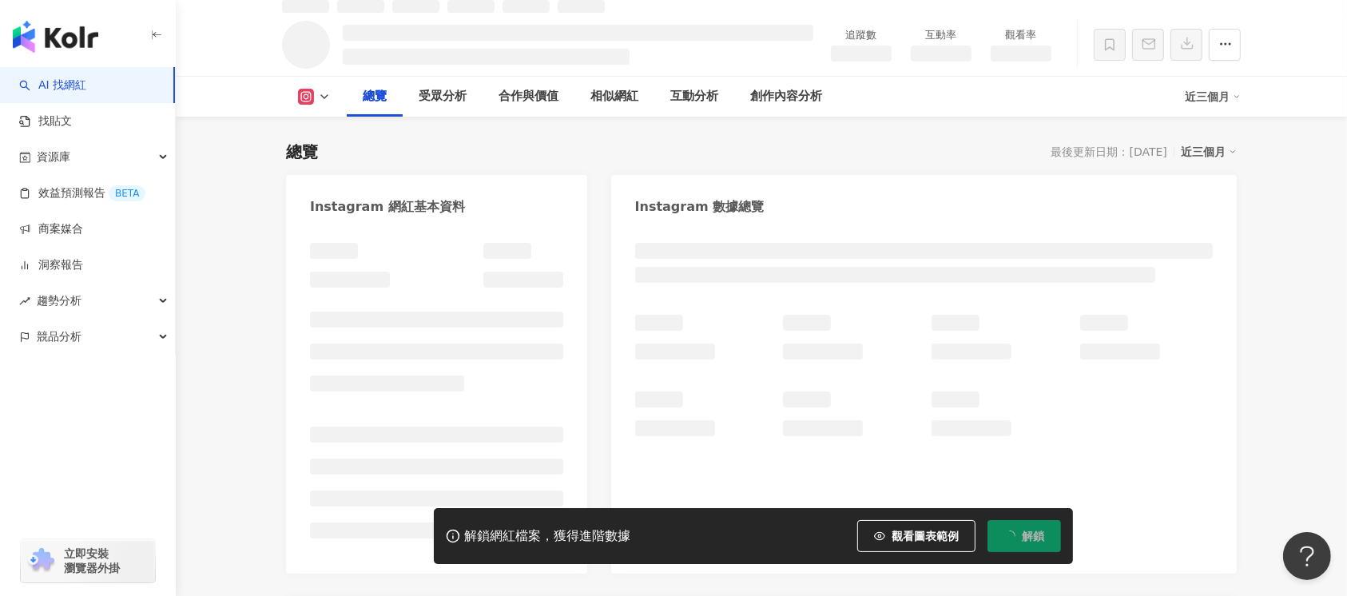
scroll to position [124, 0]
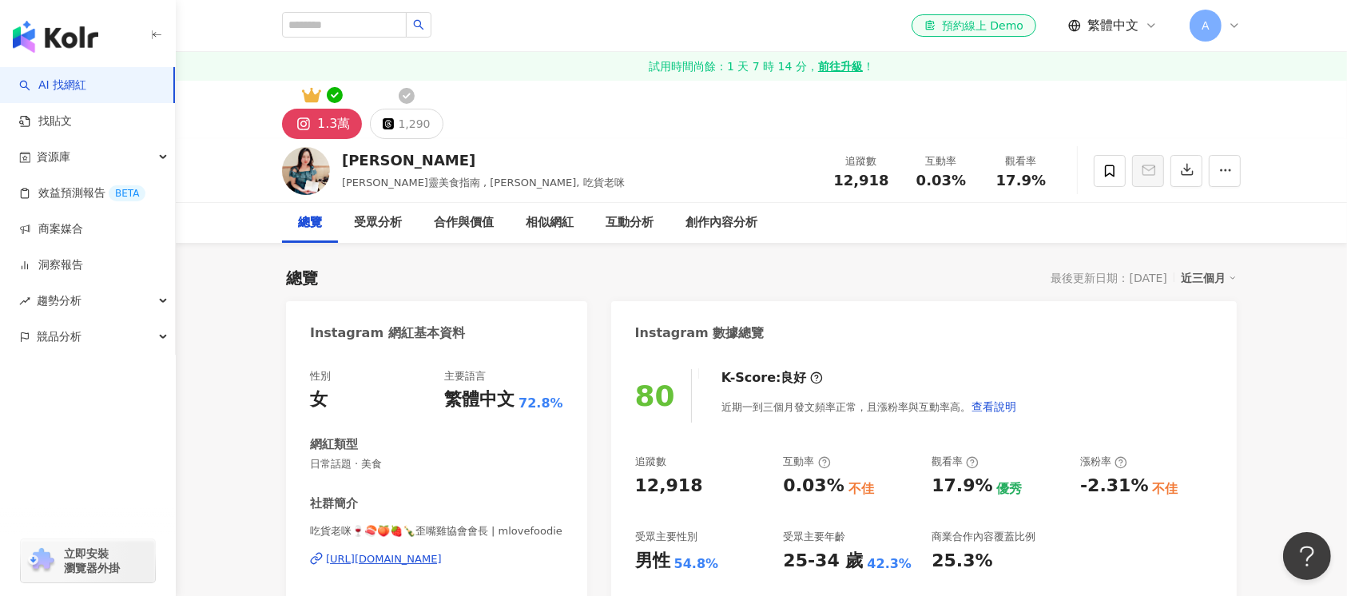
click at [409, 106] on div "1.3萬 1,290" at bounding box center [761, 110] width 1023 height 58
click at [409, 125] on div "1,290" at bounding box center [414, 124] width 32 height 22
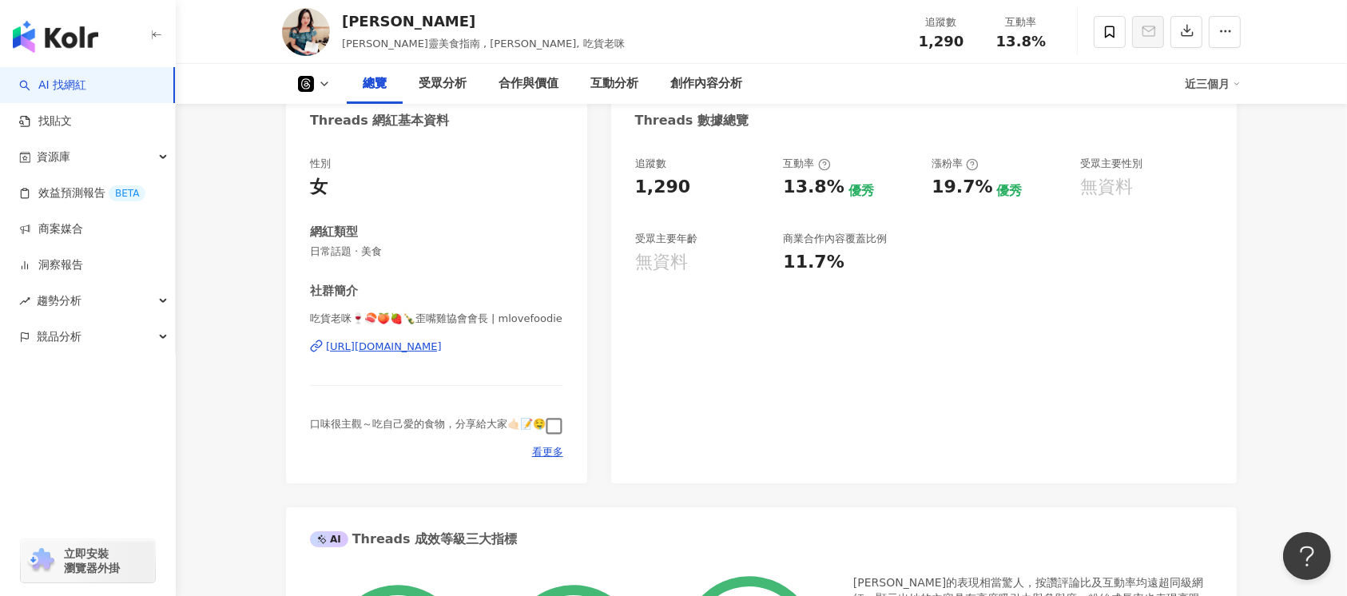
click at [549, 425] on icon "button" at bounding box center [554, 426] width 18 height 18
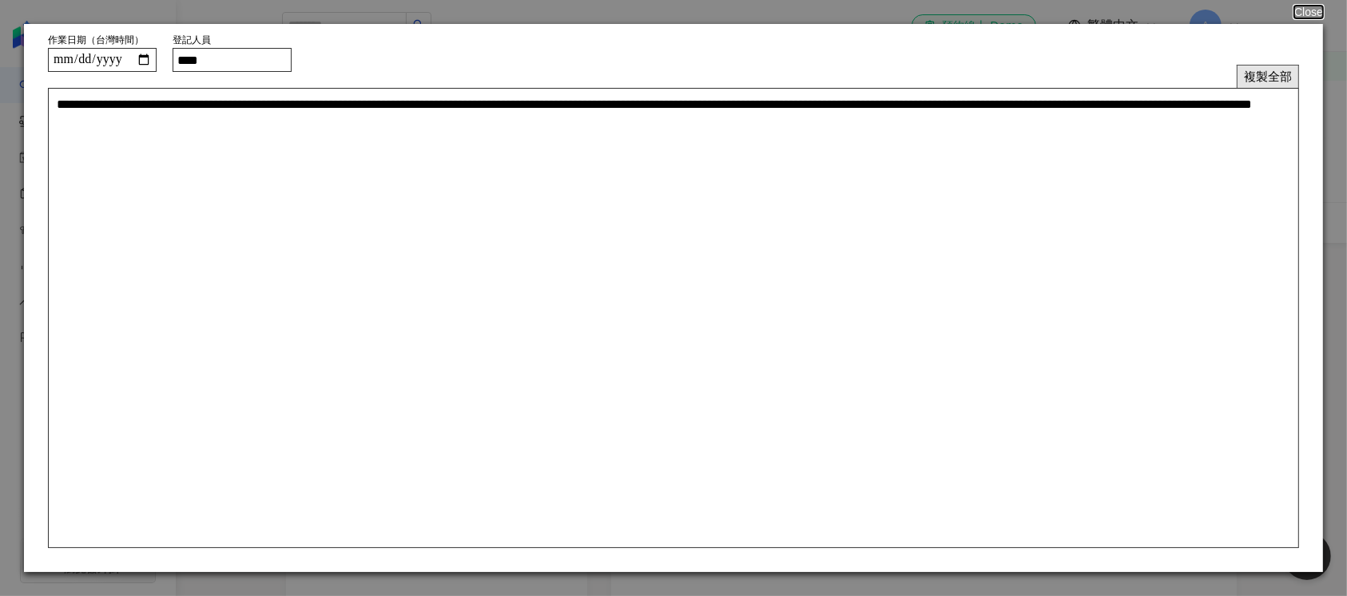
click at [1259, 73] on button "複製全部" at bounding box center [1268, 76] width 62 height 23
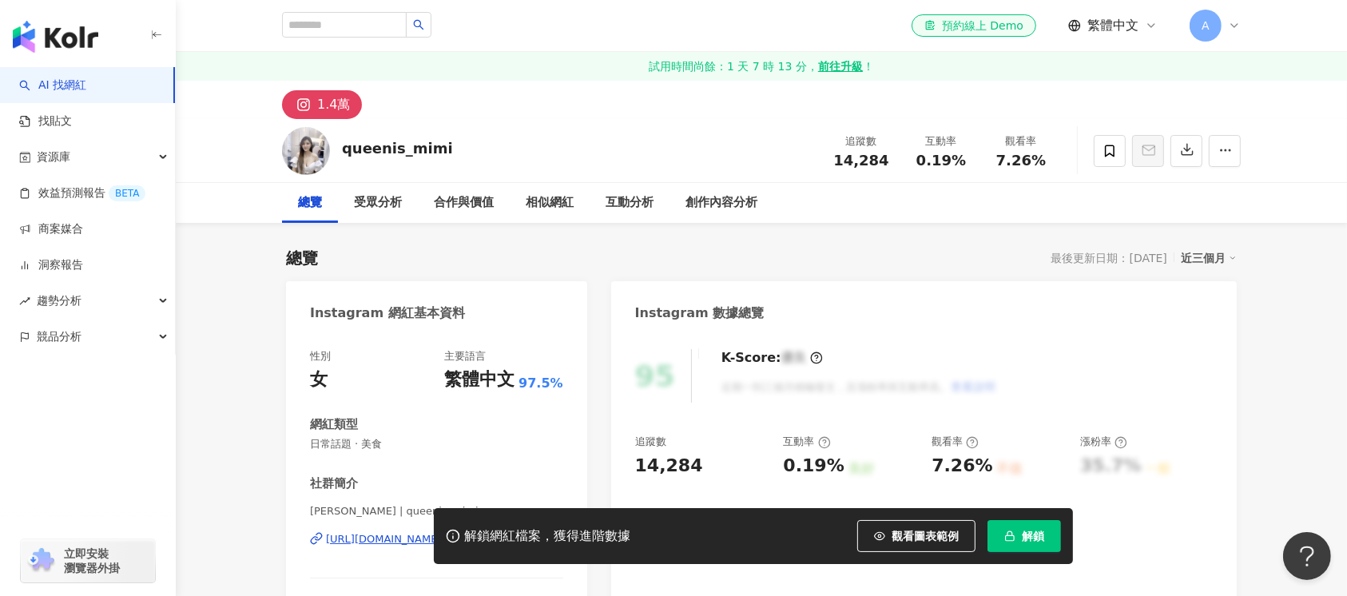
drag, startPoint x: 469, startPoint y: 145, endPoint x: 260, endPoint y: 9, distance: 250.0
click at [341, 150] on div "queenis_mimi 追蹤數 14,284 互動率 0.19% 觀看率 7.26%" at bounding box center [761, 150] width 1023 height 63
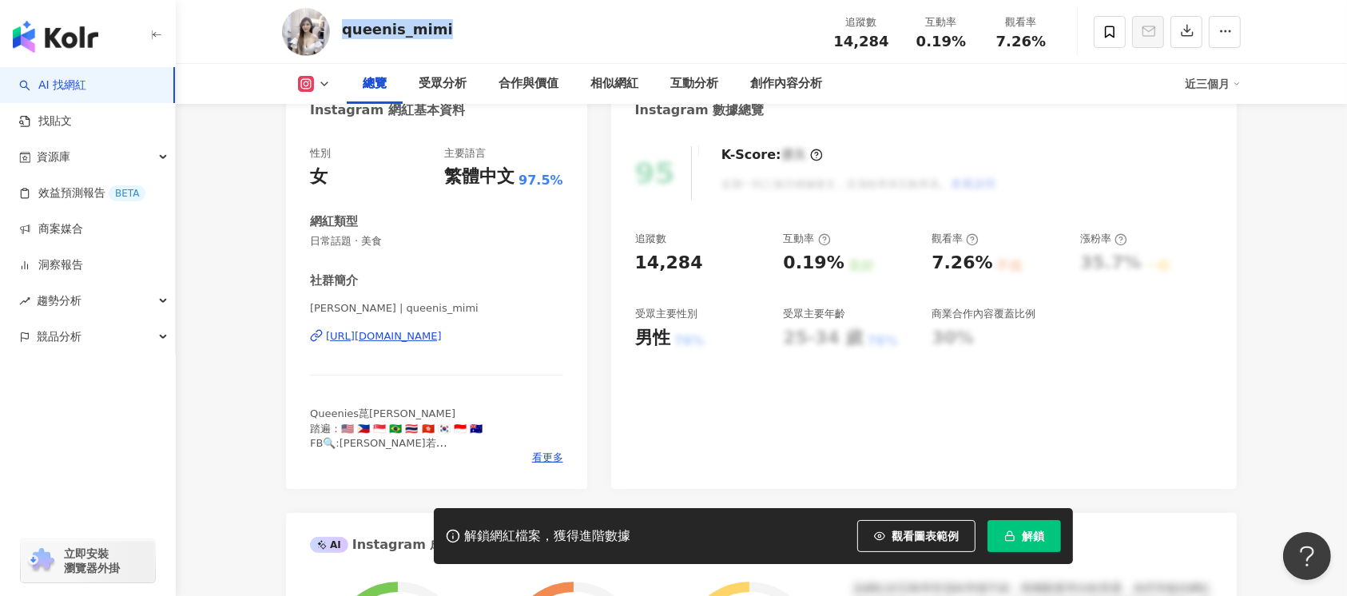
scroll to position [213, 0]
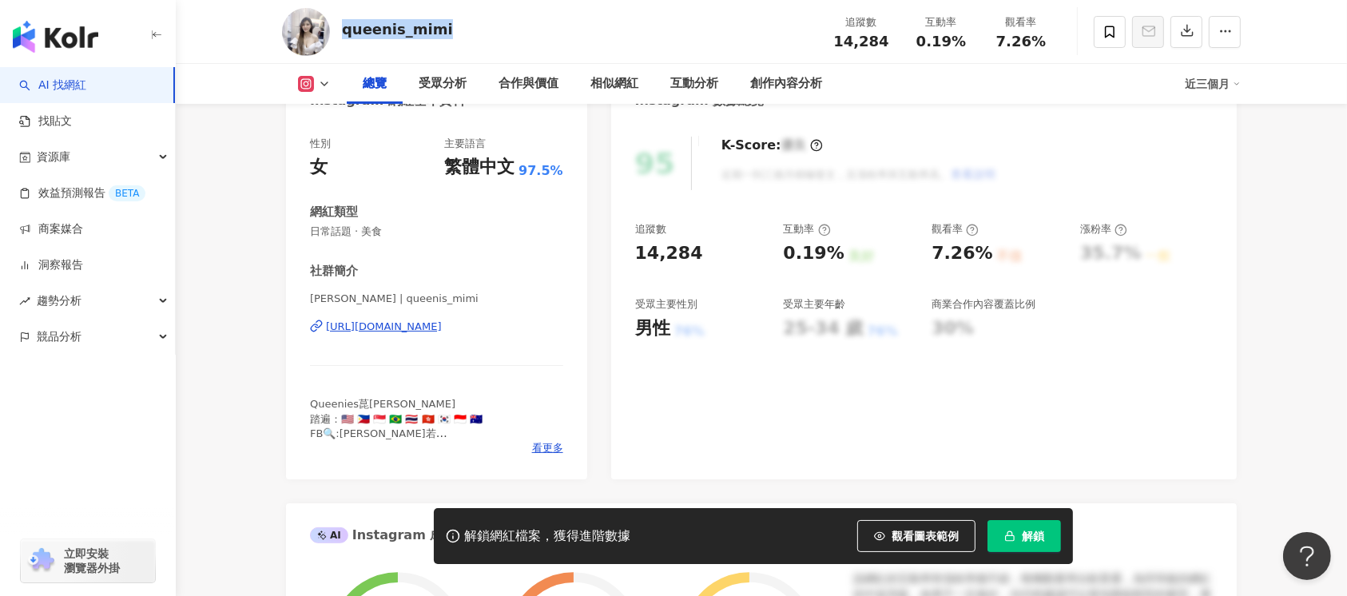
click at [442, 328] on div "https://www.instagram.com/queenis_mimi/" at bounding box center [384, 327] width 116 height 14
click at [1031, 533] on span "解鎖" at bounding box center [1033, 536] width 22 height 13
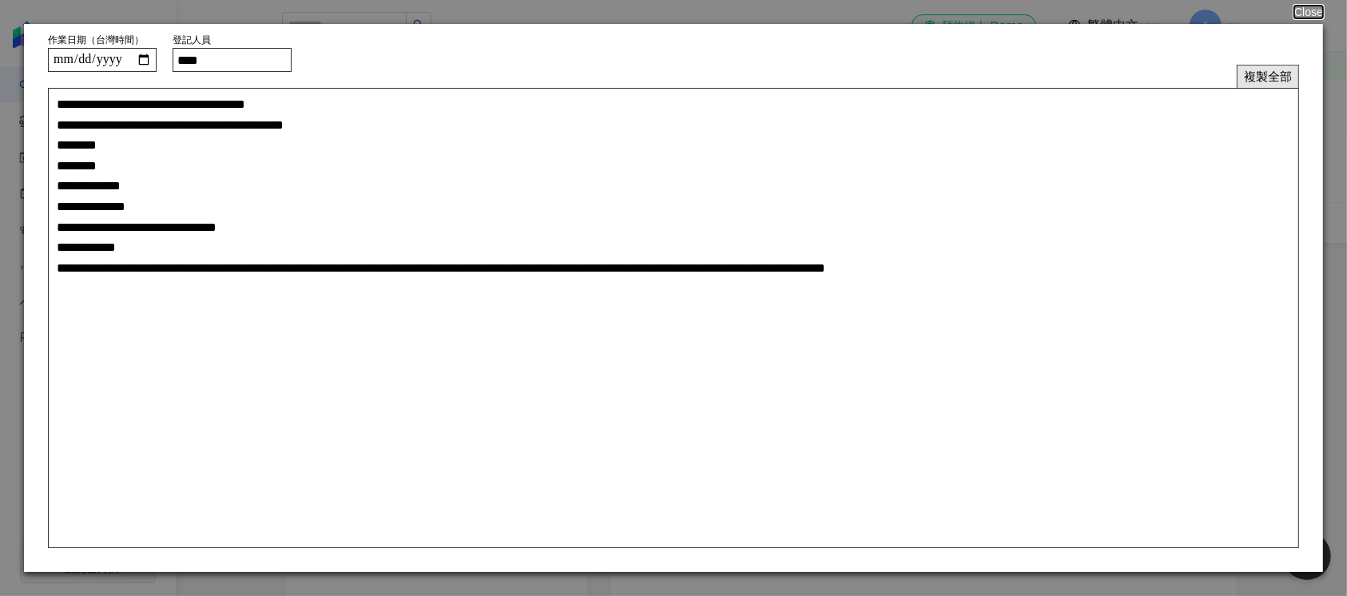
click at [1270, 75] on button "複製全部" at bounding box center [1268, 76] width 62 height 23
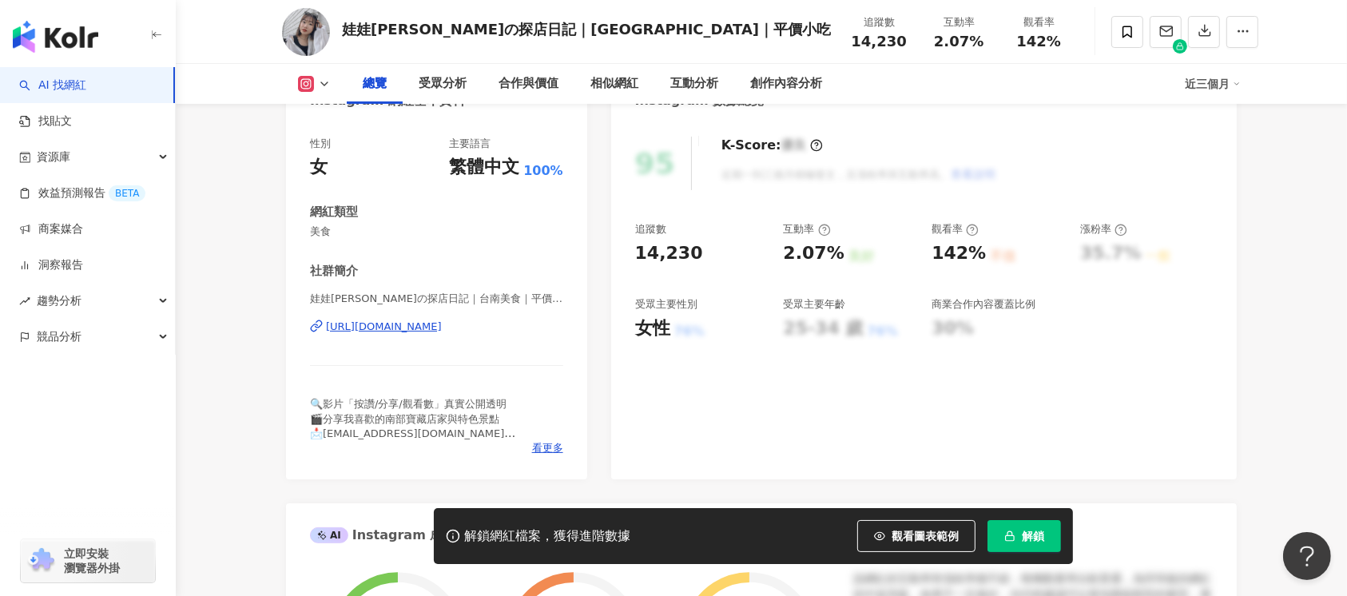
scroll to position [106, 0]
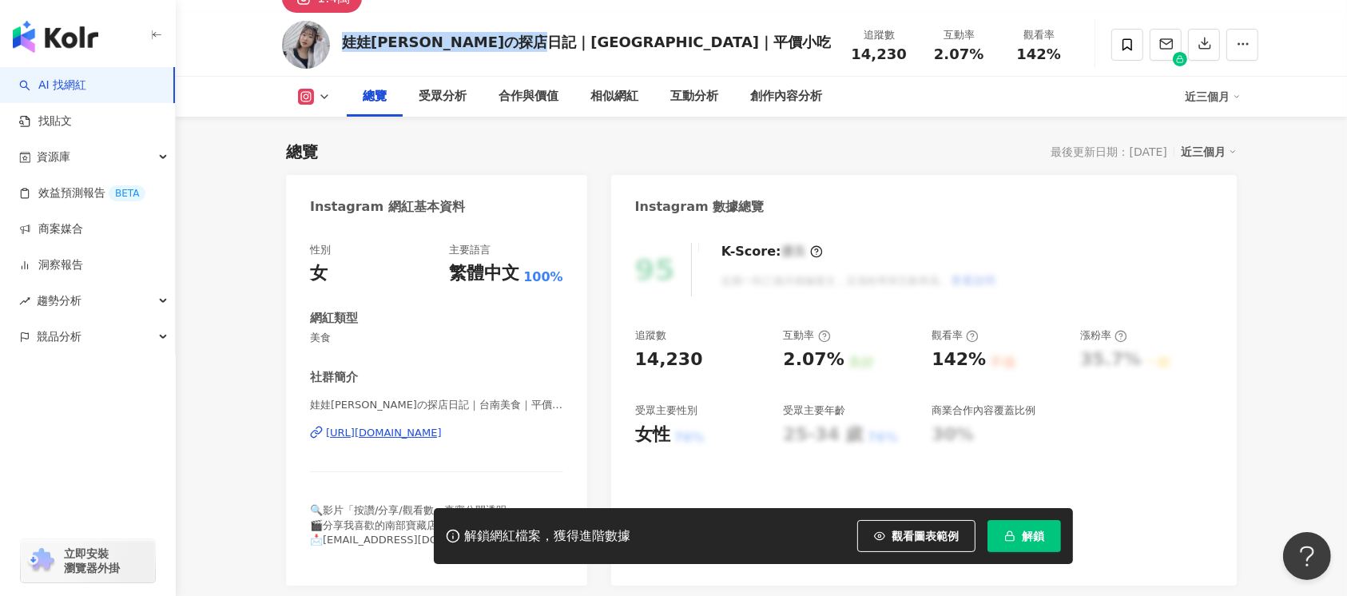
drag, startPoint x: 618, startPoint y: 42, endPoint x: 344, endPoint y: 57, distance: 273.7
click at [344, 57] on div "娃娃[PERSON_NAME]の探店日記｜台南美食｜平價小吃 追蹤數 14,230 互動率 2.07% 觀看率 142%" at bounding box center [761, 44] width 1023 height 63
copy div "娃娃[PERSON_NAME]の探店日記｜[GEOGRAPHIC_DATA]｜平價小吃"
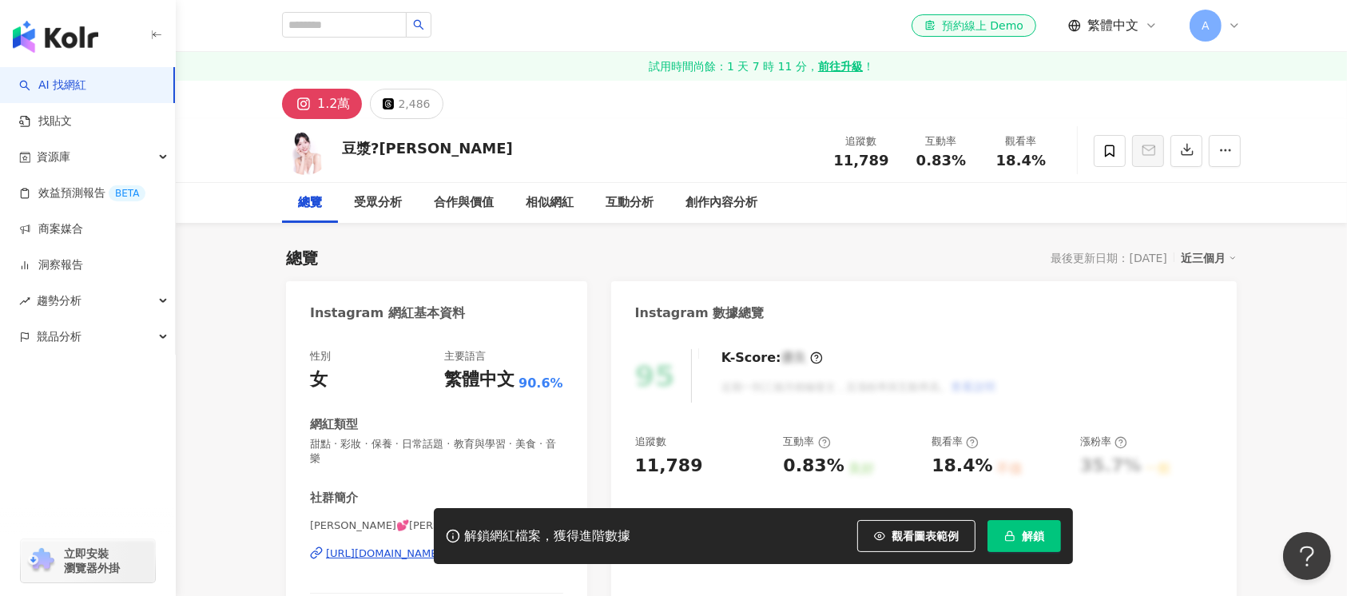
drag, startPoint x: 452, startPoint y: 145, endPoint x: 610, endPoint y: 161, distance: 158.1
click at [337, 133] on div "豆漿?[PERSON_NAME] 追蹤數 11,789 互動率 0.83% 觀看率 18.4%" at bounding box center [761, 150] width 1023 height 63
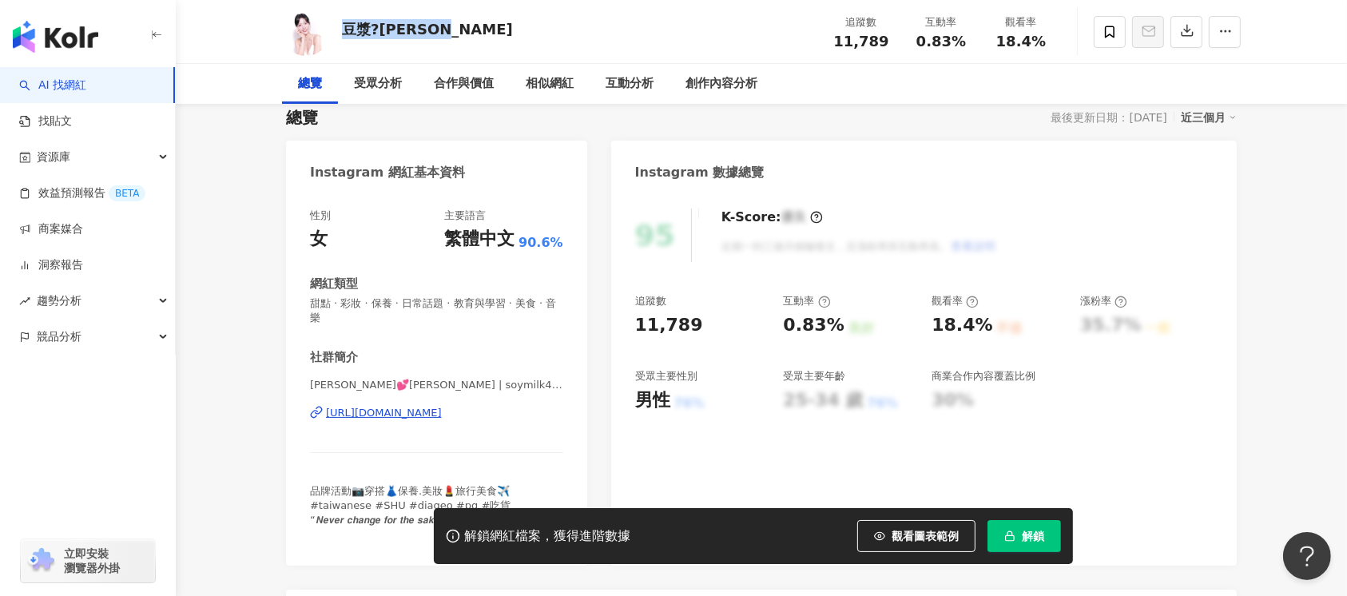
scroll to position [213, 0]
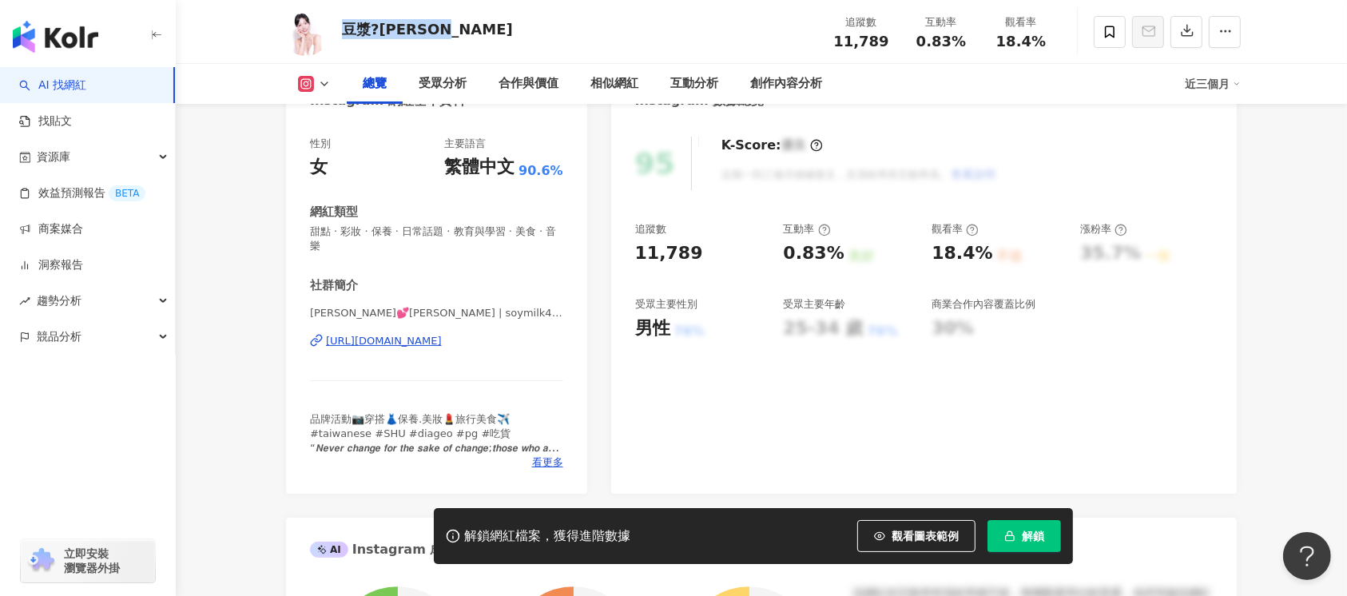
click at [424, 344] on div "[URL][DOMAIN_NAME]" at bounding box center [384, 341] width 116 height 14
click at [1040, 534] on span "解鎖" at bounding box center [1033, 536] width 22 height 13
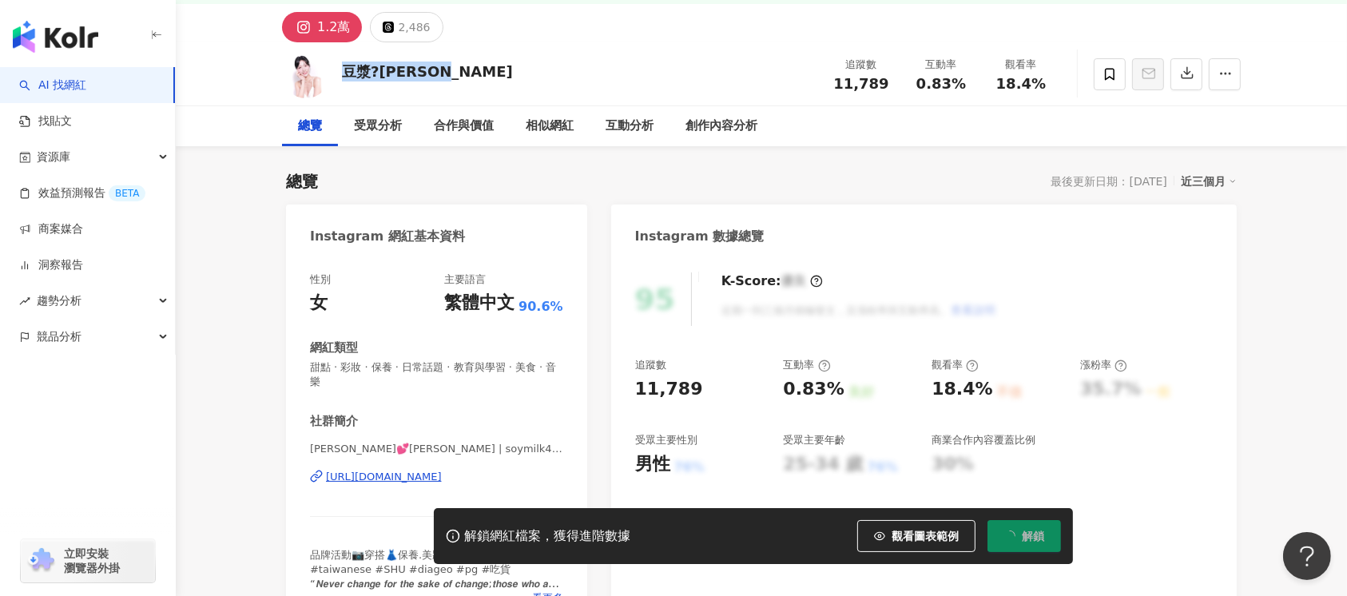
scroll to position [0, 0]
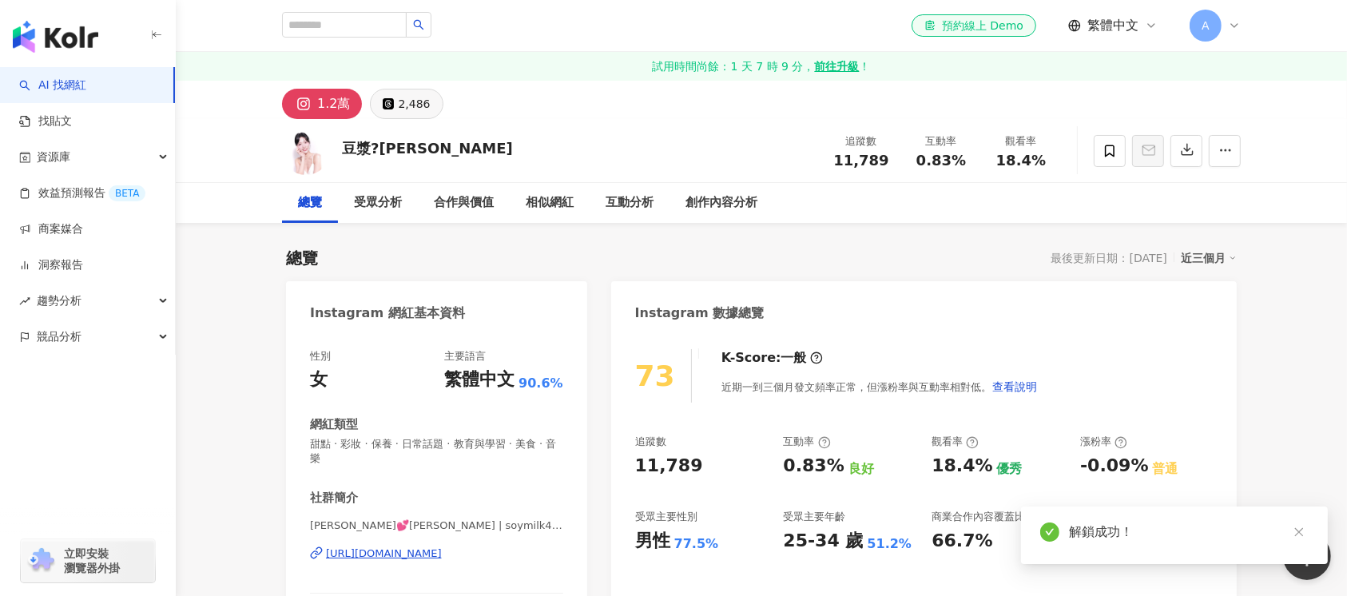
click at [403, 109] on div "2,486" at bounding box center [414, 104] width 32 height 22
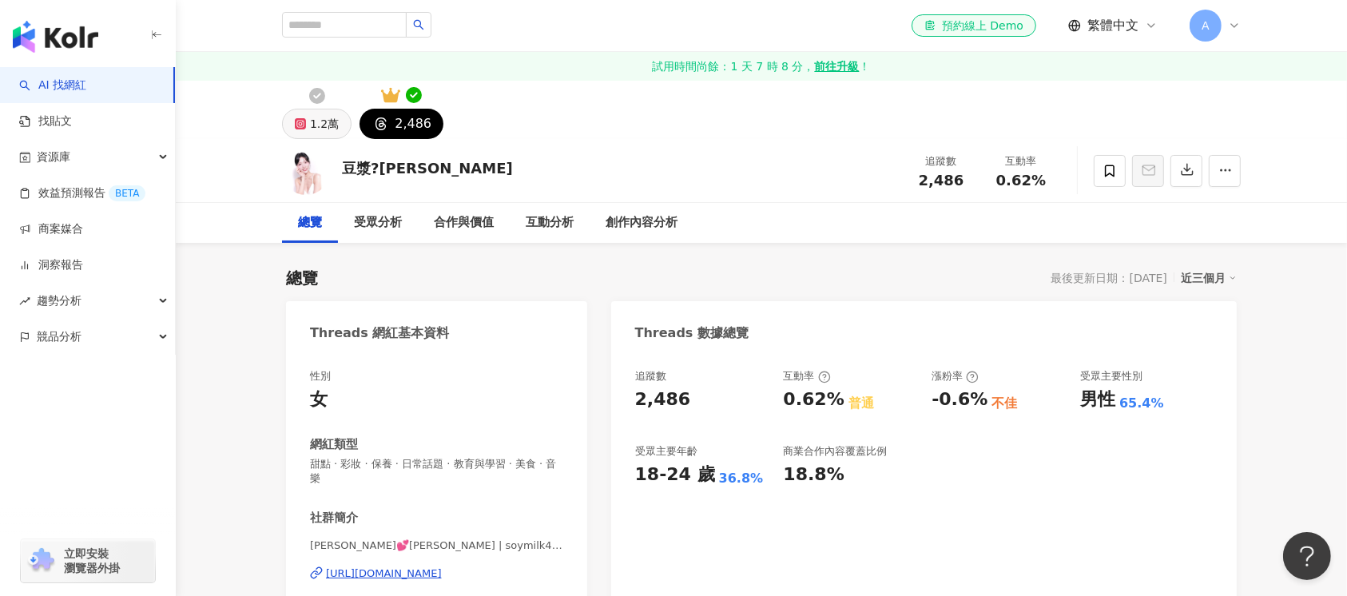
click at [294, 117] on button "1.2萬" at bounding box center [317, 124] width 70 height 30
click at [328, 126] on div "1.2萬" at bounding box center [324, 124] width 29 height 22
drag, startPoint x: 325, startPoint y: 127, endPoint x: 601, endPoint y: 2, distance: 302.9
click at [324, 126] on div "1.2萬" at bounding box center [324, 124] width 29 height 22
click at [324, 128] on div "1.2萬" at bounding box center [324, 124] width 29 height 22
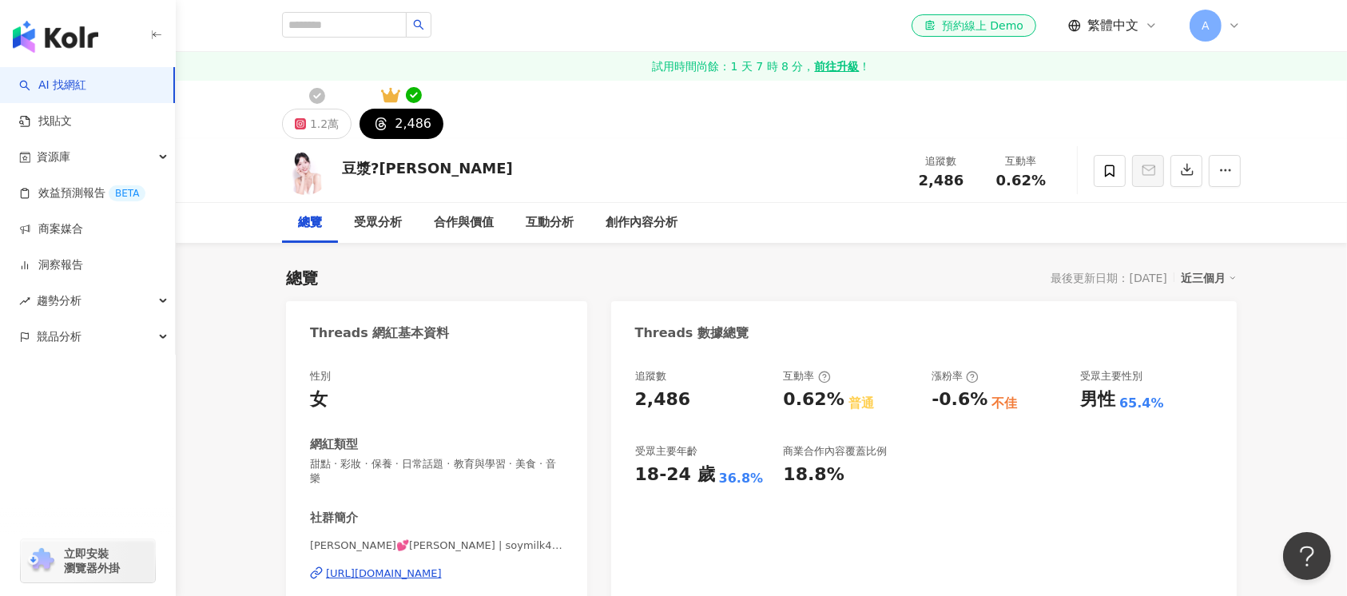
click at [324, 128] on div "1.2萬" at bounding box center [324, 124] width 29 height 22
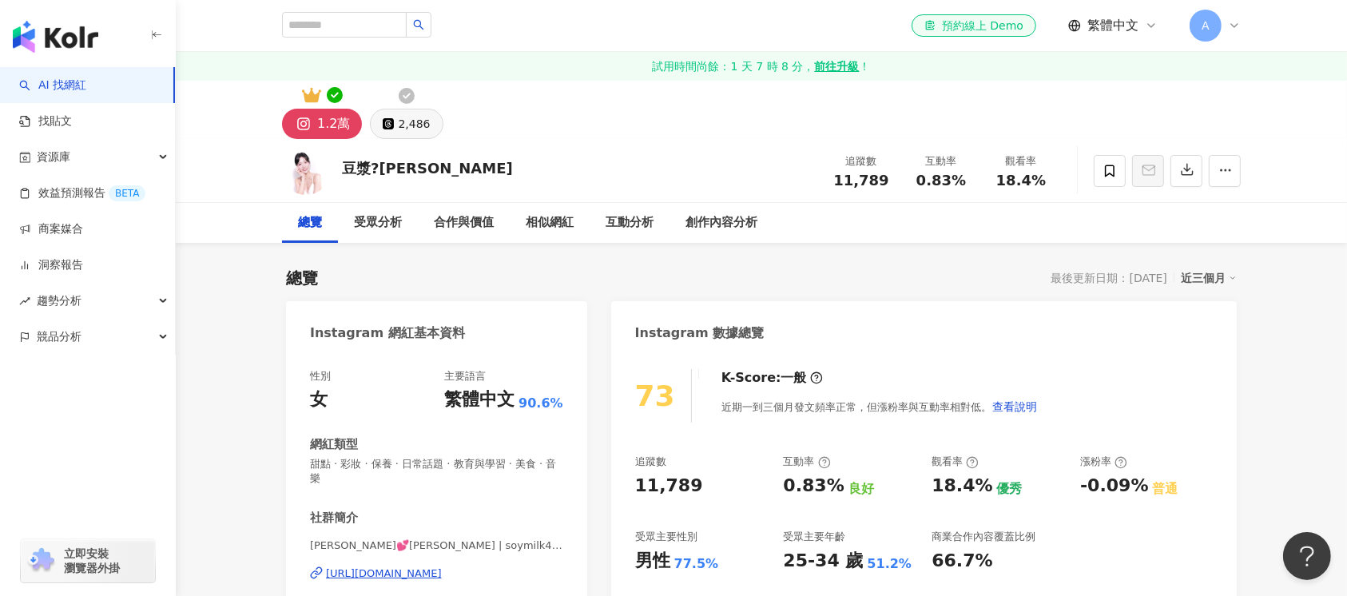
click at [396, 125] on button "2,486" at bounding box center [406, 124] width 73 height 30
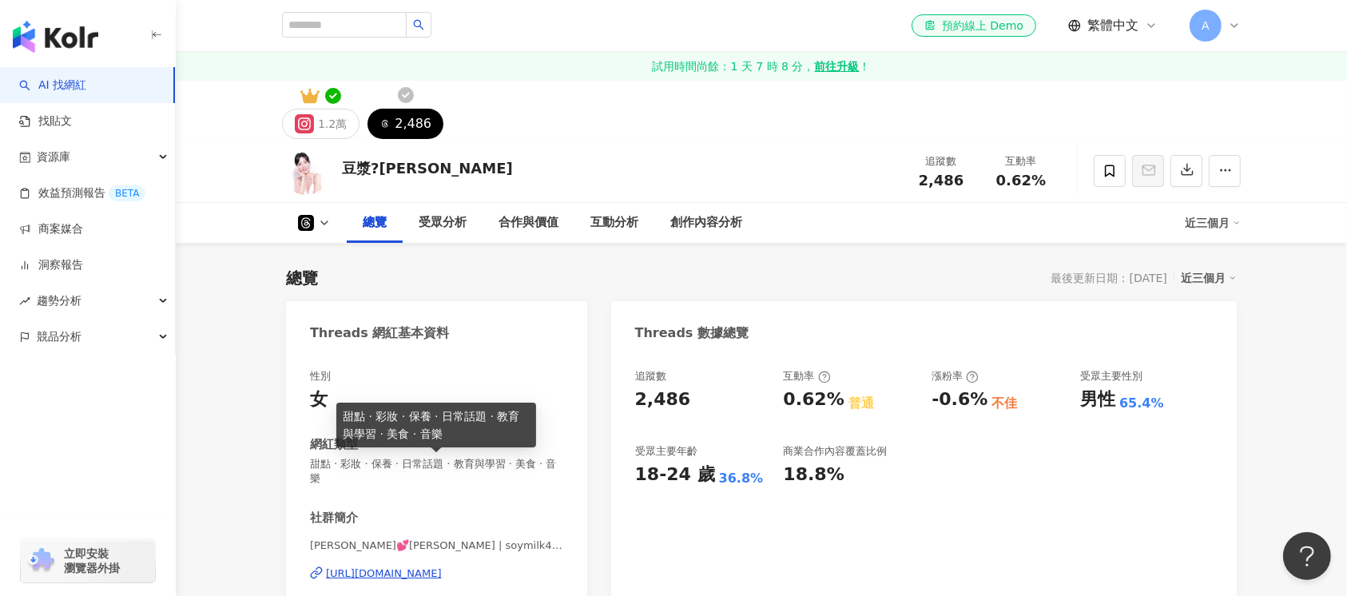
scroll to position [106, 0]
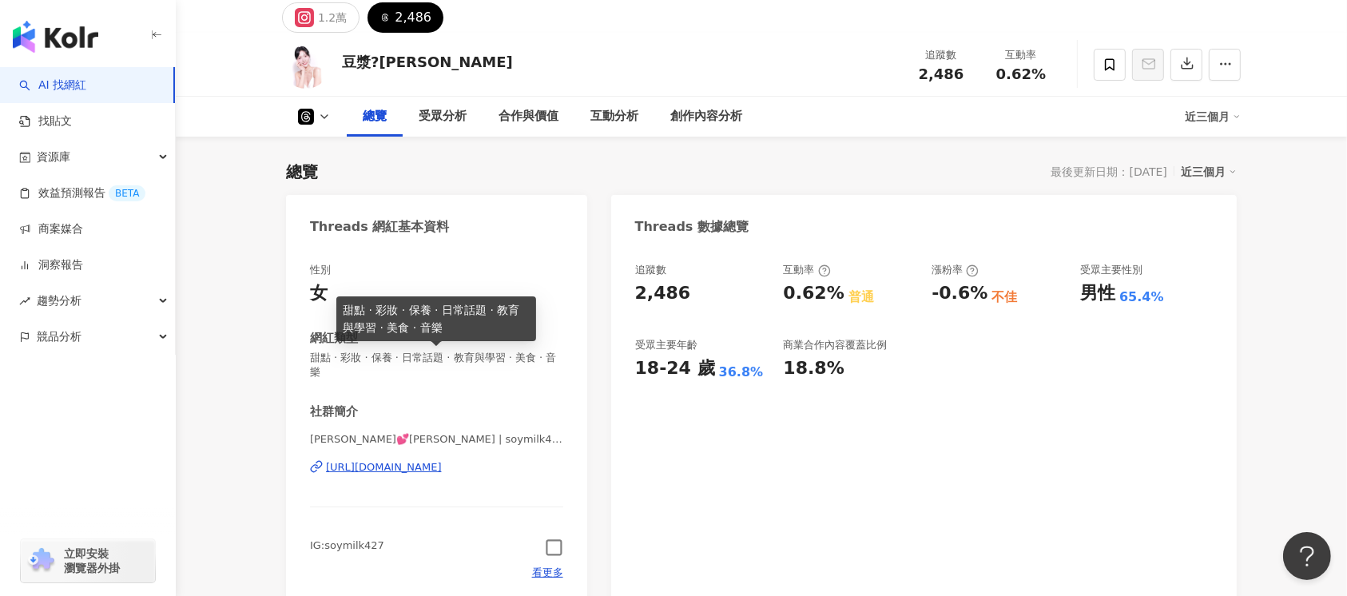
click at [550, 545] on icon "button" at bounding box center [554, 548] width 18 height 18
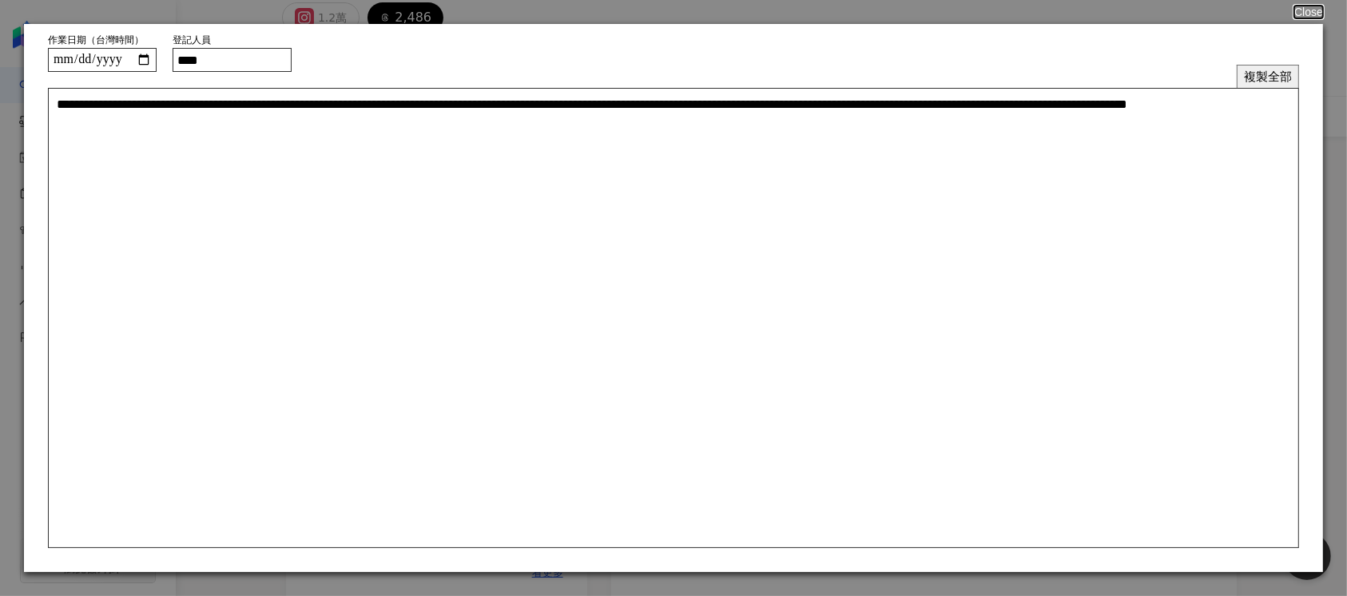
scroll to position [0, 0]
click at [1260, 76] on button "複製全部" at bounding box center [1268, 76] width 62 height 23
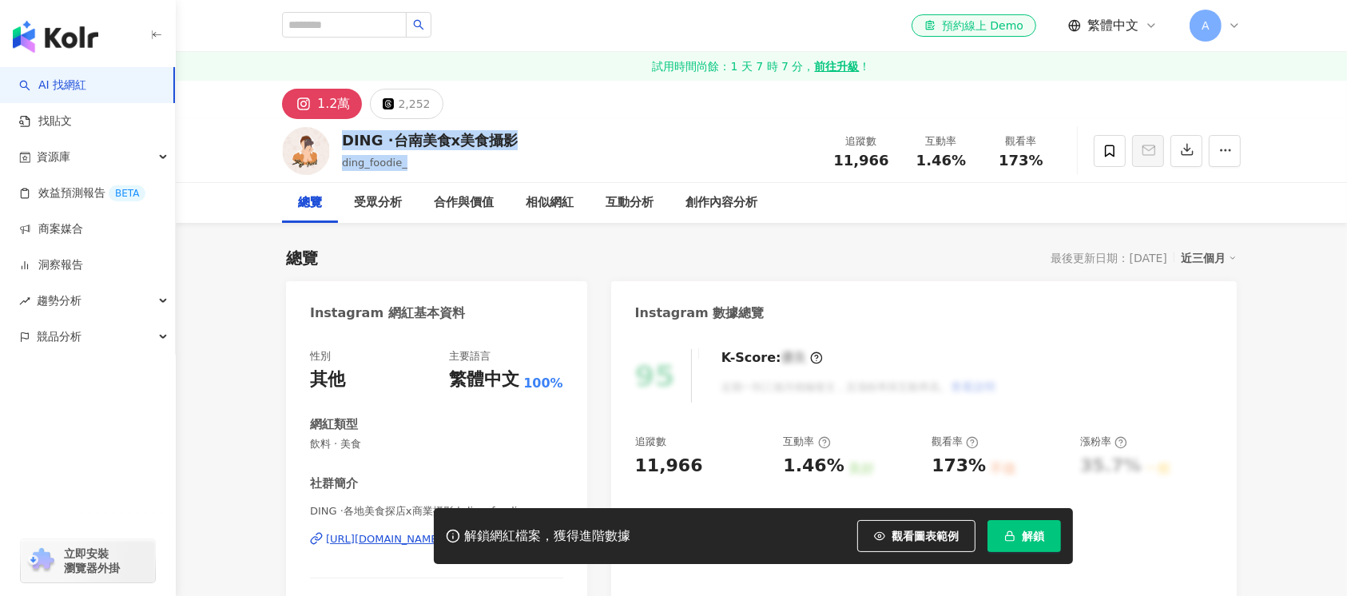
drag, startPoint x: 563, startPoint y: 153, endPoint x: 345, endPoint y: 142, distance: 218.4
click at [345, 142] on div "DING ·台南美食x美食攝影 ding_foodie_ 追蹤數 11,966 互動率 1.46% 觀看率 173%" at bounding box center [761, 150] width 1023 height 63
click at [574, 156] on div "DING ·台南美食x美食攝影 ding_foodie_ 追蹤數 11,966 互動率 1.46% 觀看率 173%" at bounding box center [761, 150] width 1023 height 63
drag, startPoint x: 544, startPoint y: 144, endPoint x: 575, endPoint y: 170, distance: 40.8
click at [342, 141] on div "DING ·台南美食x美食攝影 ding_foodie_ 追蹤數 11,966 互動率 1.46% 觀看率 173%" at bounding box center [761, 150] width 1023 height 63
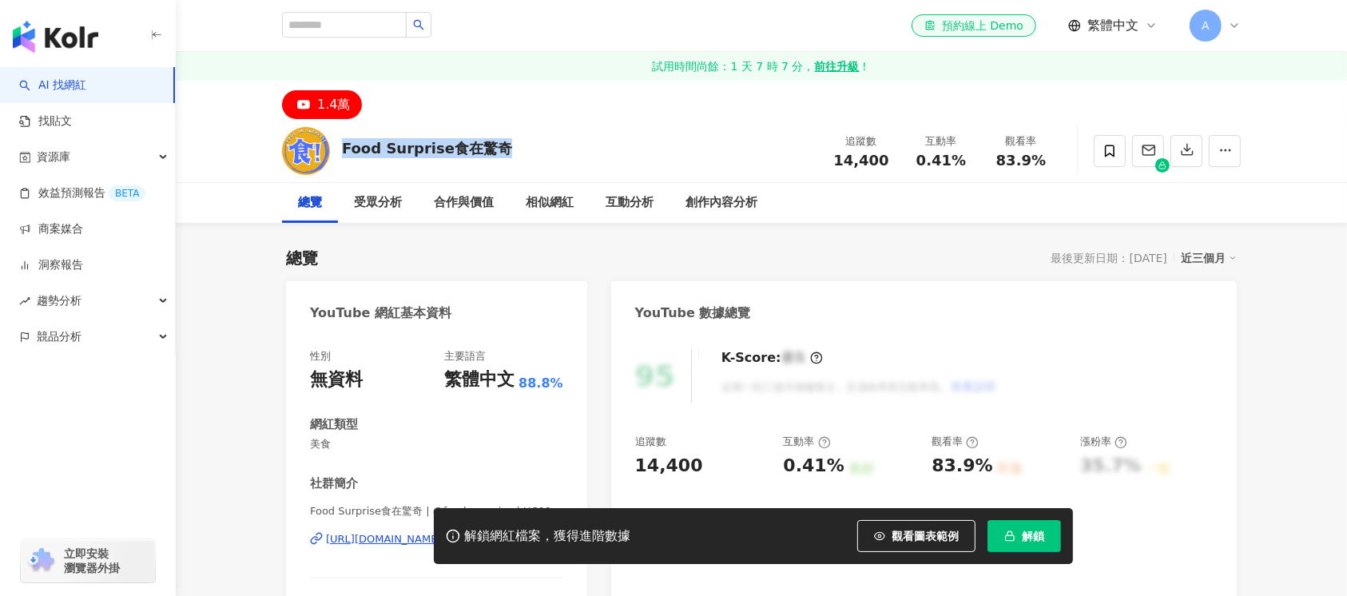
drag, startPoint x: 517, startPoint y: 145, endPoint x: 344, endPoint y: 145, distance: 173.4
click at [344, 145] on div "Food Surprise食在驚奇 追蹤數 14,400 互動率 0.41% 觀看率 83.9%" at bounding box center [761, 150] width 1023 height 63
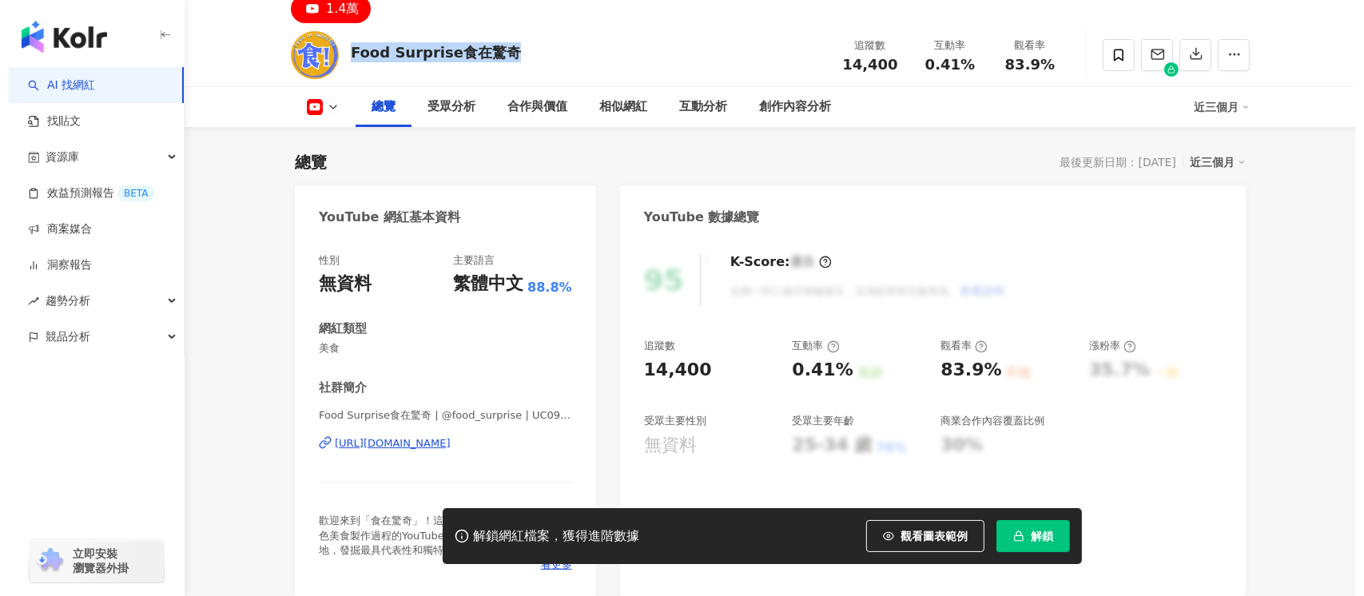
scroll to position [106, 0]
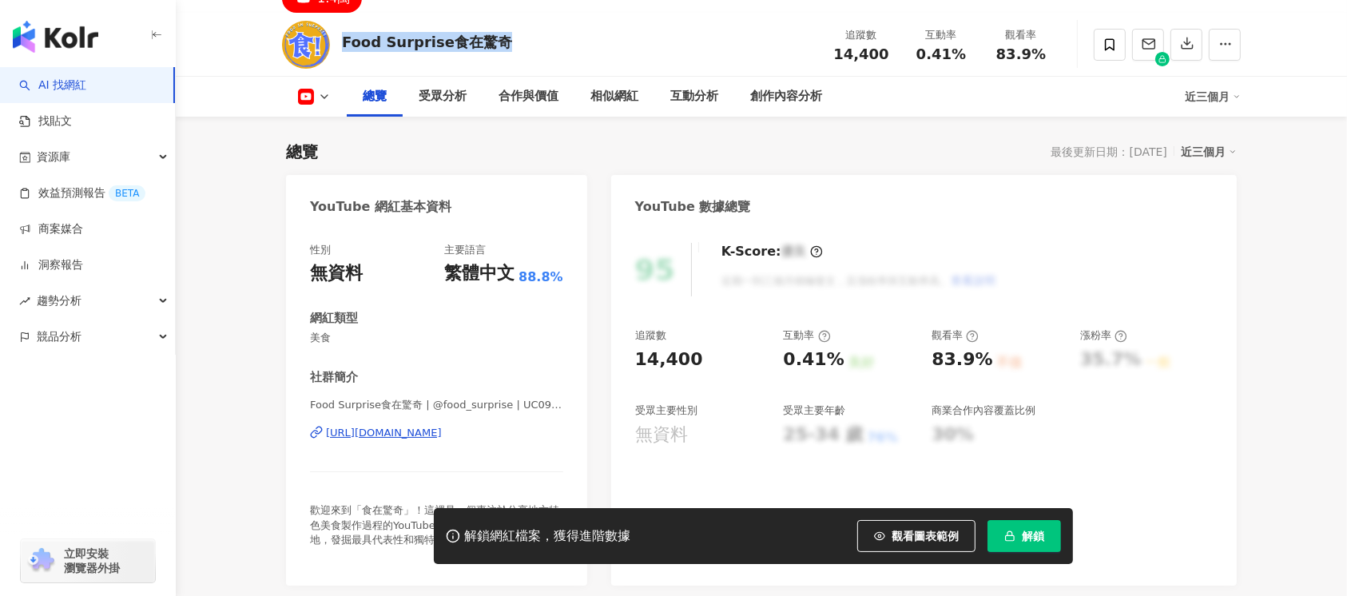
click at [435, 431] on div "[URL][DOMAIN_NAME]" at bounding box center [384, 433] width 116 height 14
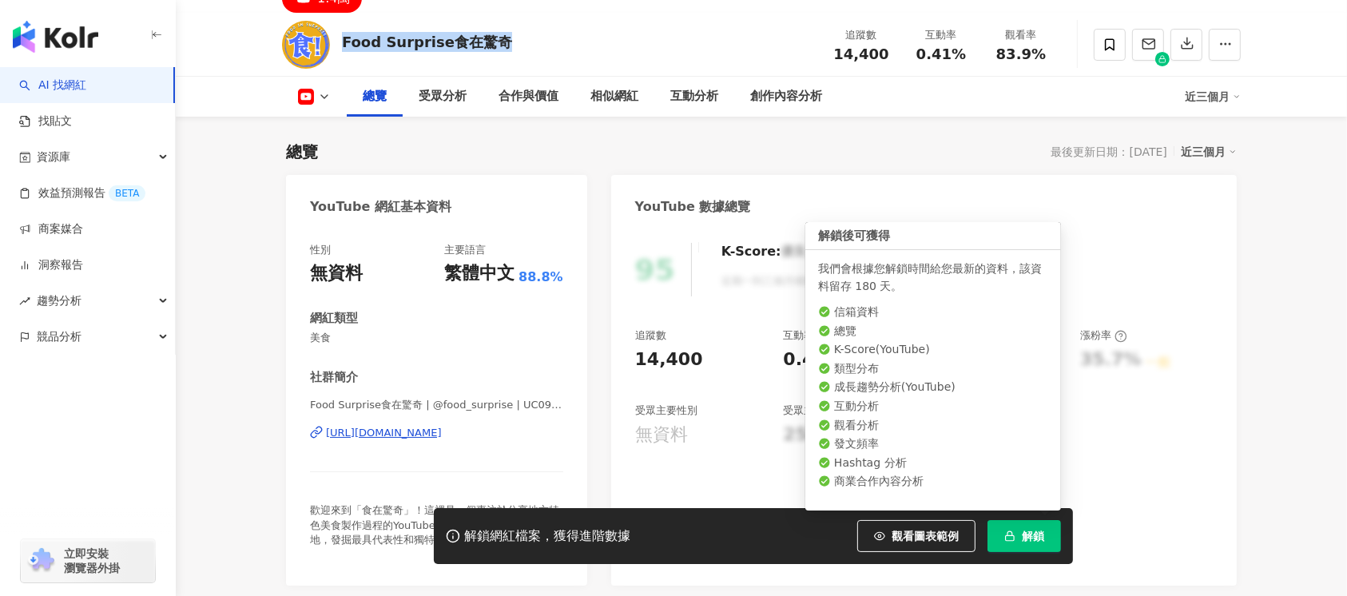
click at [1029, 531] on span "解鎖" at bounding box center [1033, 536] width 22 height 13
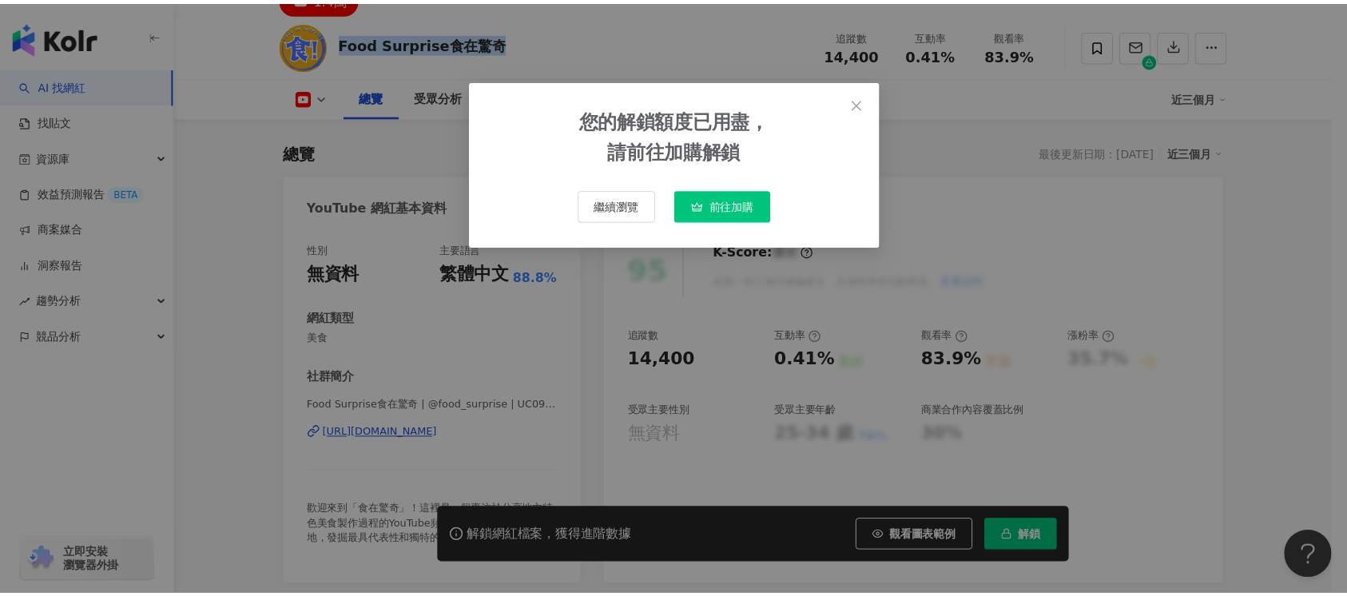
scroll to position [0, 0]
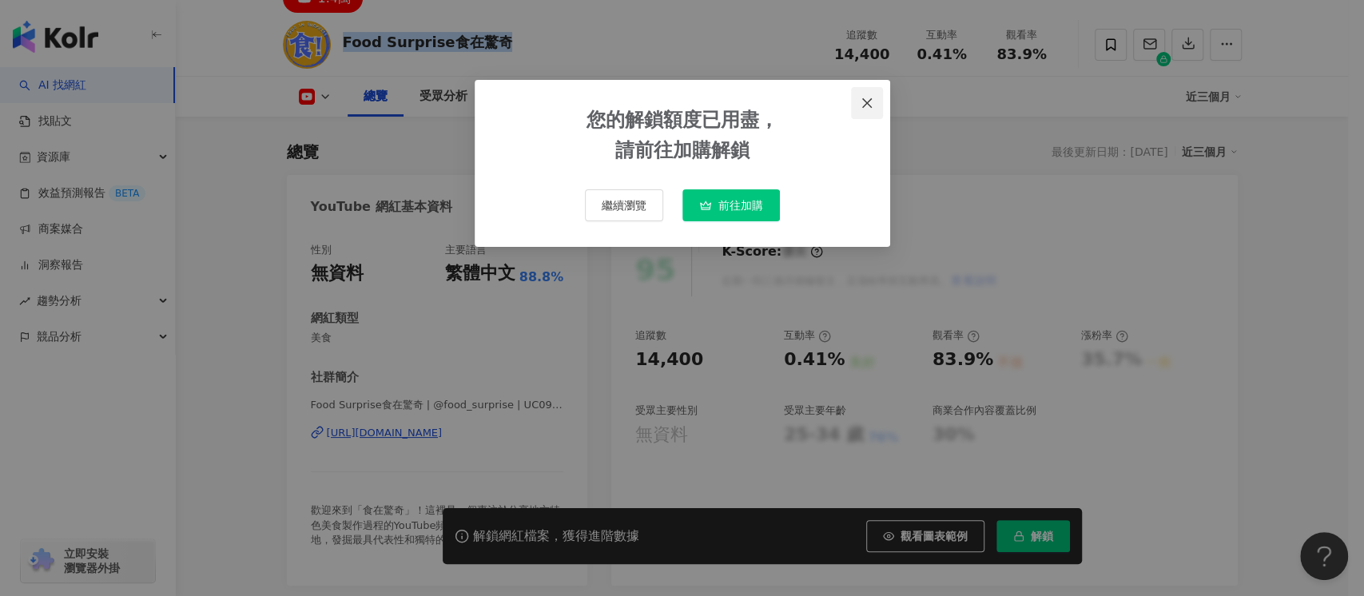
click at [869, 97] on icon "close" at bounding box center [867, 103] width 13 height 13
